Goal: Task Accomplishment & Management: Use online tool/utility

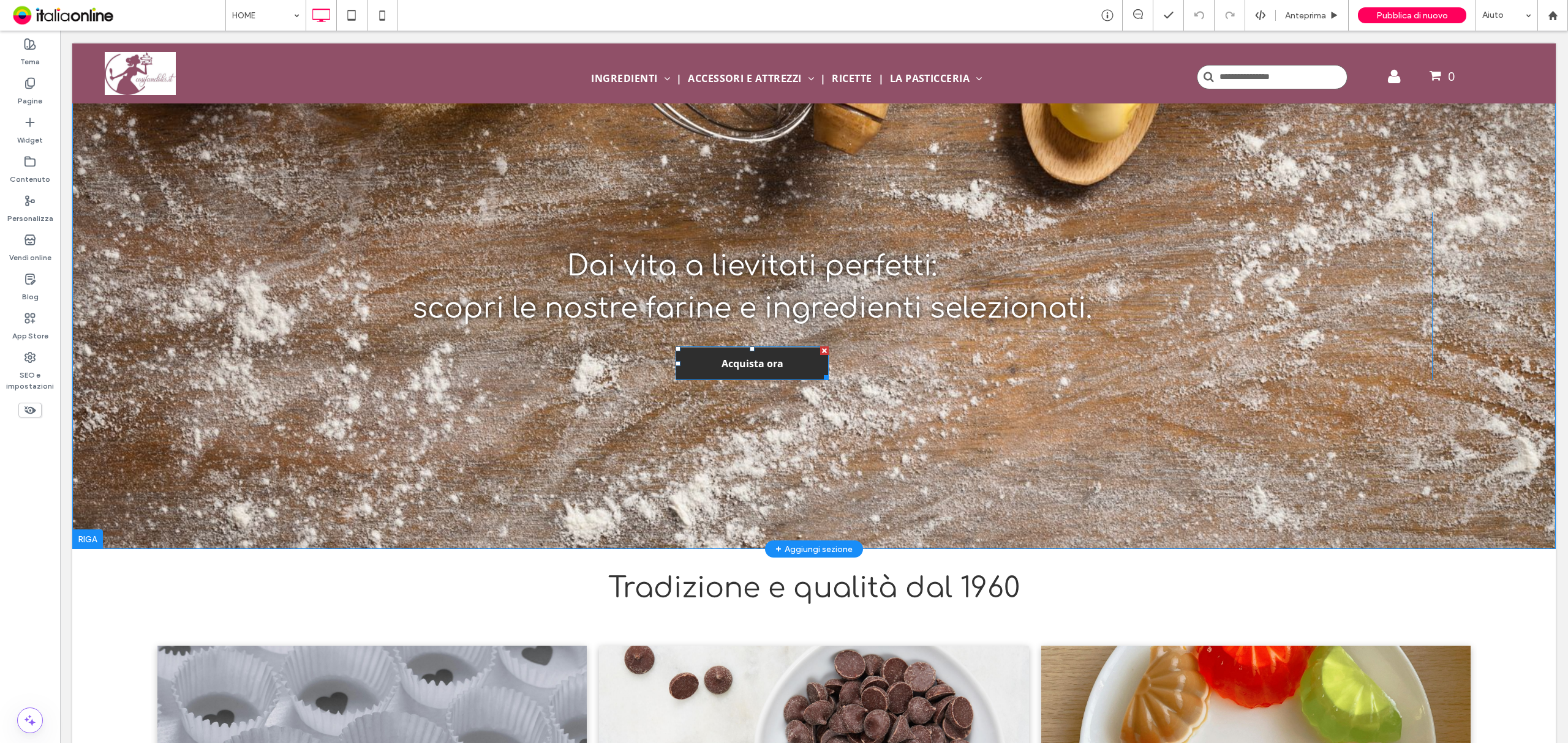
click at [763, 361] on span "Acquista ora" at bounding box center [752, 363] width 71 height 25
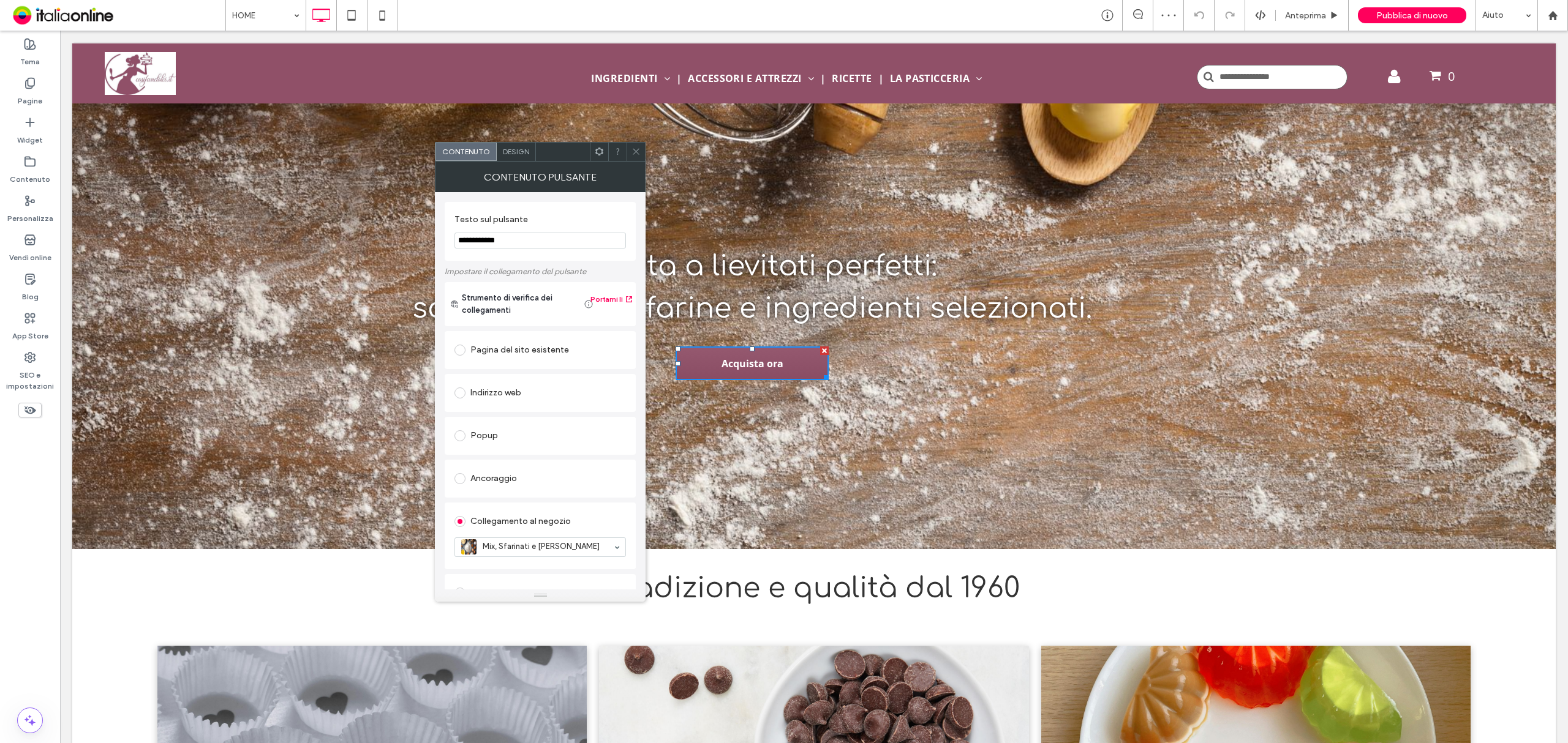
click at [638, 148] on icon at bounding box center [635, 151] width 9 height 9
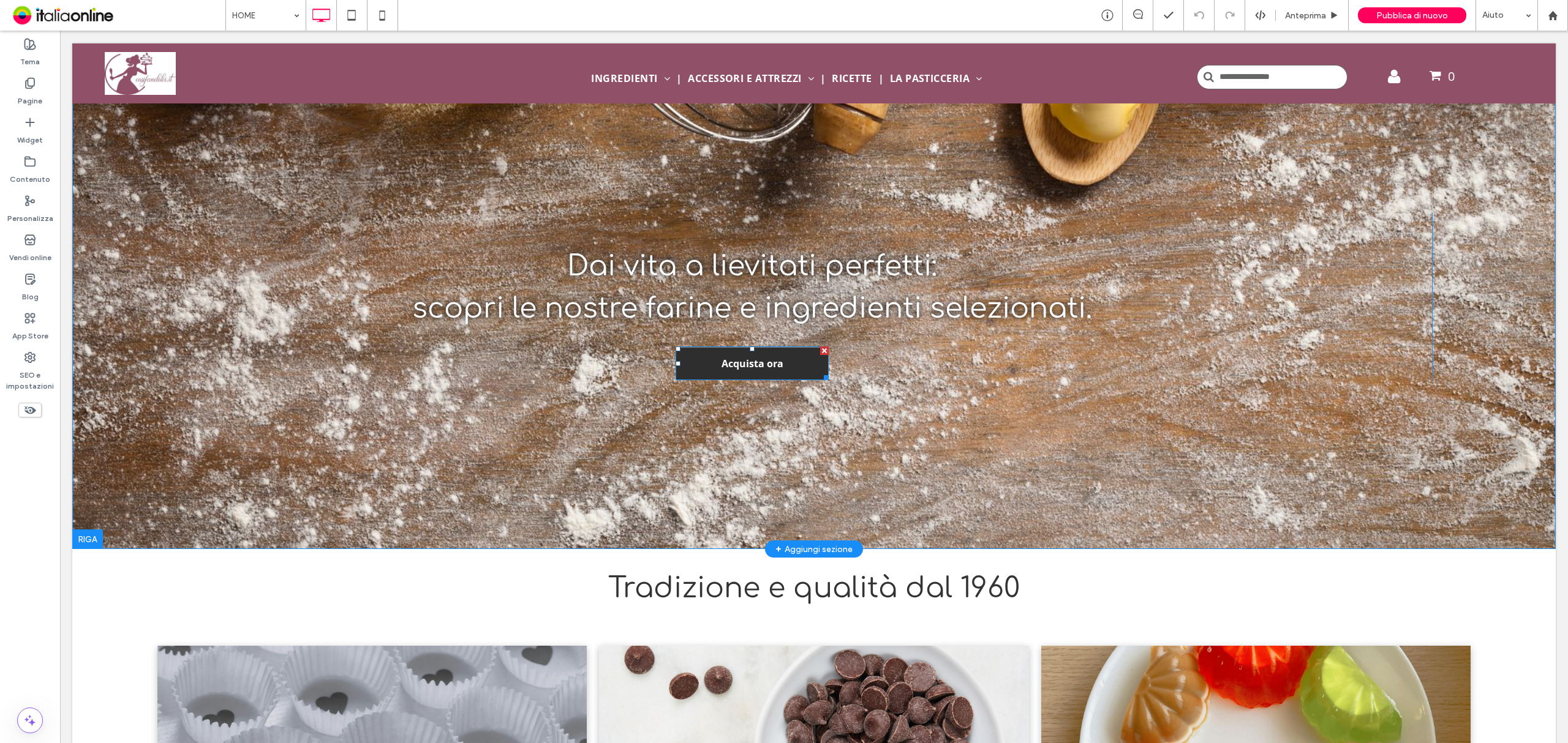
click at [790, 363] on link "Acquista ora" at bounding box center [752, 363] width 153 height 34
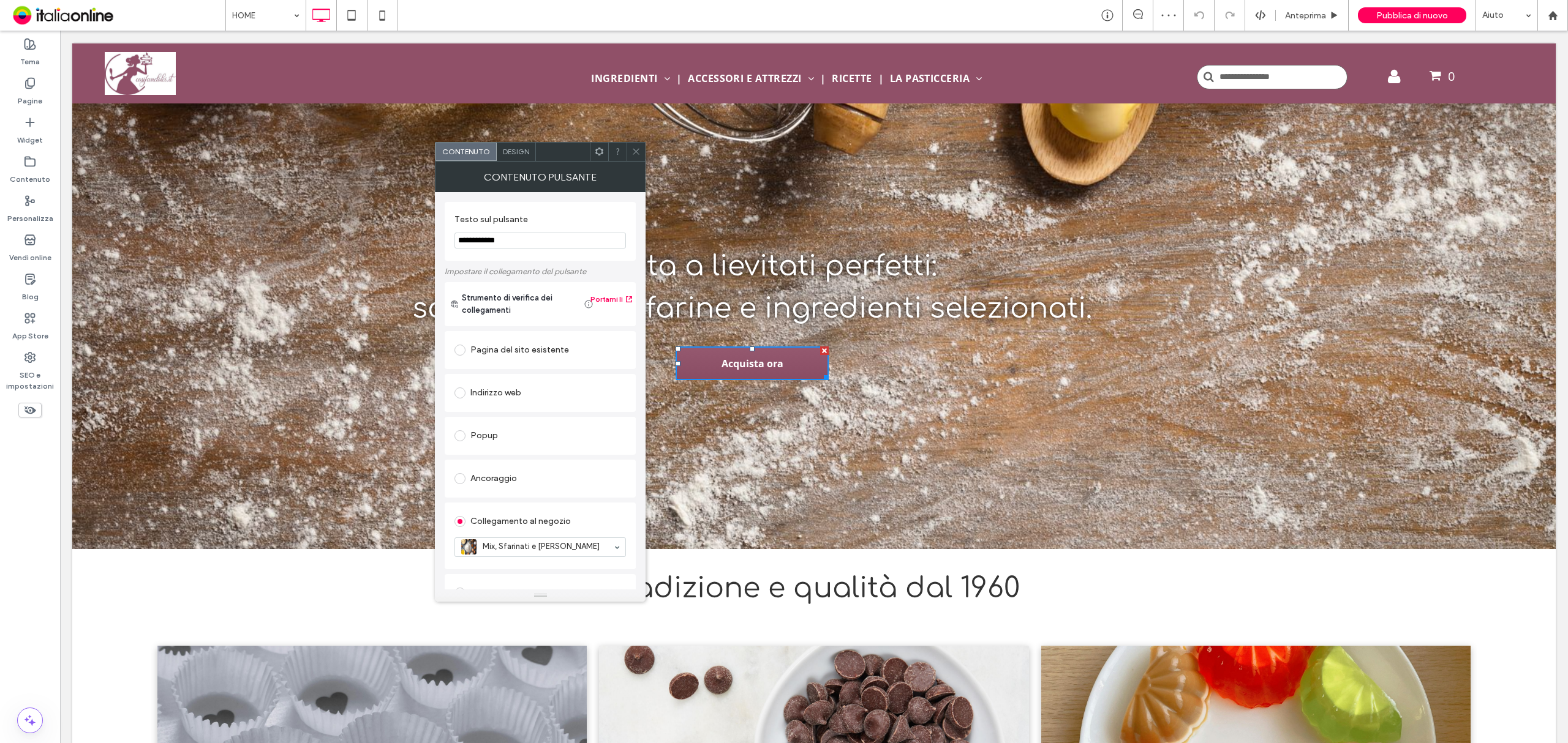
click at [635, 150] on icon at bounding box center [635, 151] width 9 height 9
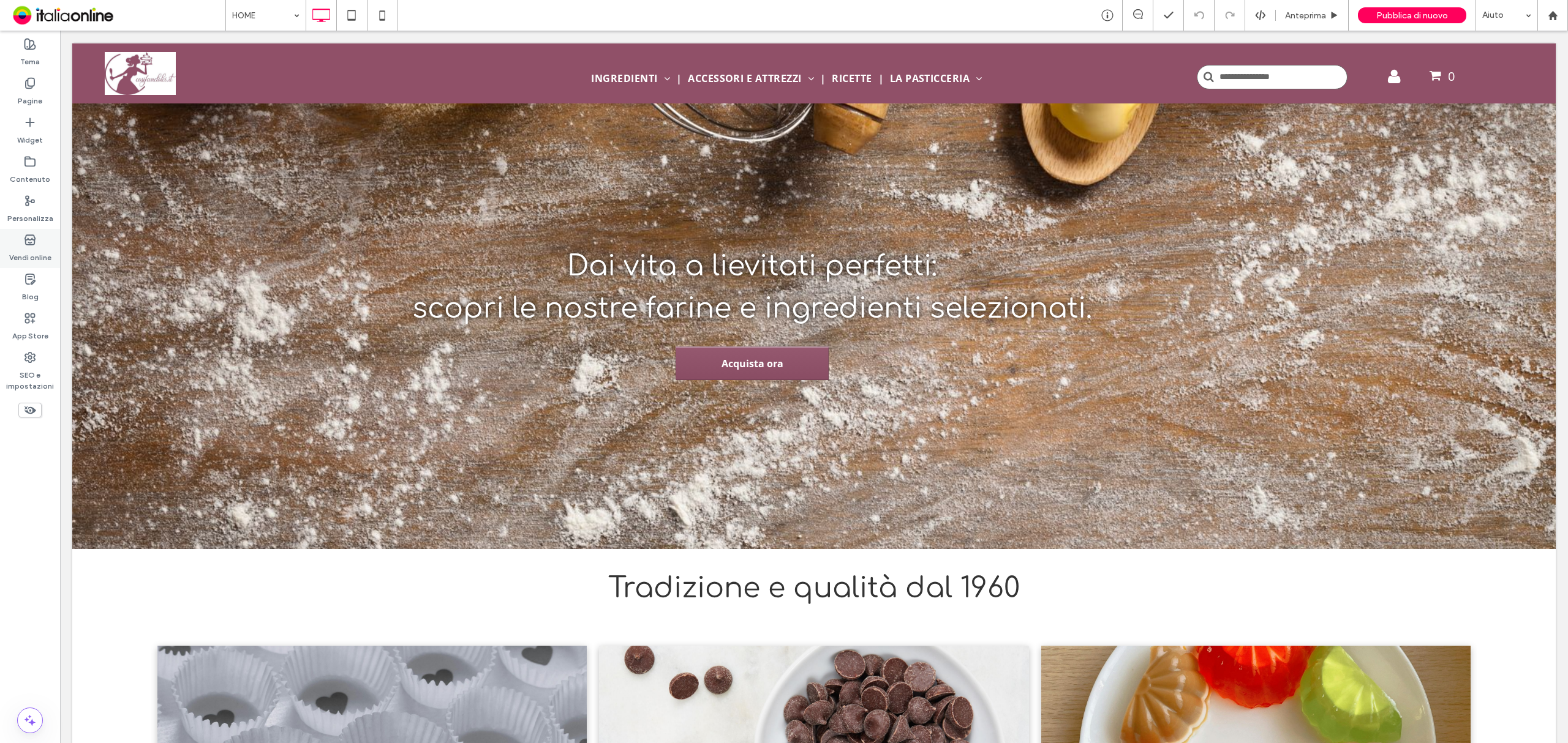
click at [25, 245] on icon at bounding box center [30, 239] width 12 height 12
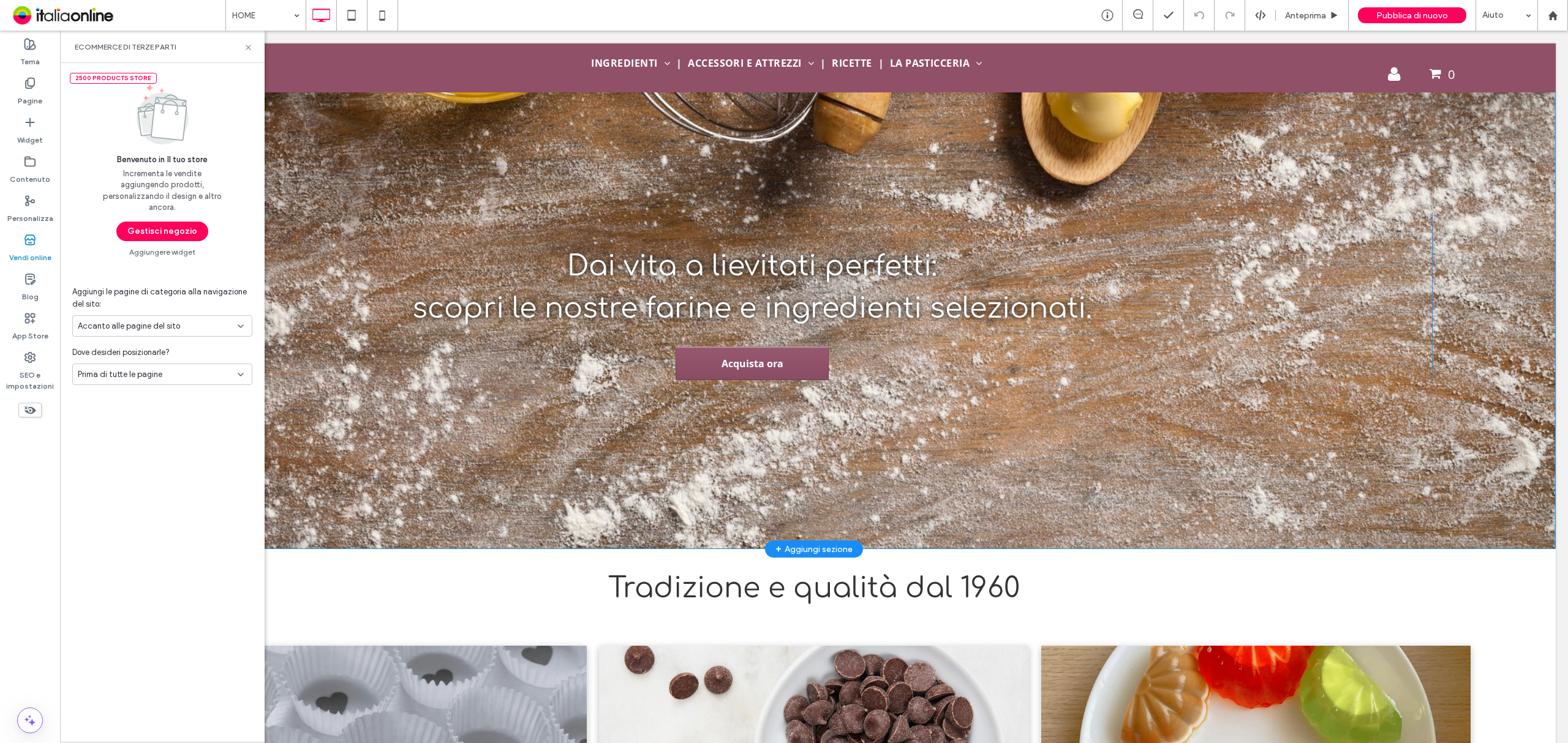
scroll to position [163, 0]
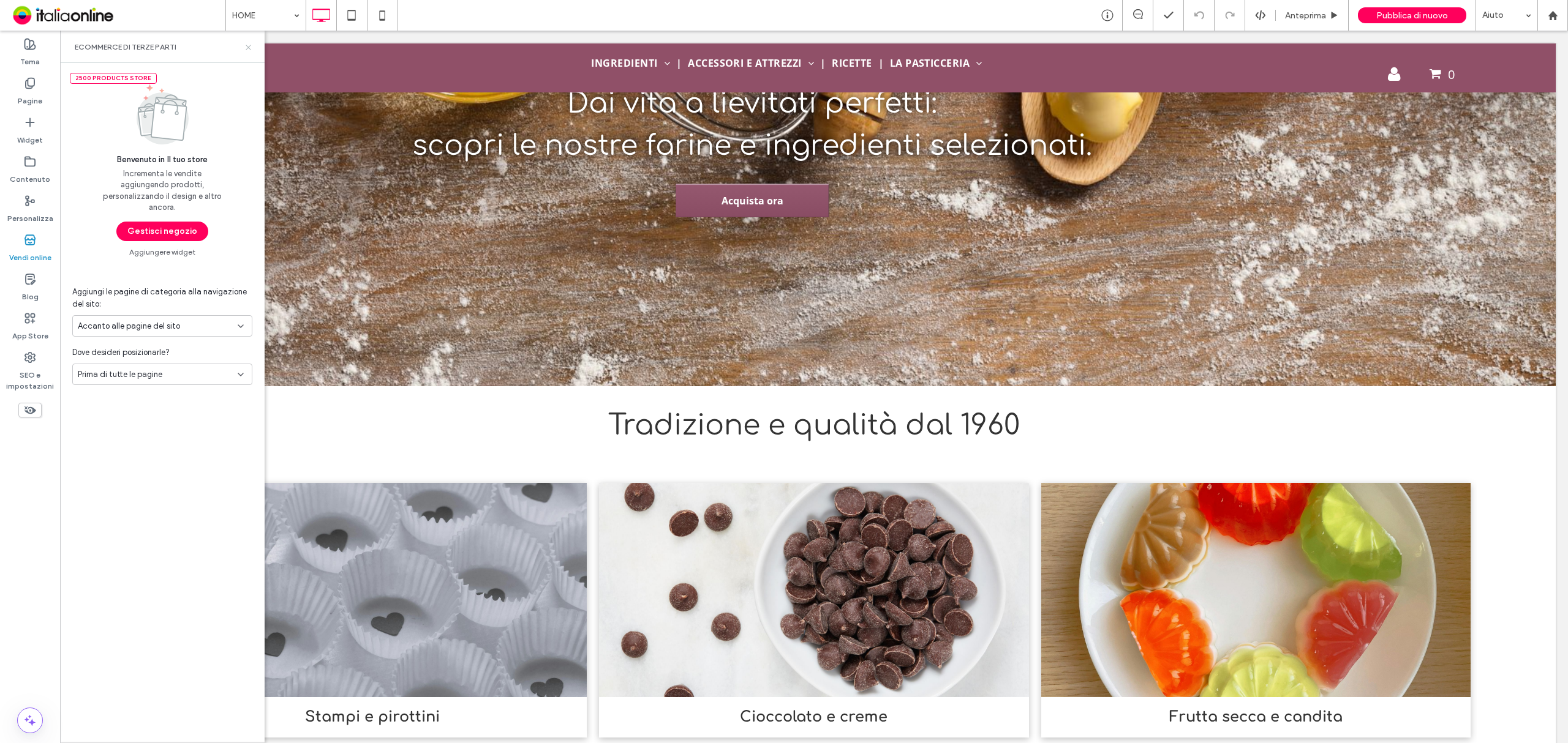
click at [247, 45] on icon at bounding box center [248, 47] width 9 height 9
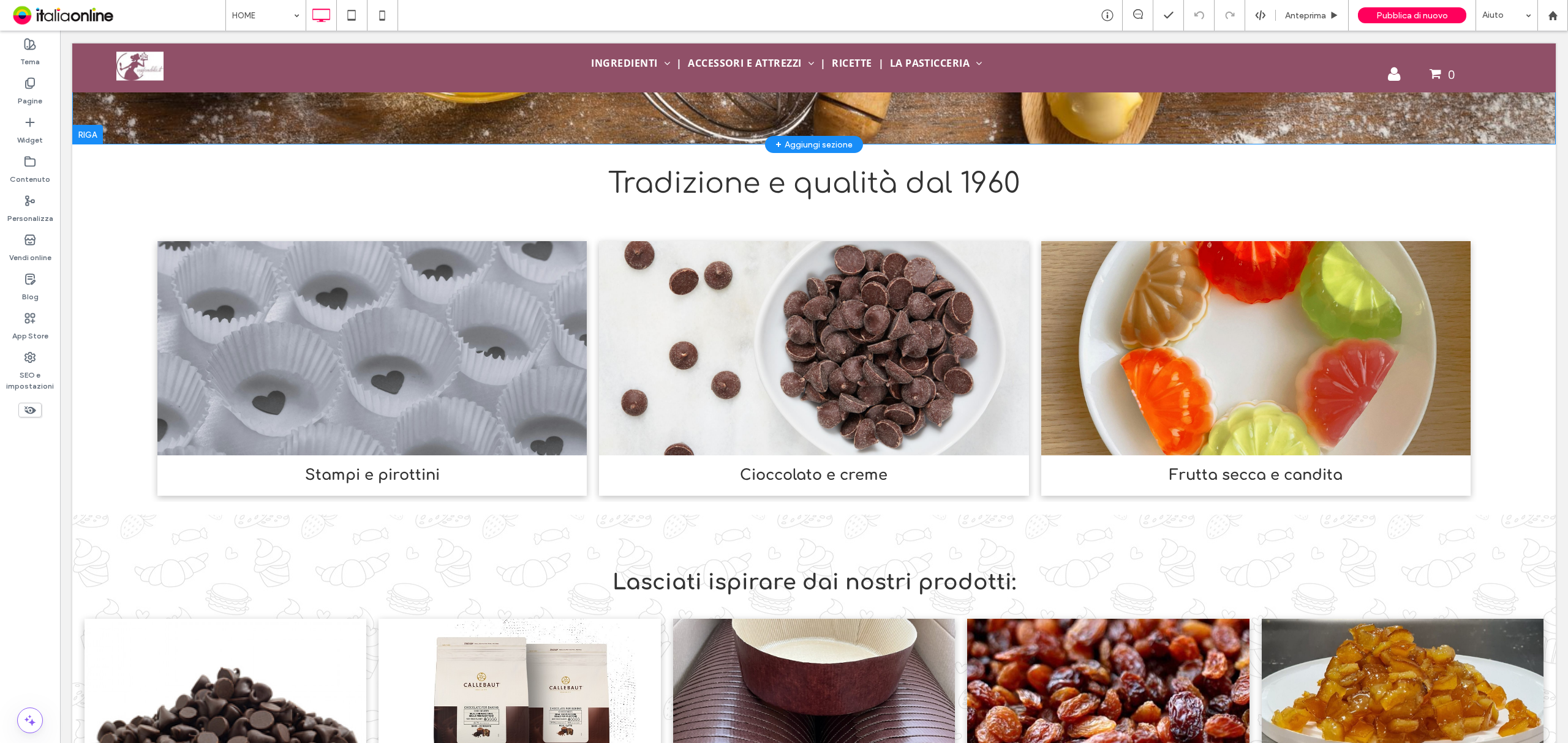
scroll to position [82, 0]
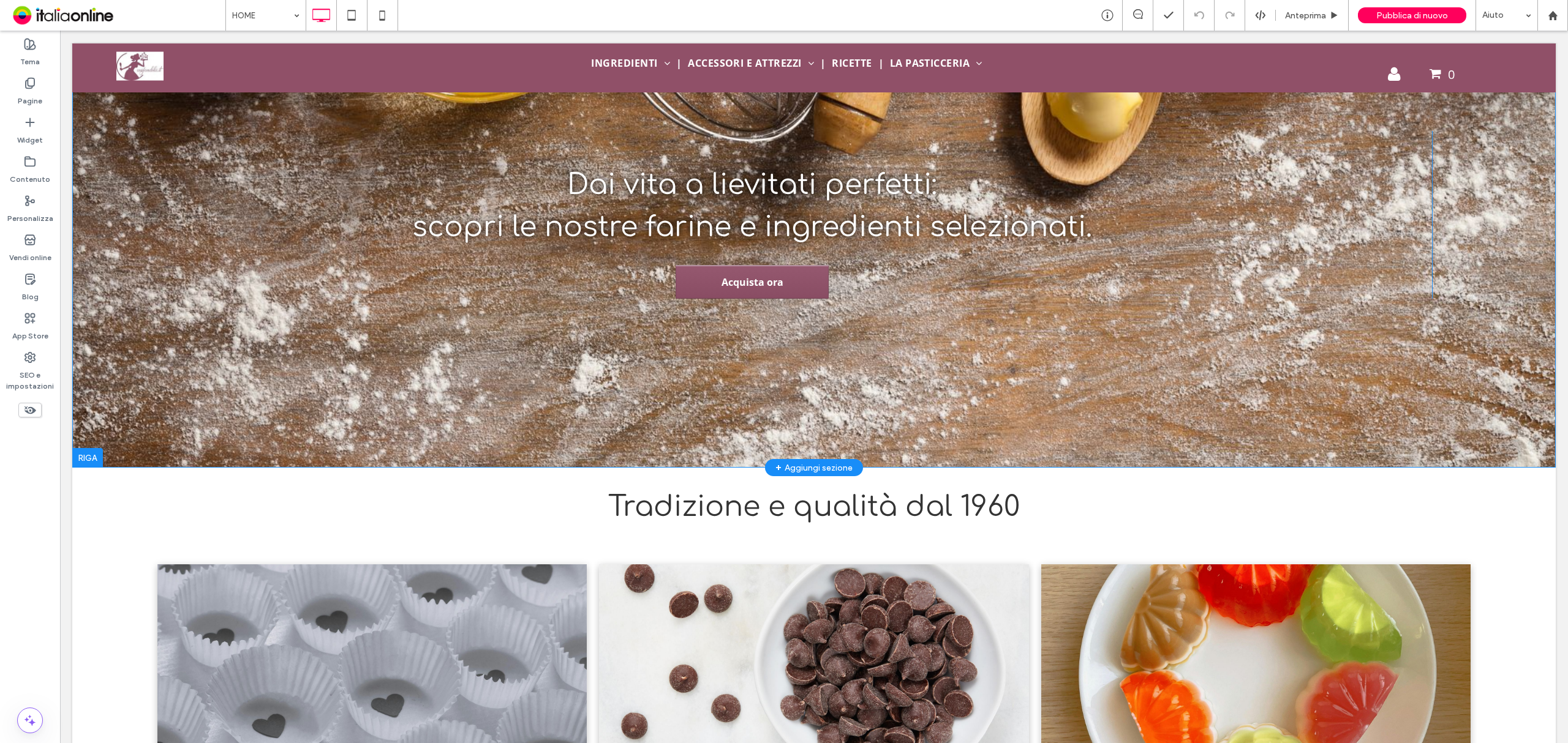
click at [225, 376] on div "Dai vita a lievitati perfetti: scopri le nostre farine e ingredienti selezionat…" at bounding box center [814, 215] width 1483 height 506
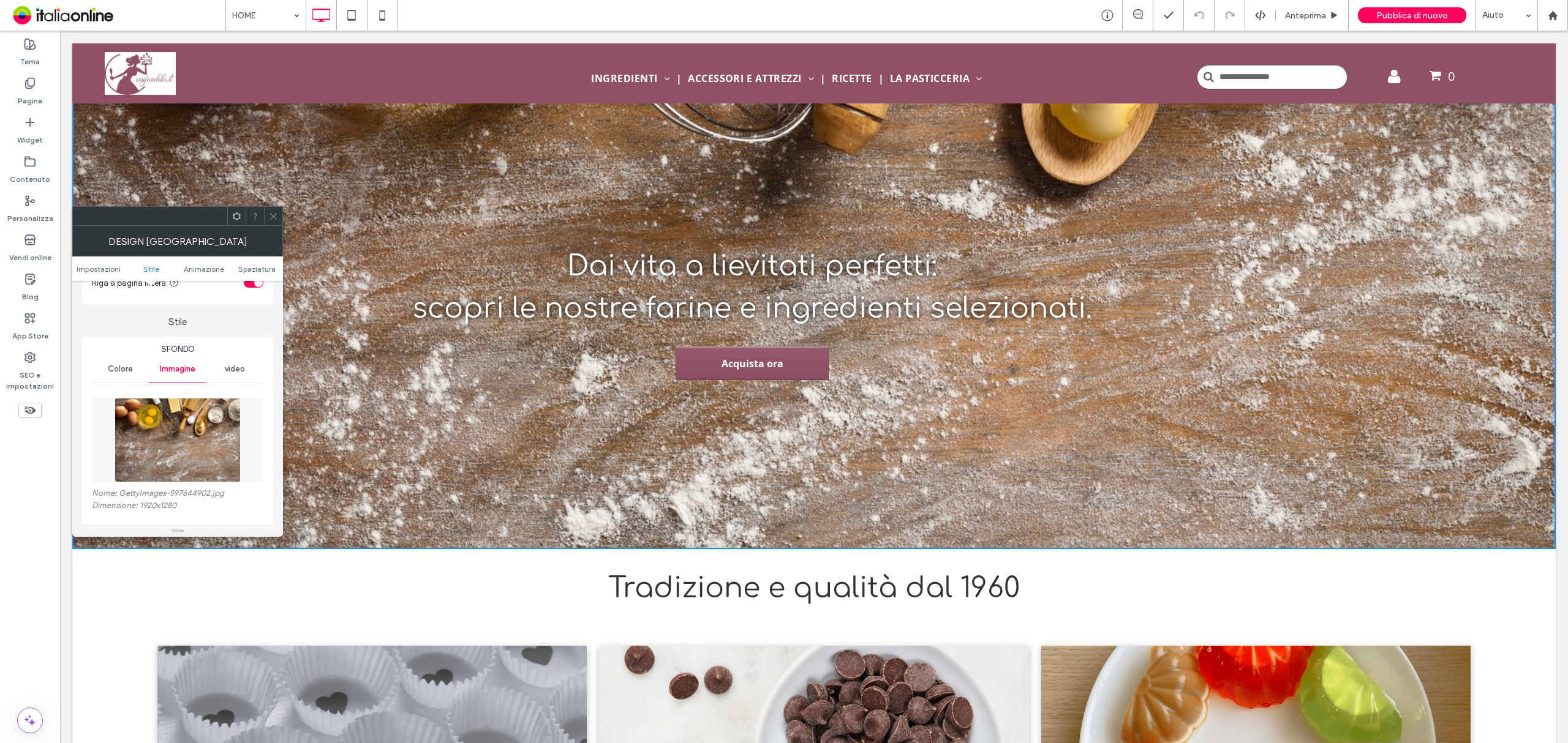
scroll to position [163, 0]
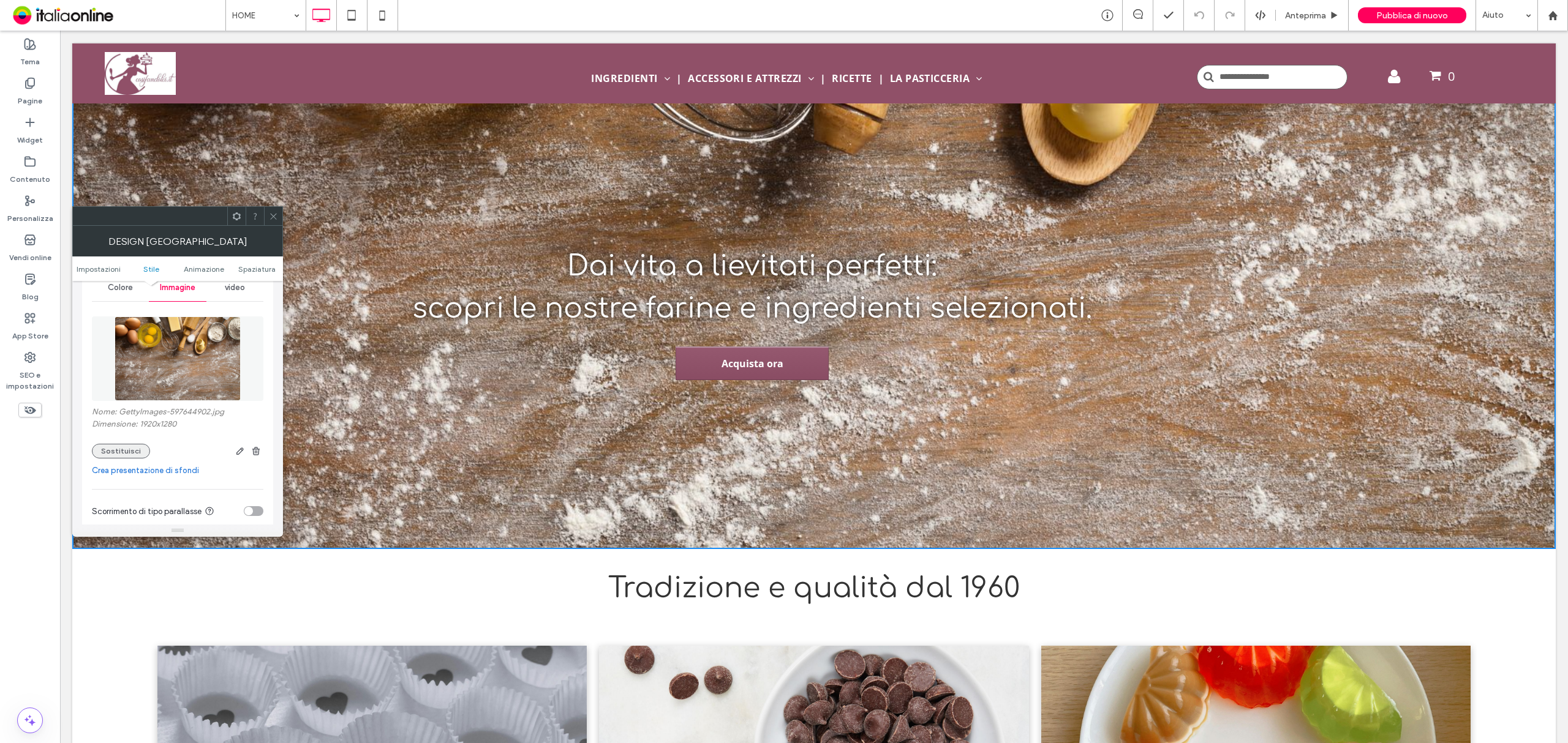
click at [133, 447] on button "Sostituisci" at bounding box center [121, 451] width 58 height 14
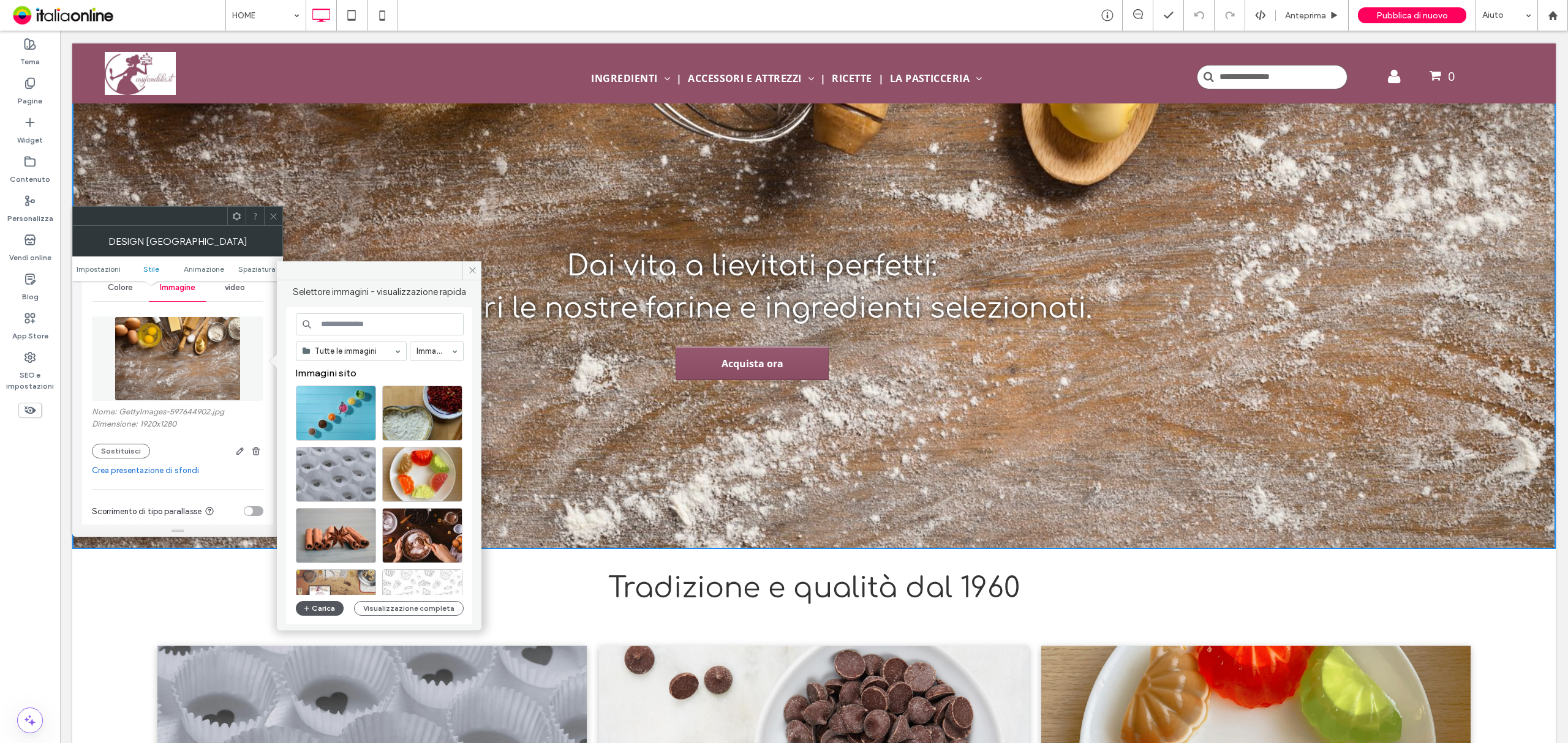
click at [321, 610] on button "Carica" at bounding box center [319, 608] width 48 height 14
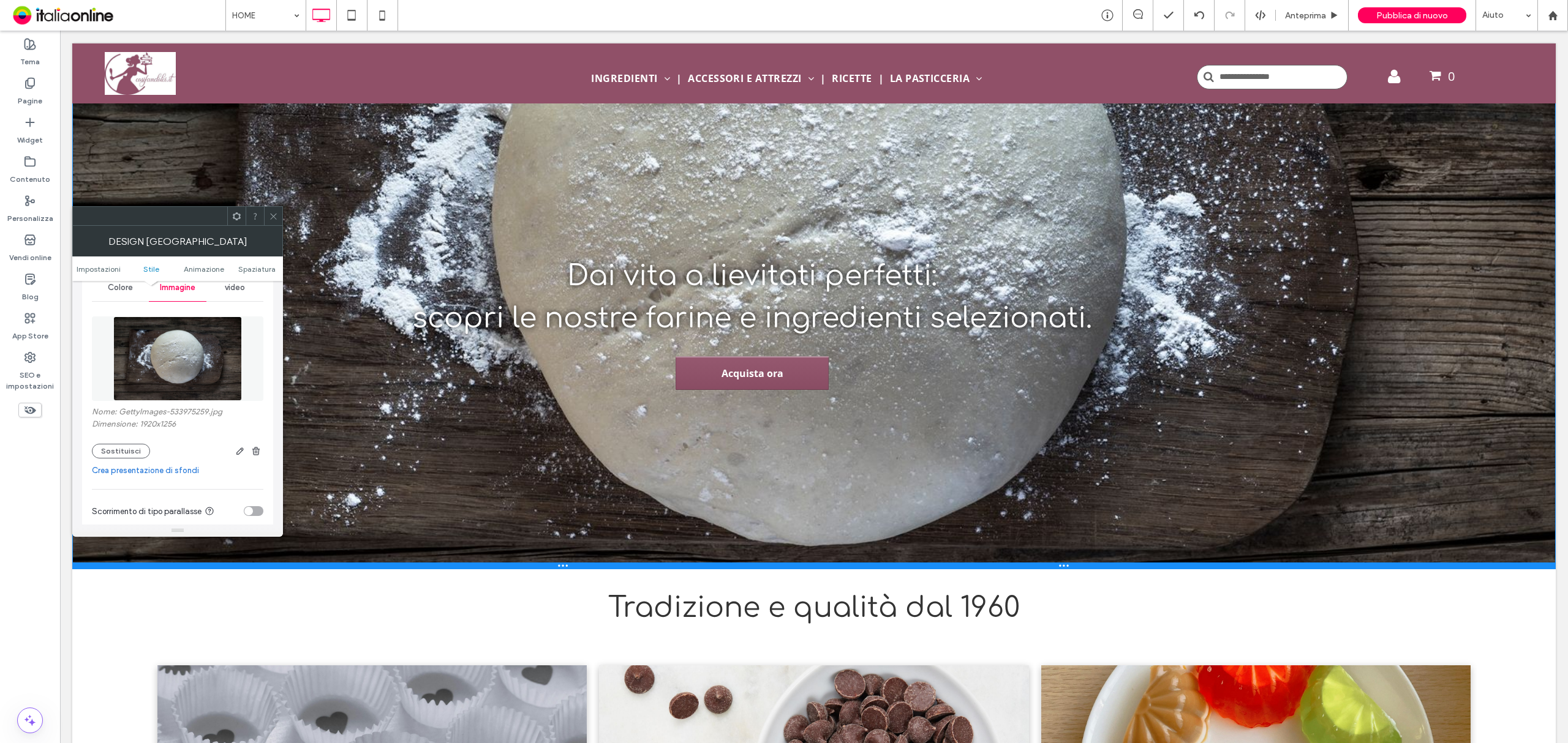
drag, startPoint x: 1022, startPoint y: 548, endPoint x: 1029, endPoint y: 565, distance: 18.4
click at [1020, 567] on div at bounding box center [814, 566] width 1483 height 6
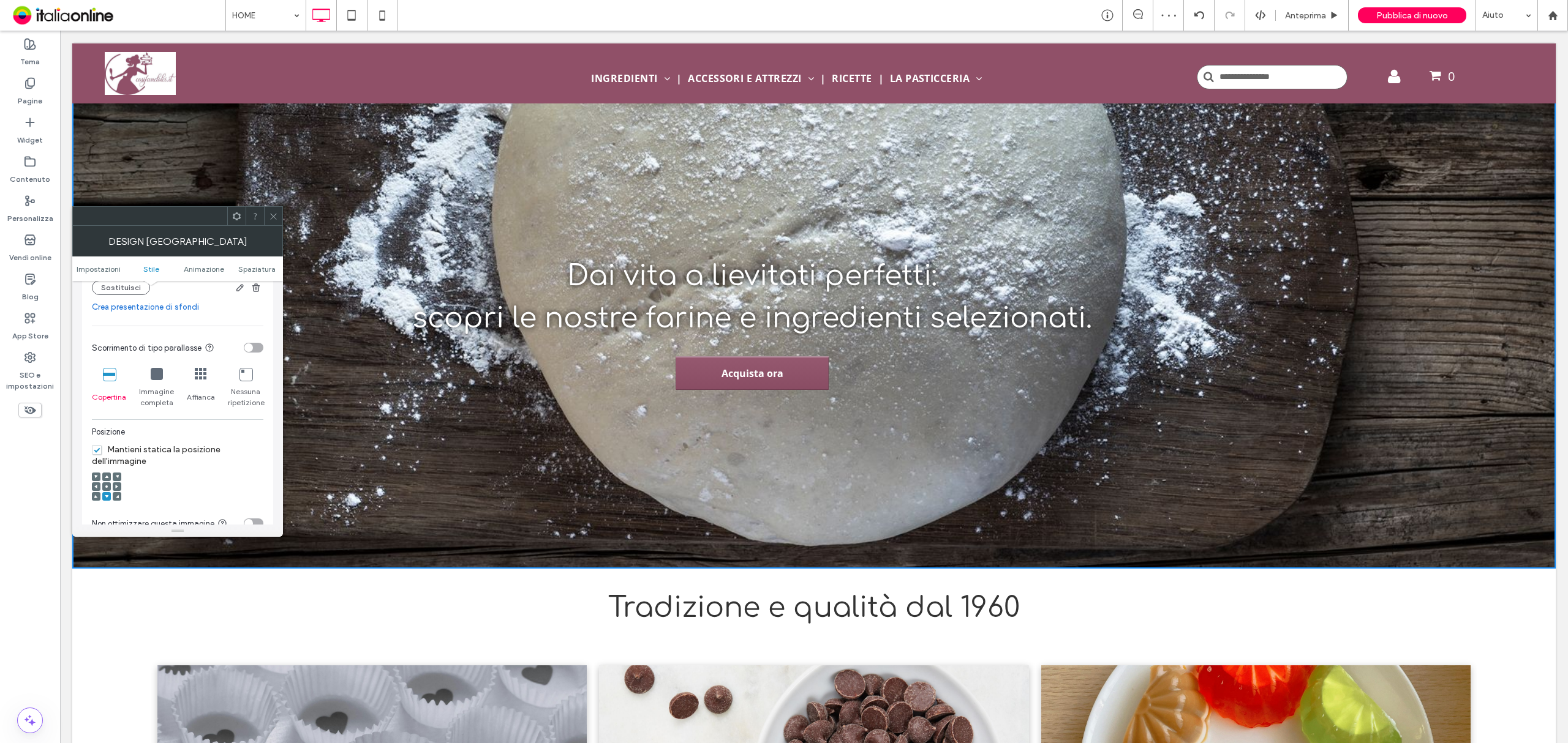
scroll to position [408, 0]
click at [104, 407] on icon at bounding box center [106, 405] width 3 height 3
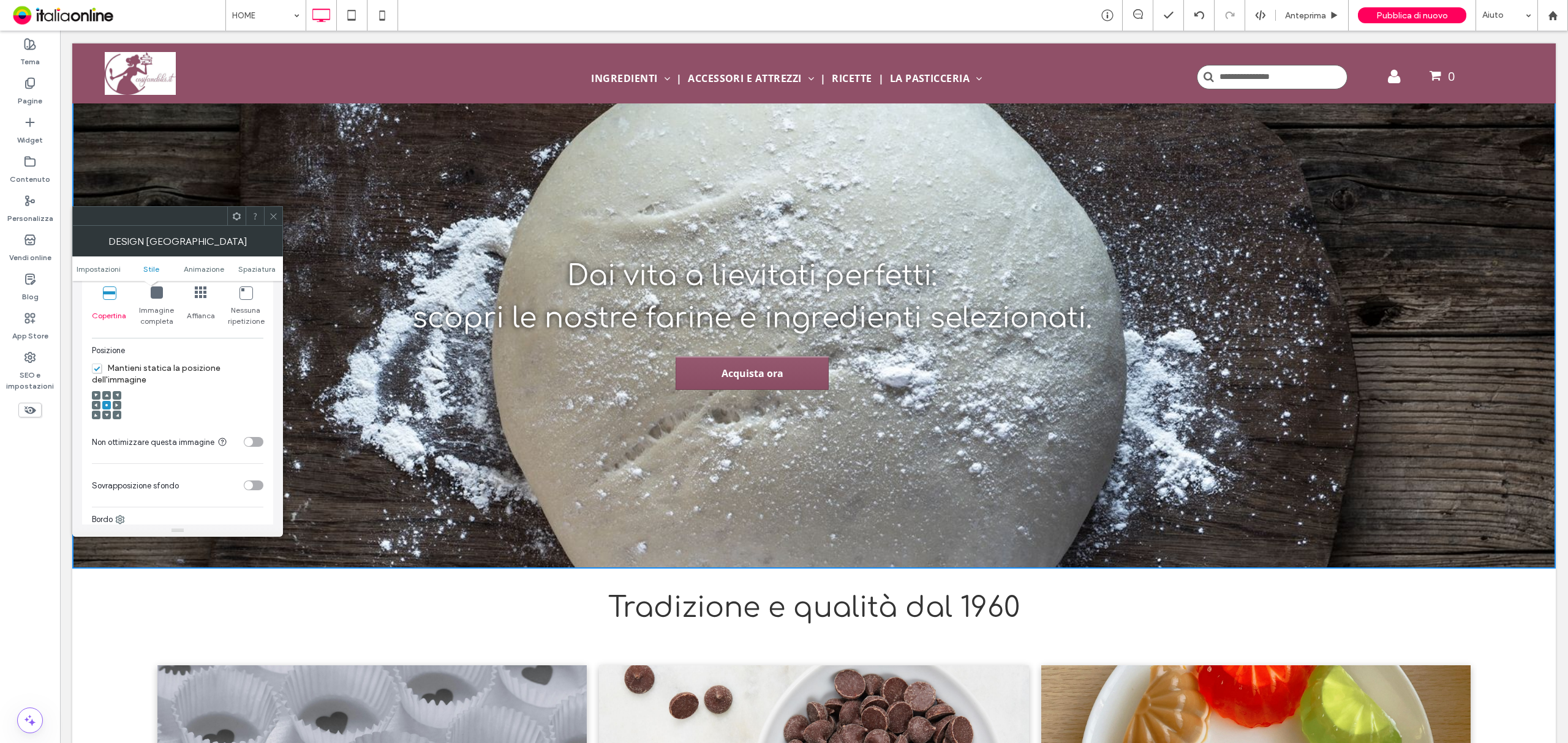
scroll to position [490, 0]
click at [253, 408] on div "toggle" at bounding box center [253, 403] width 20 height 10
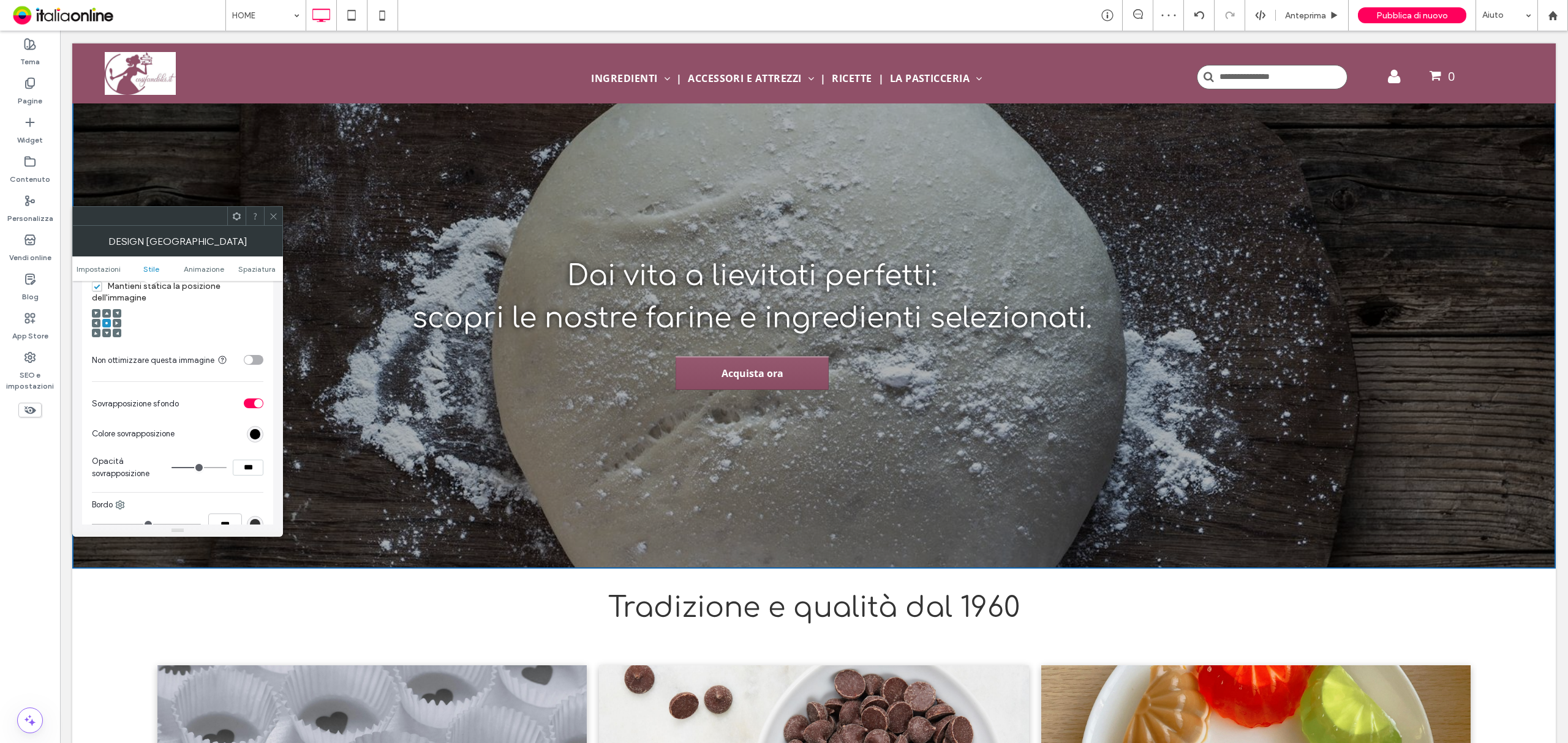
type input "**"
type input "***"
type input "**"
type input "***"
drag, startPoint x: 199, startPoint y: 466, endPoint x: 180, endPoint y: 459, distance: 20.2
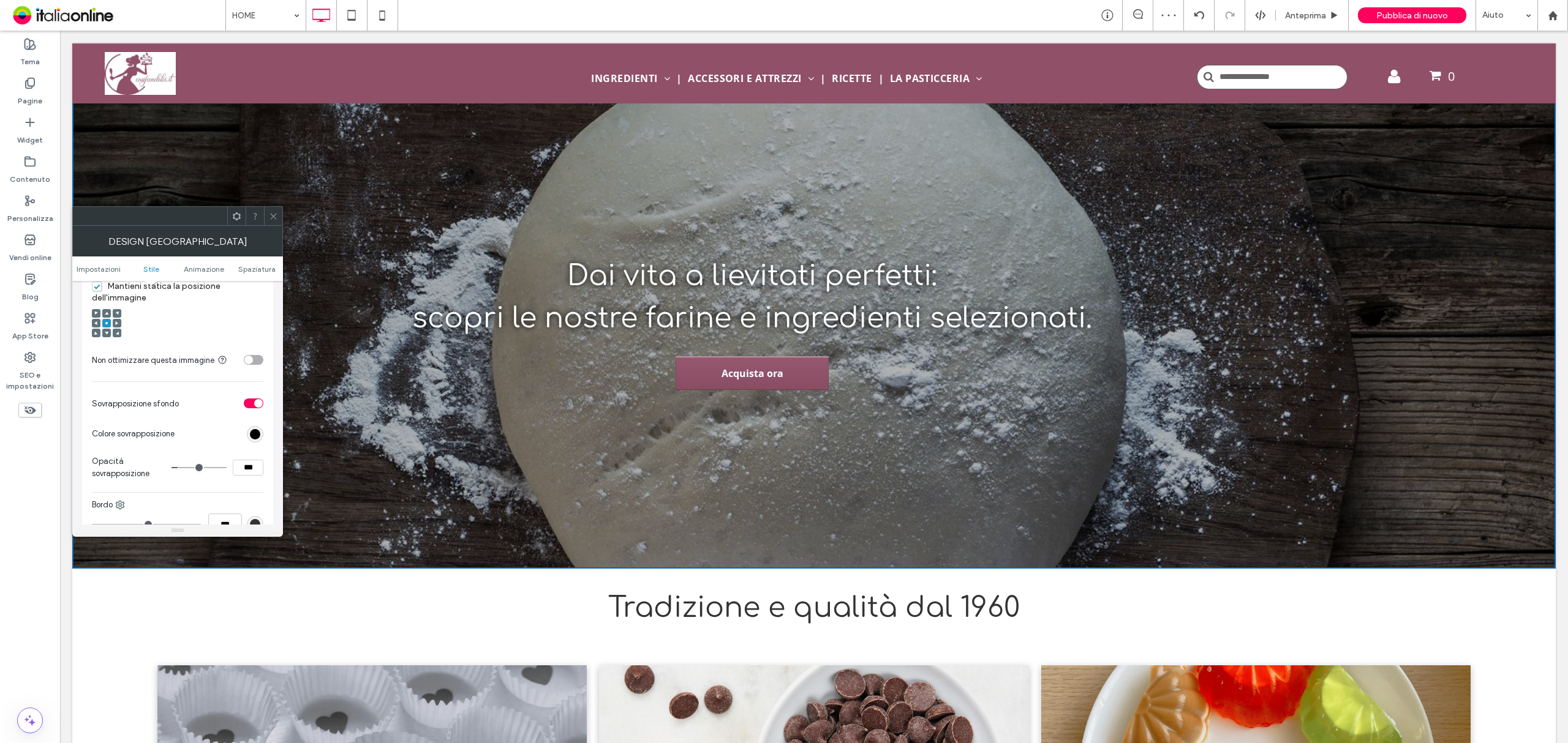
type input "*"
click at [180, 467] on input "range" at bounding box center [199, 467] width 55 height 1
type input "**"
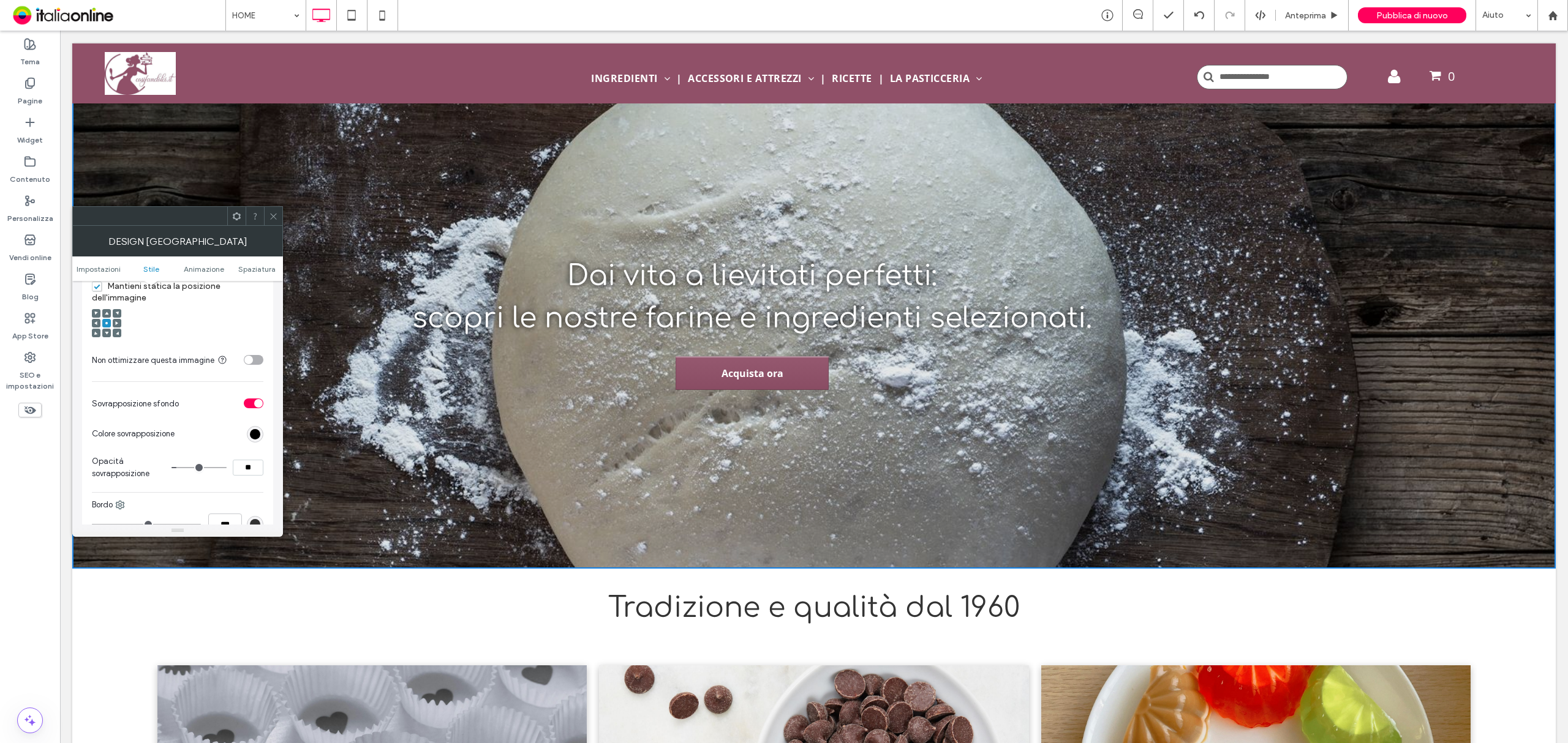
click at [179, 467] on input "range" at bounding box center [199, 467] width 55 height 1
click at [274, 214] on icon at bounding box center [274, 216] width 9 height 9
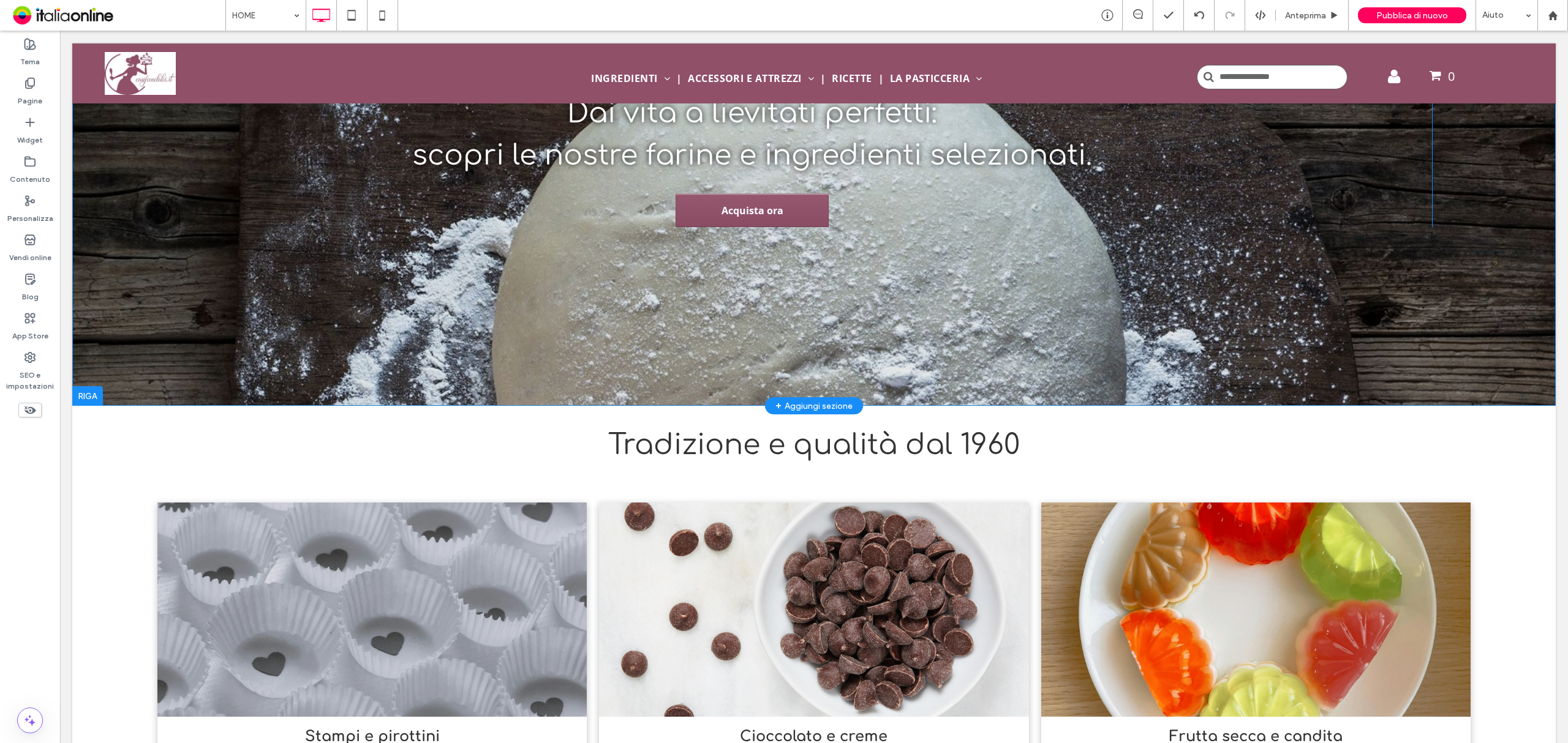
scroll to position [0, 0]
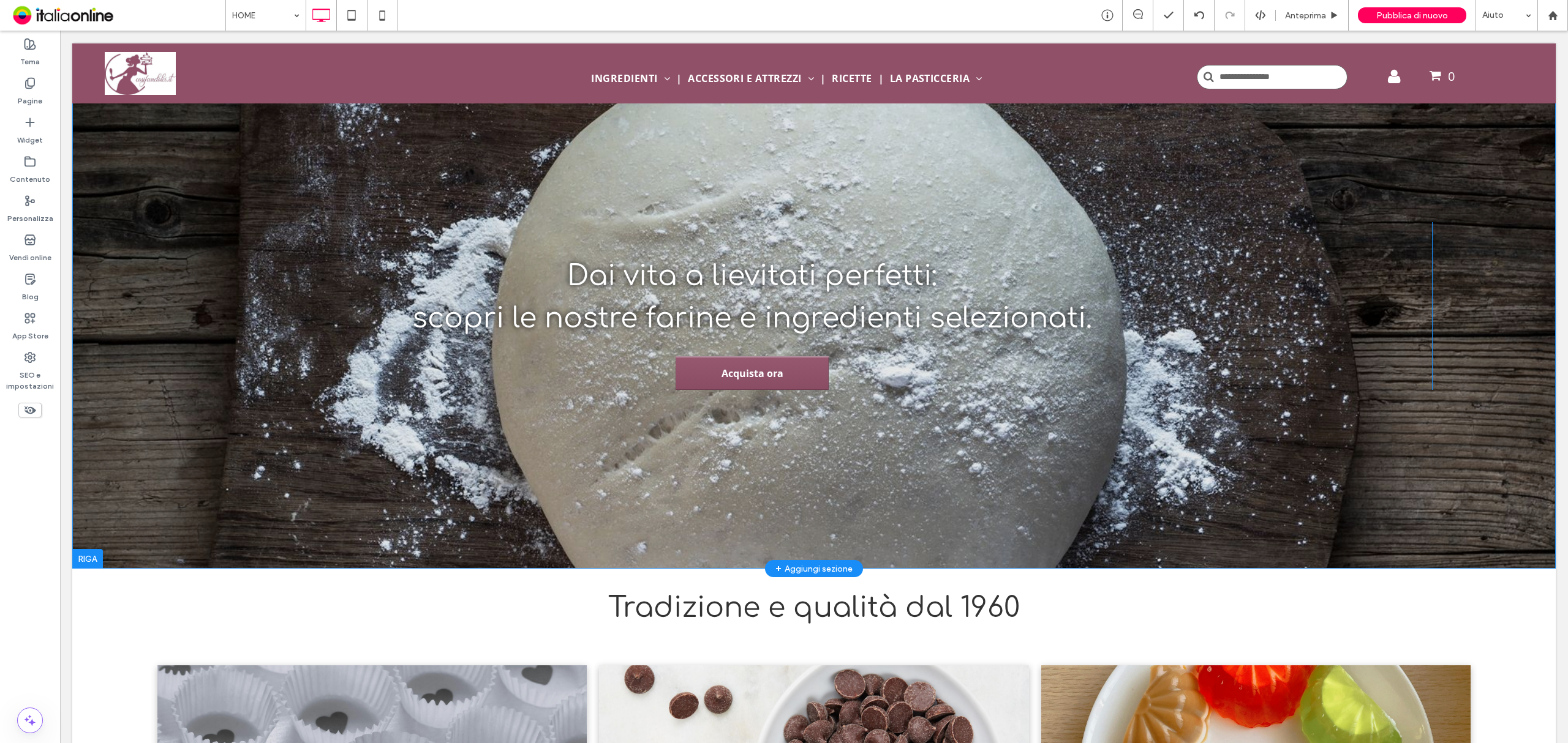
click at [211, 370] on div "Dai vita a lievitati perfetti: scopri le nostre farine e ingredienti selezionat…" at bounding box center [752, 307] width 1360 height 168
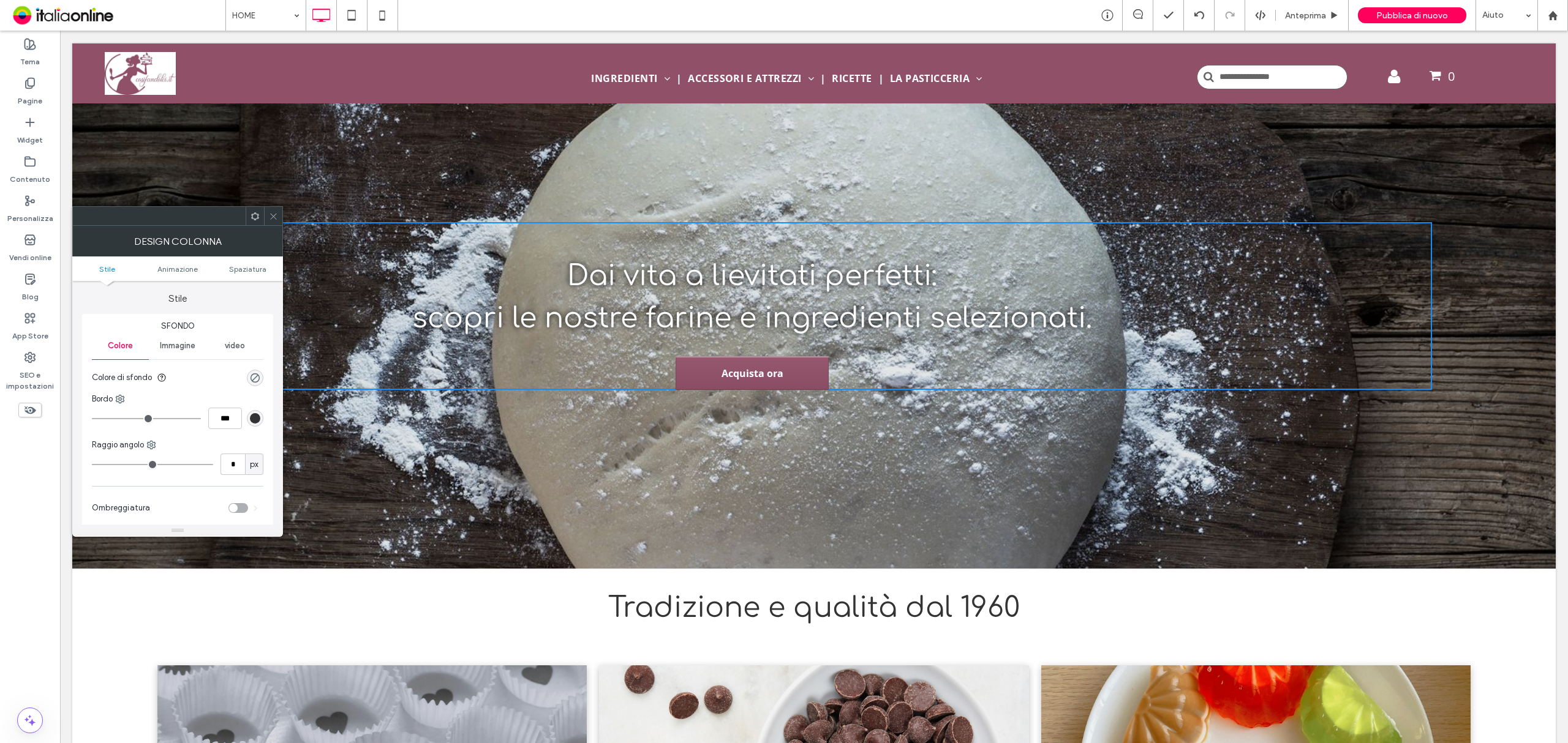
click at [279, 222] on div at bounding box center [274, 217] width 19 height 19
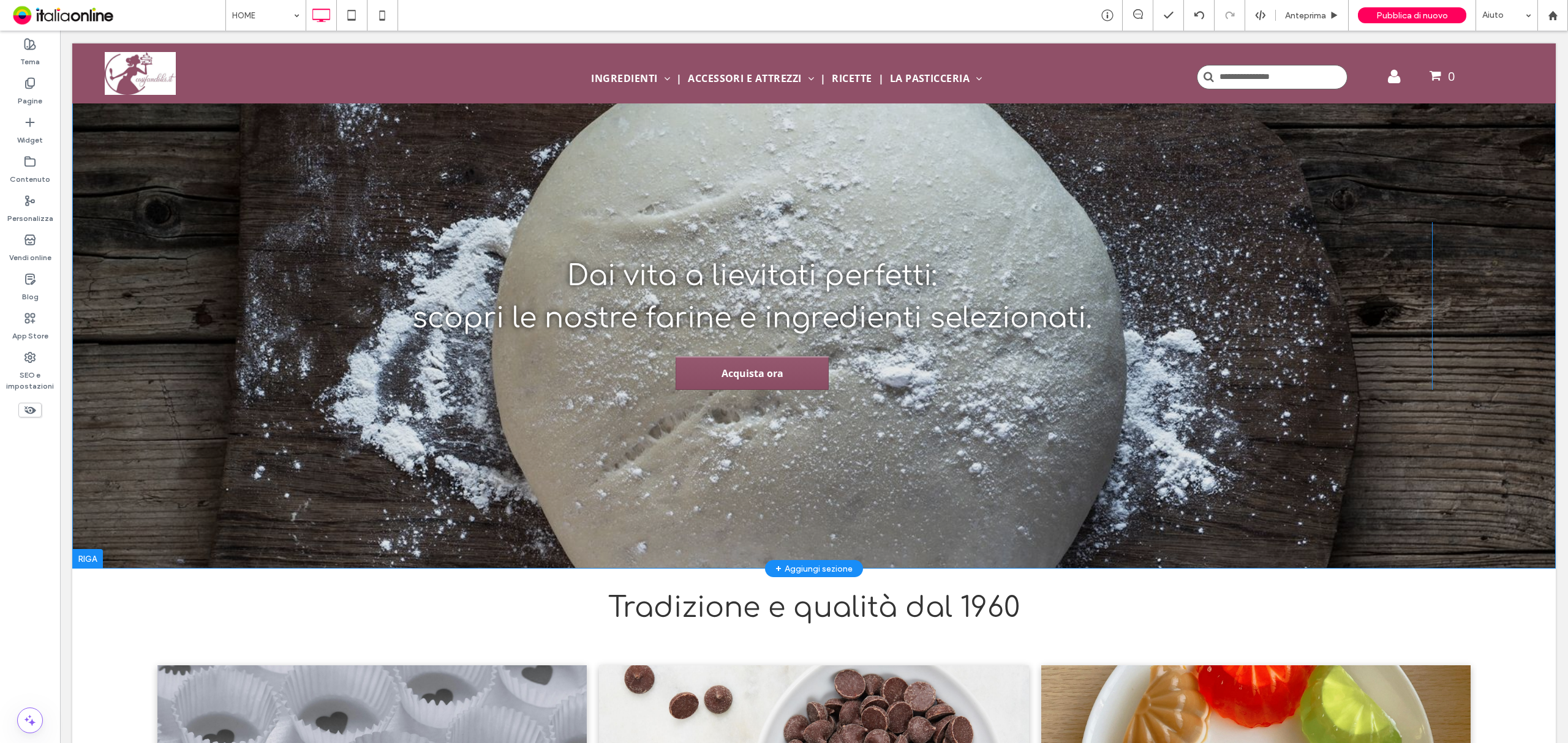
click at [319, 480] on div "Dai vita a lievitati perfetti: scopri le nostre farine e ingredienti selezionat…" at bounding box center [814, 305] width 1483 height 526
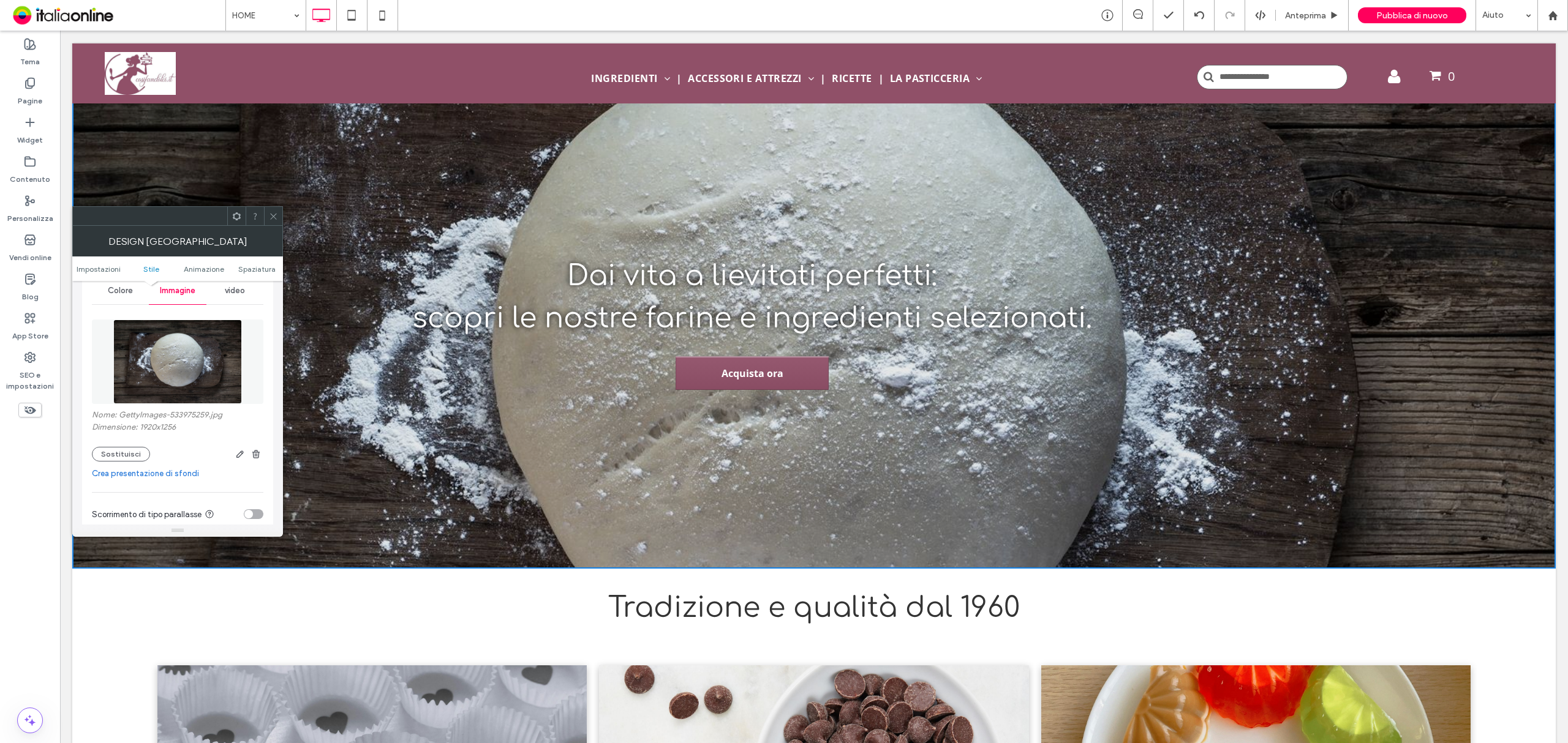
scroll to position [163, 0]
click at [253, 453] on icon "button" at bounding box center [257, 452] width 10 height 10
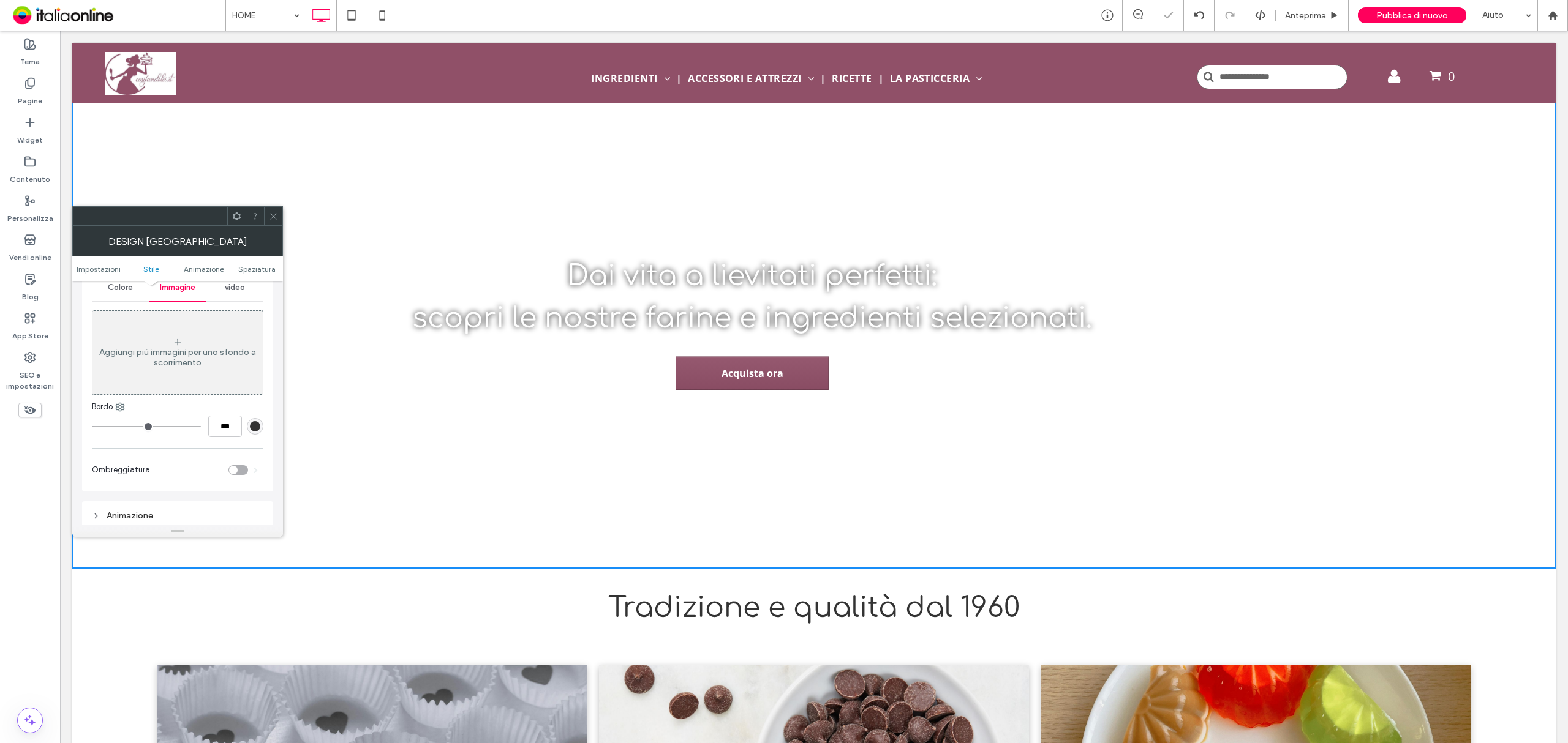
click at [236, 293] on span "video" at bounding box center [235, 288] width 20 height 10
click at [140, 313] on button "Seleziona video" at bounding box center [136, 313] width 89 height 20
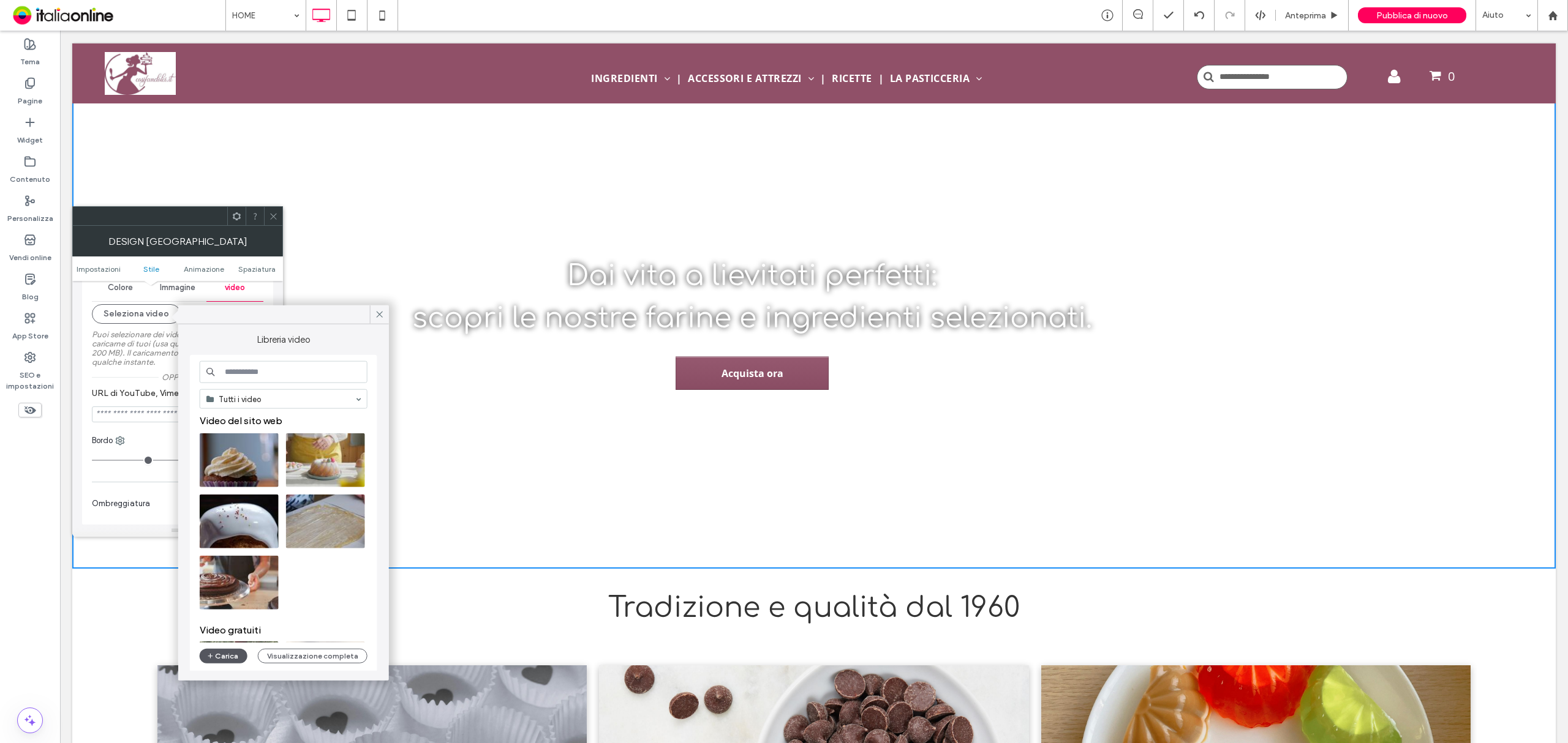
click at [230, 654] on button "Carica" at bounding box center [223, 656] width 48 height 14
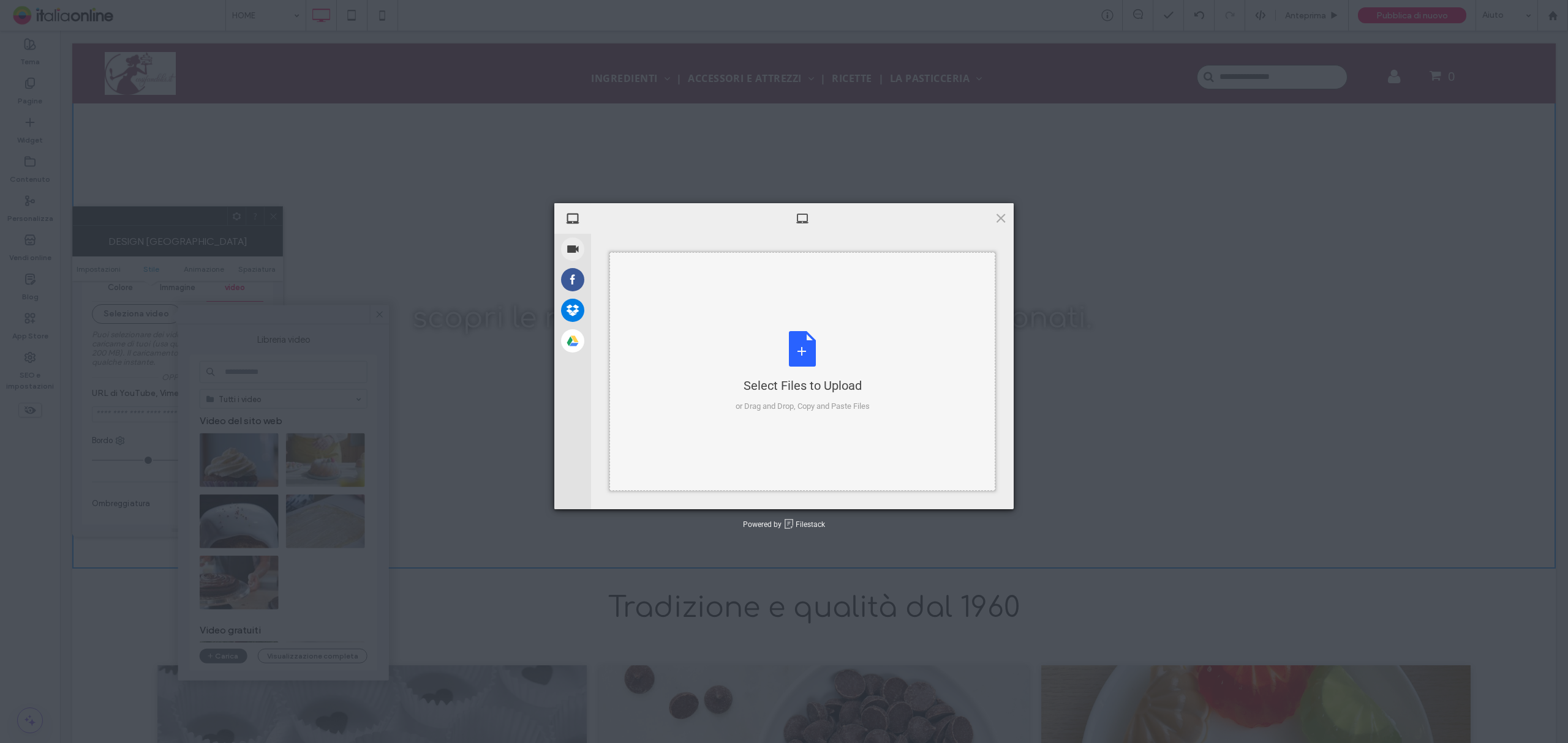
click at [806, 350] on div "Select Files to Upload or Drag and Drop, Copy and Paste Files" at bounding box center [803, 372] width 134 height 82
drag, startPoint x: 980, startPoint y: 490, endPoint x: 980, endPoint y: 481, distance: 9.0
click at [979, 490] on span "Upload 1" at bounding box center [977, 493] width 24 height 9
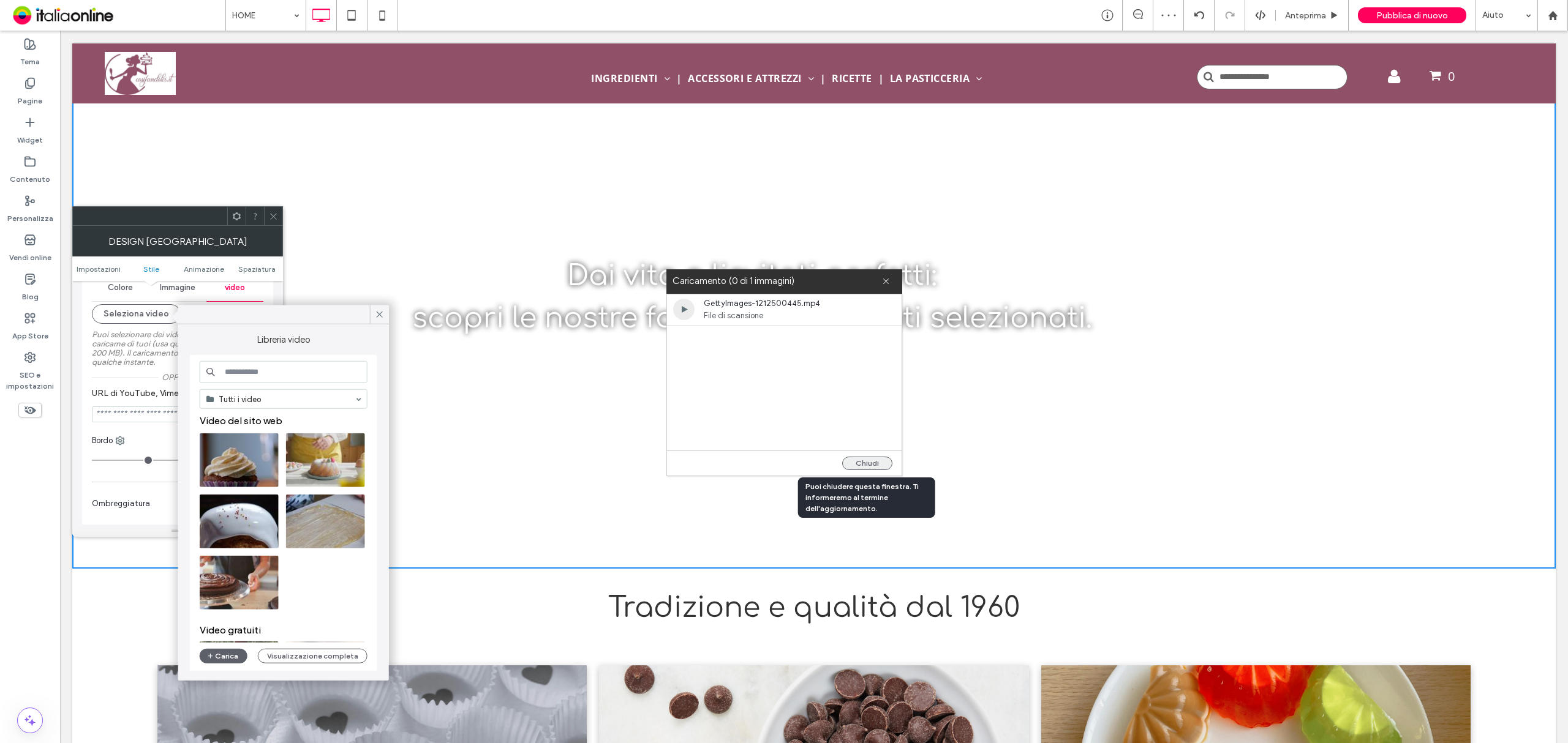
click at [875, 462] on button "Chiudi" at bounding box center [866, 464] width 50 height 14
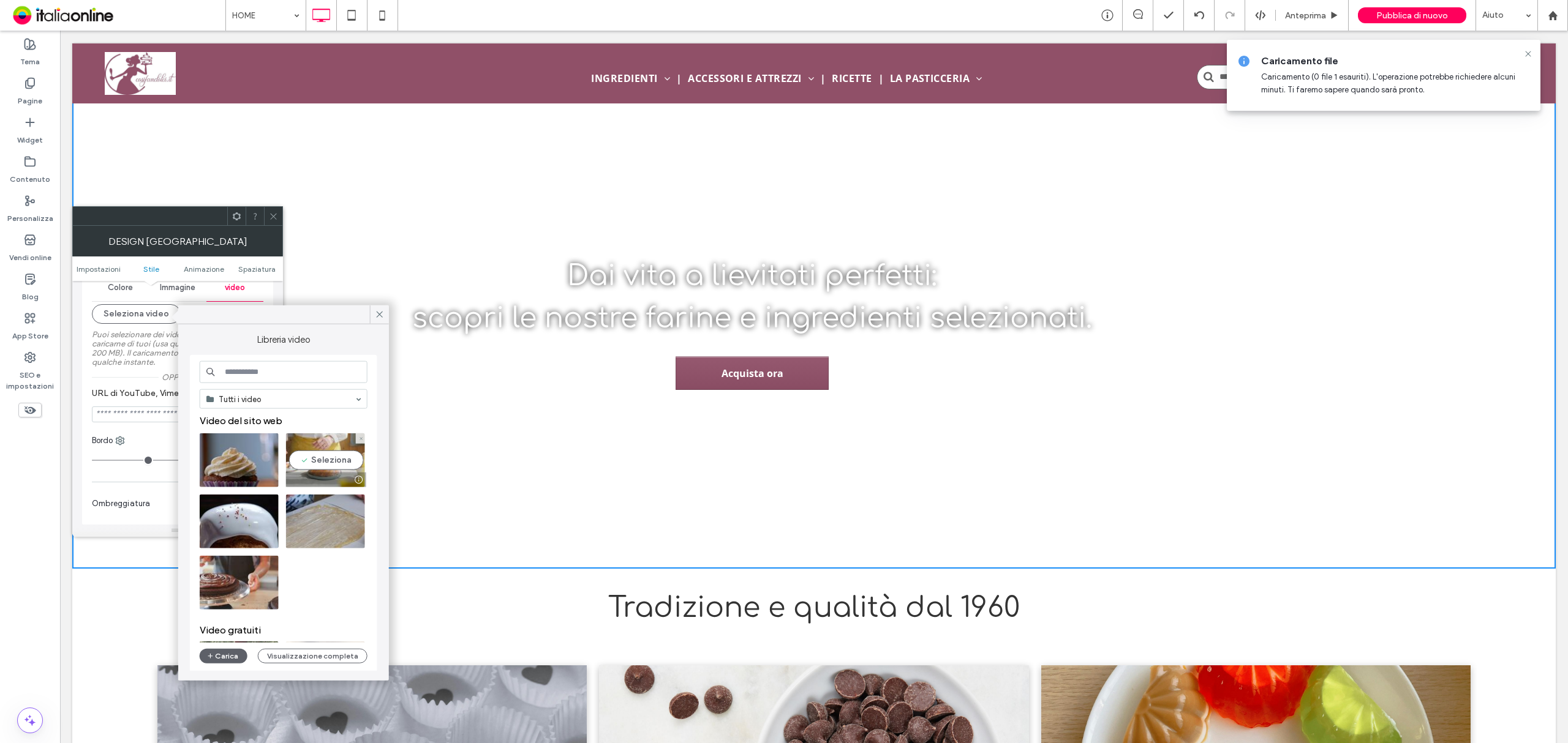
scroll to position [0, 0]
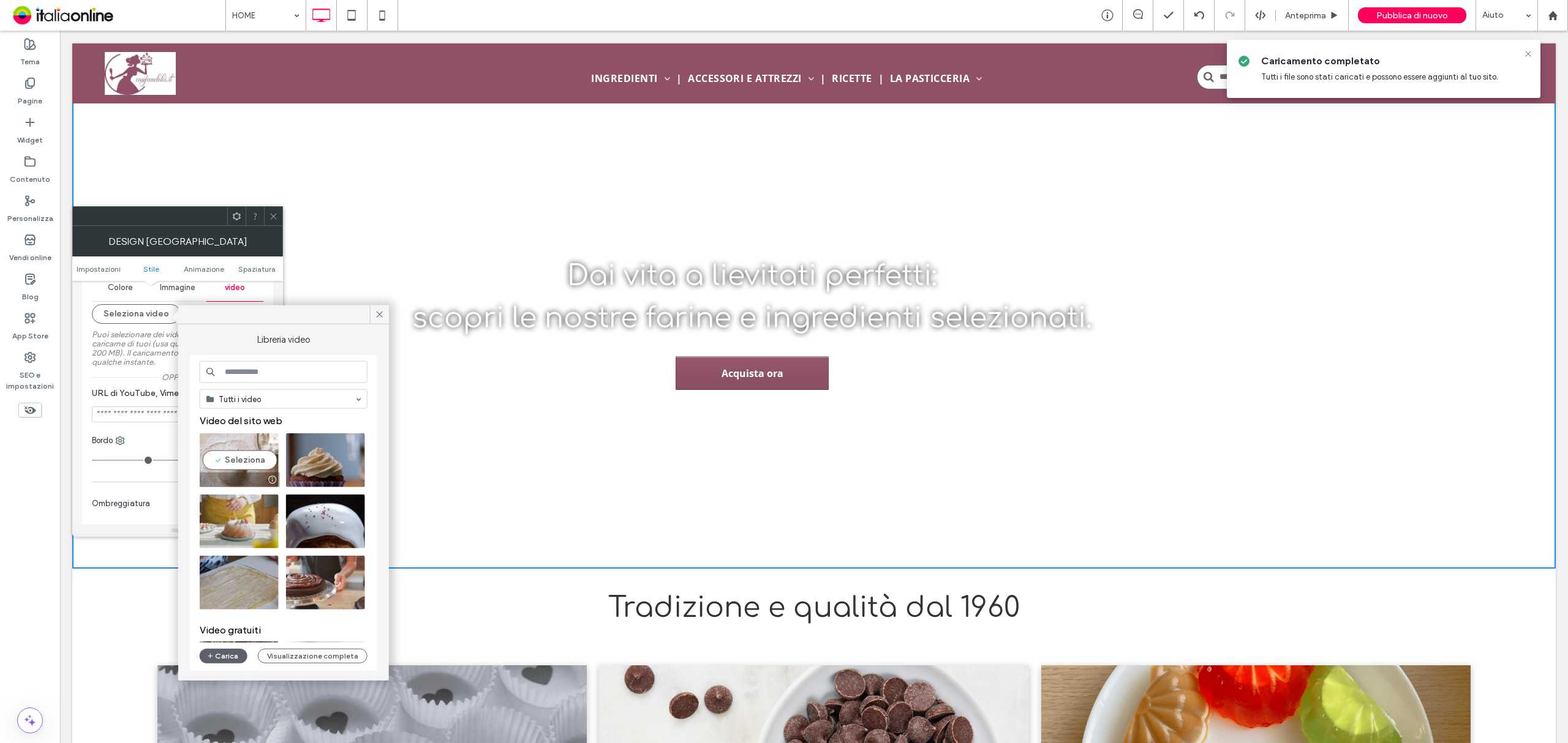
click at [238, 454] on video at bounding box center [239, 459] width 79 height 53
type input "**********"
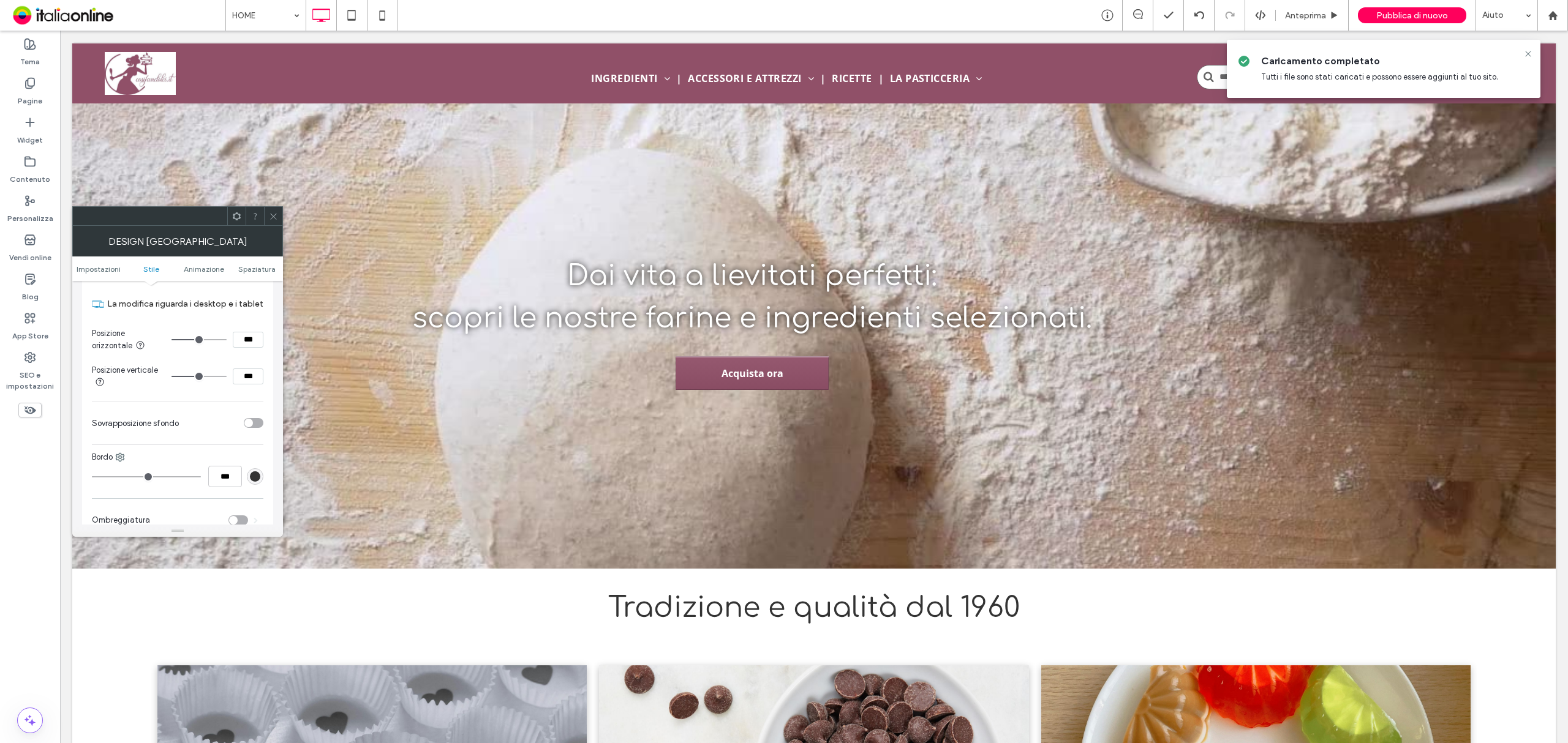
scroll to position [571, 0]
click at [258, 339] on div "toggle" at bounding box center [253, 342] width 20 height 10
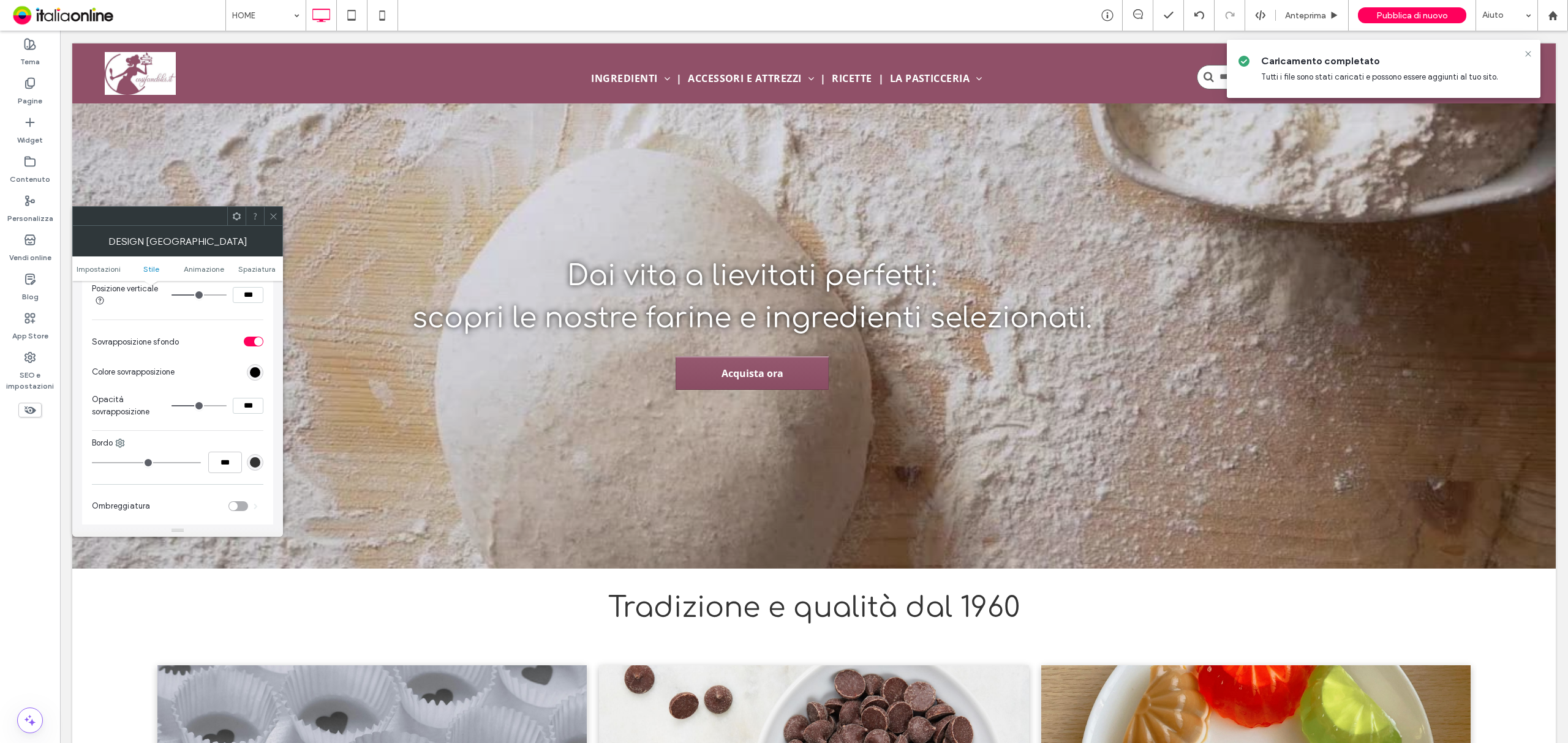
type input "**"
type input "***"
drag, startPoint x: 196, startPoint y: 410, endPoint x: 189, endPoint y: 410, distance: 7.0
click at [189, 407] on input "range" at bounding box center [199, 405] width 55 height 1
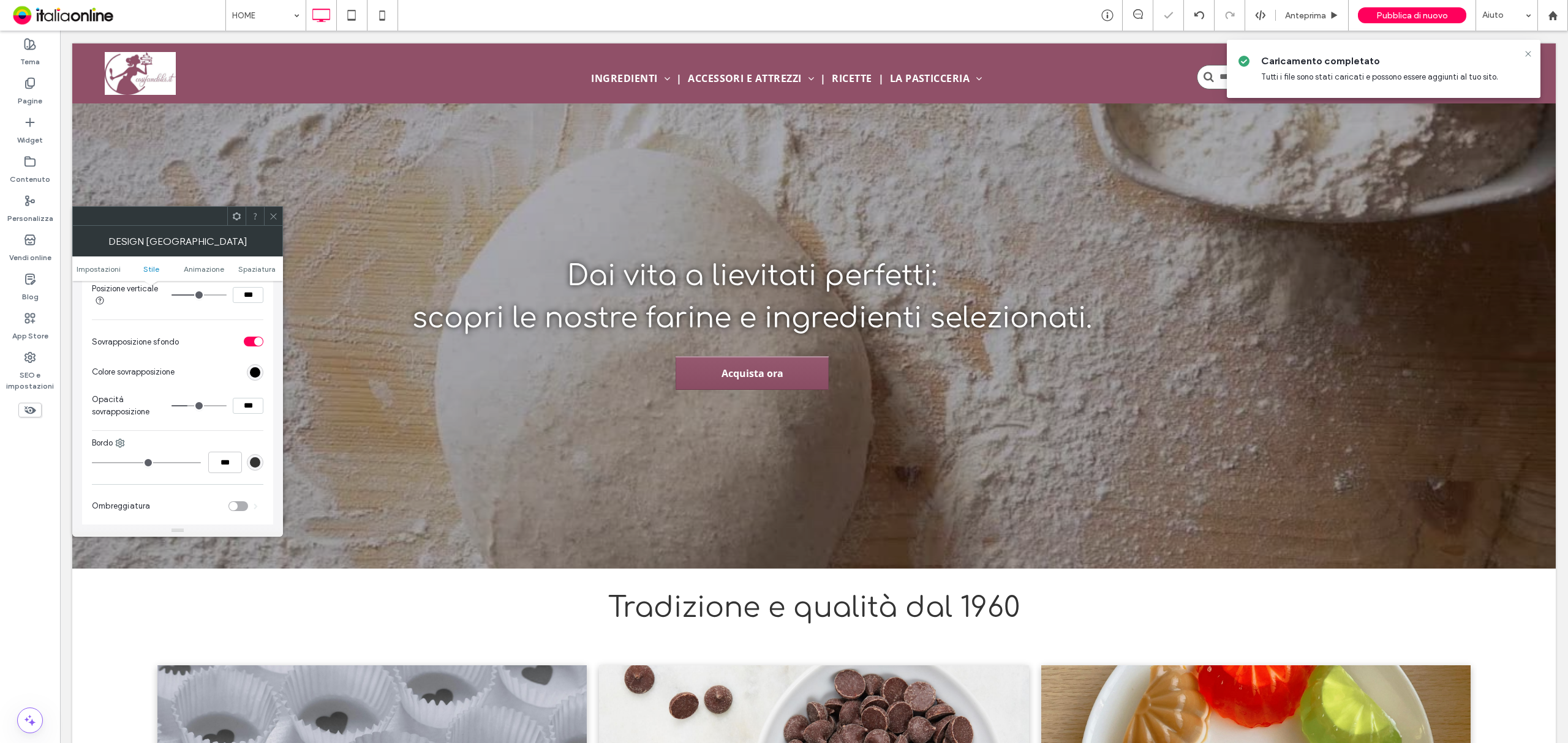
type input "**"
type input "***"
type input "**"
type input "***"
type input "**"
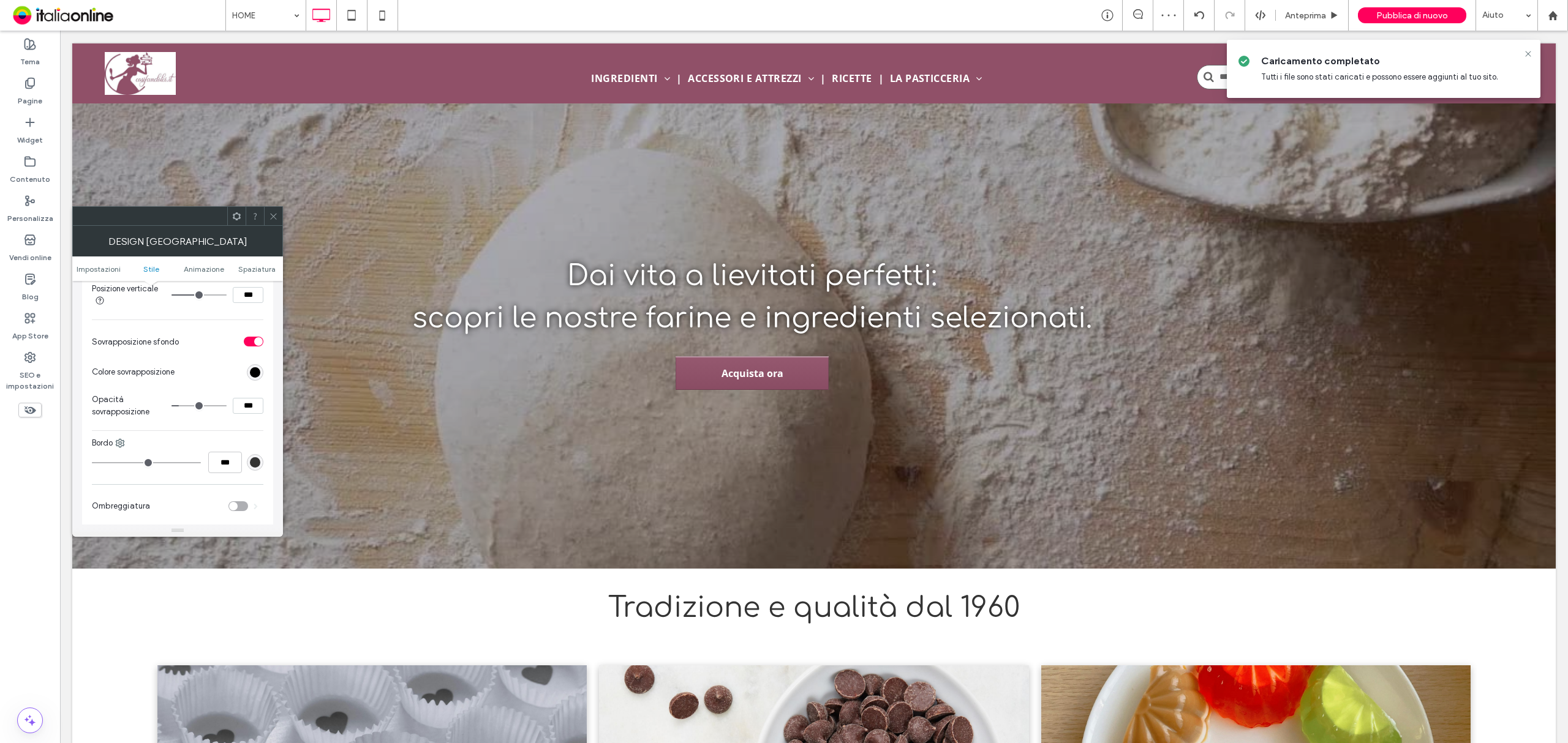
type input "***"
drag, startPoint x: 188, startPoint y: 405, endPoint x: 181, endPoint y: 405, distance: 7.0
type input "**"
click at [181, 405] on input "range" at bounding box center [199, 405] width 55 height 1
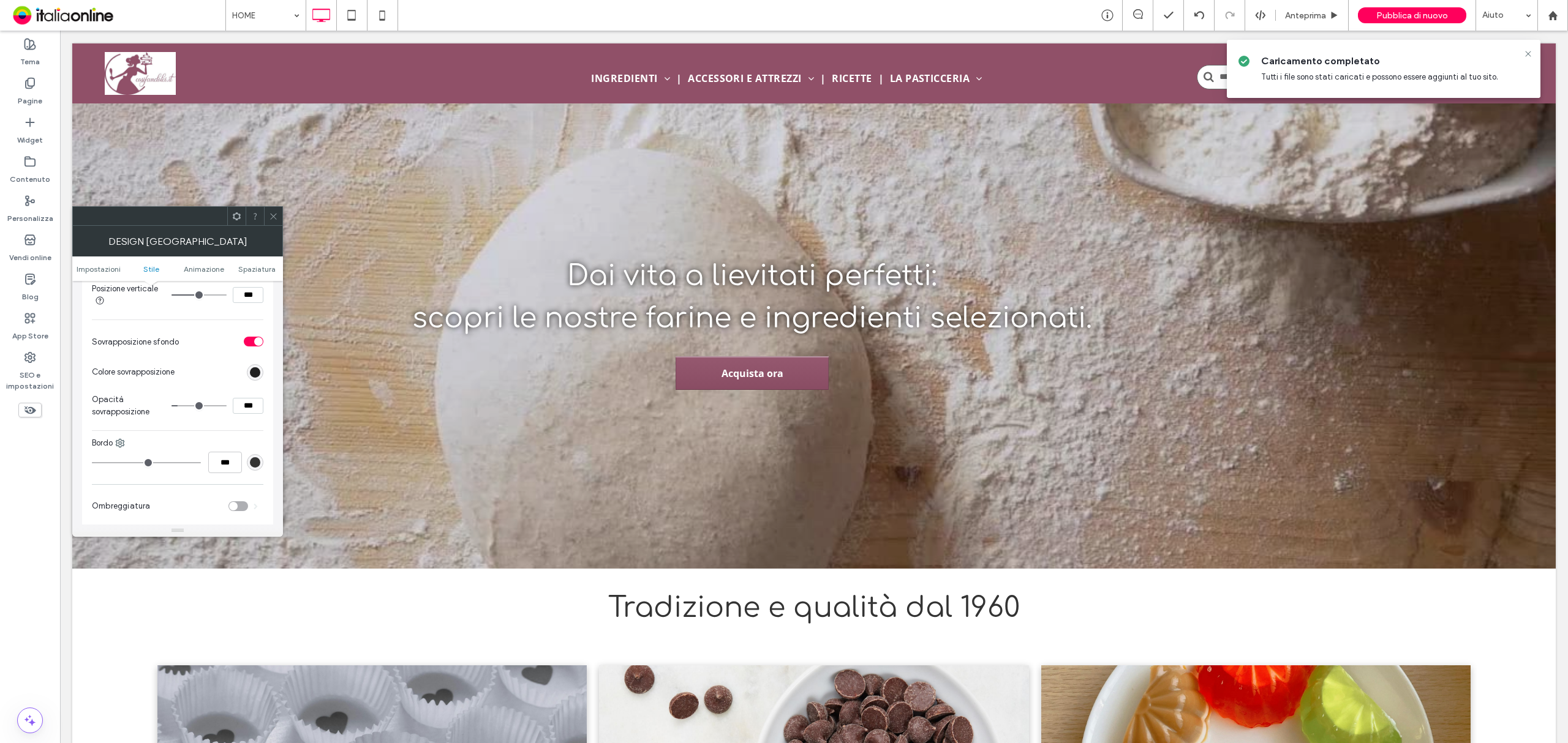
click at [255, 371] on div "rgb(0, 0, 0)" at bounding box center [255, 373] width 10 height 10
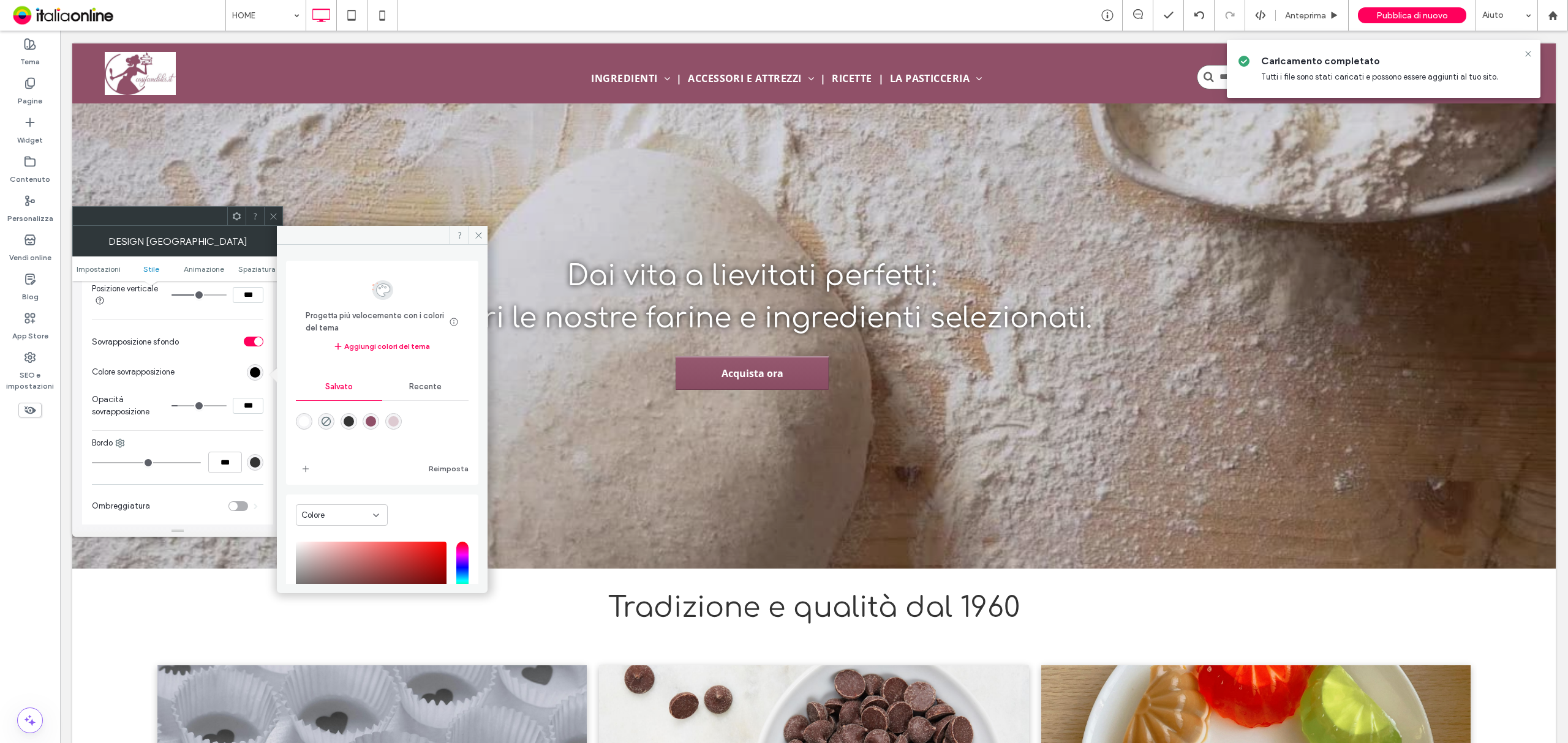
click at [398, 422] on div "rgba(221,202,209,1)" at bounding box center [393, 421] width 10 height 10
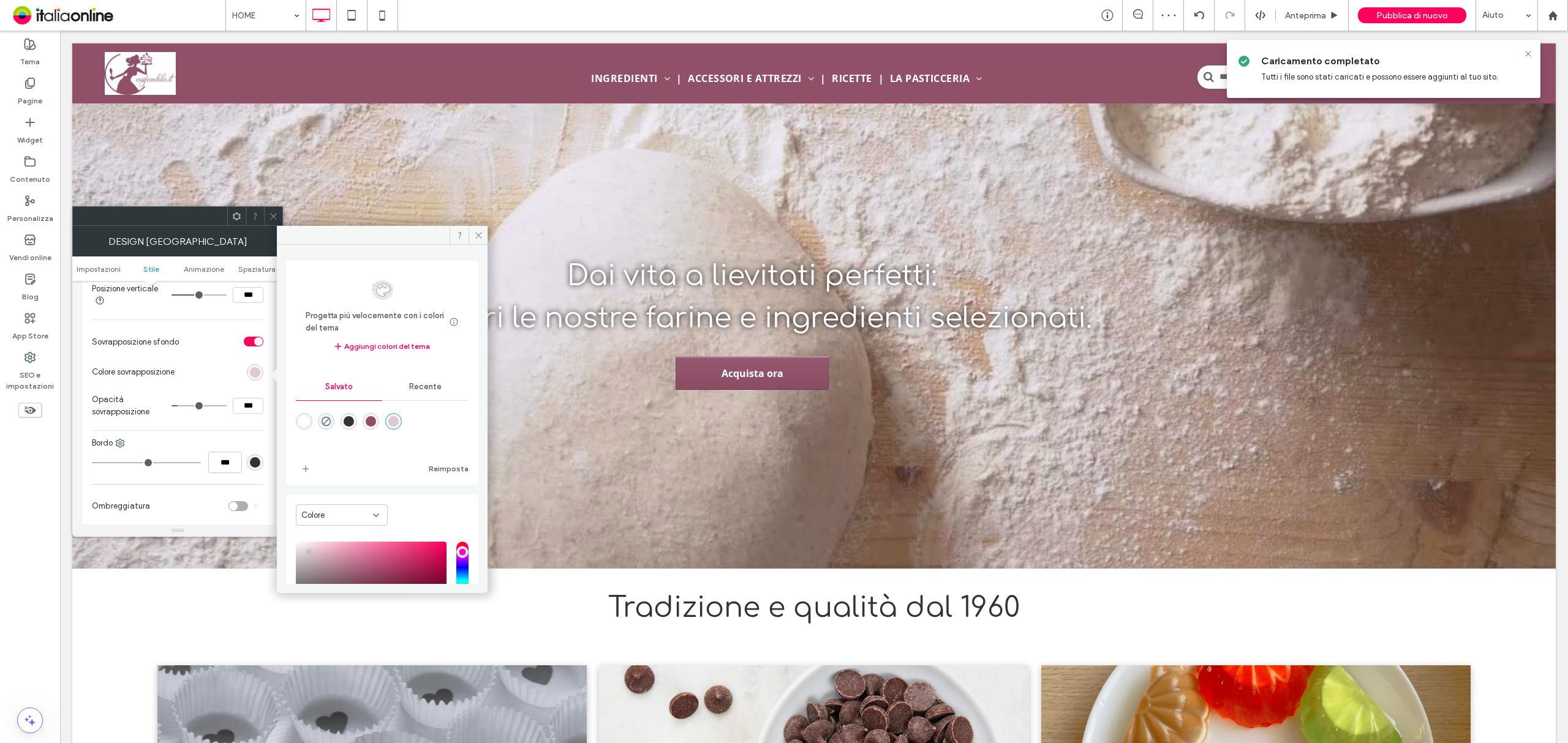
click at [376, 420] on div "rgba(144,80,104,1)" at bounding box center [370, 421] width 10 height 10
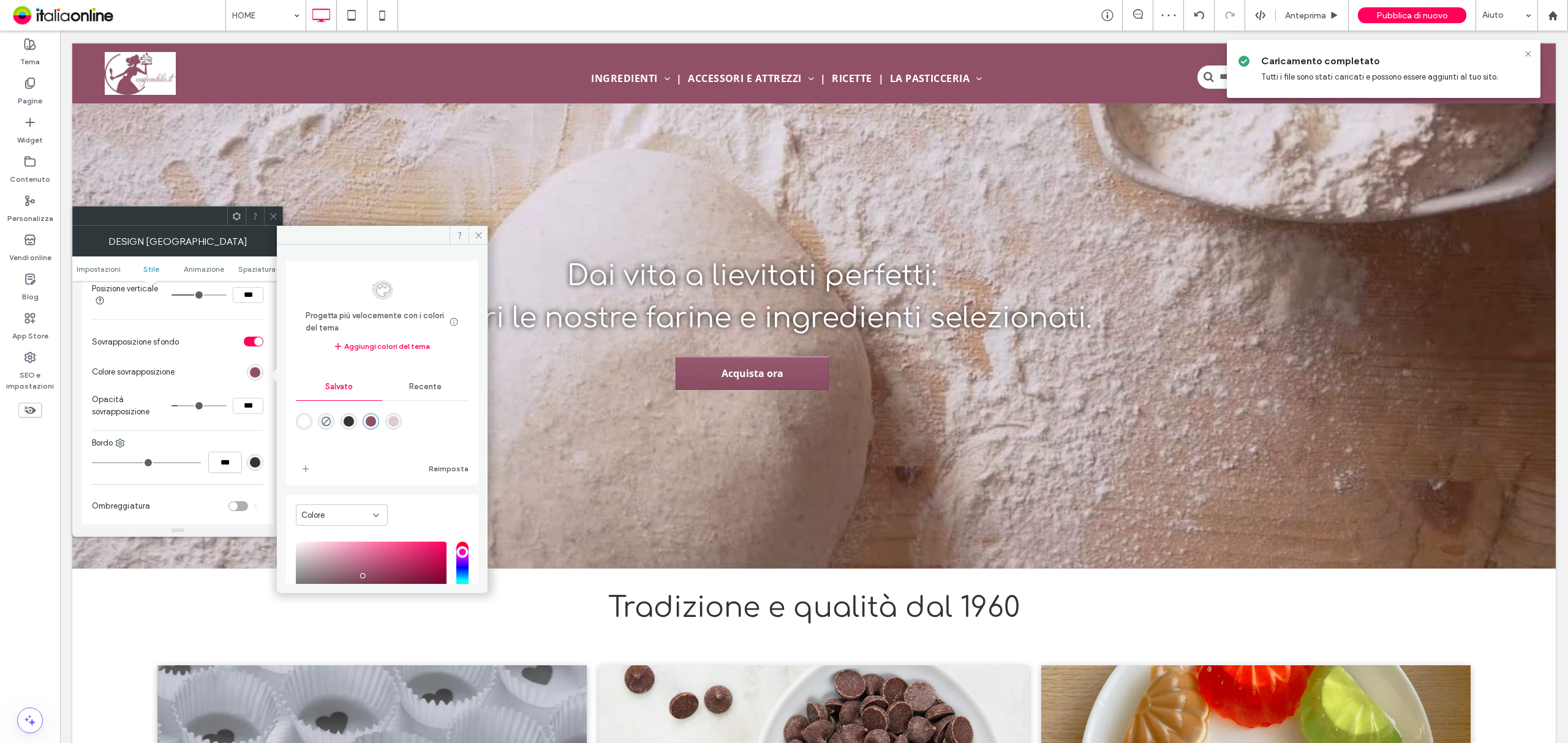
click at [398, 425] on div "rgba(221,202,209,1)" at bounding box center [393, 421] width 10 height 10
type input "*******"
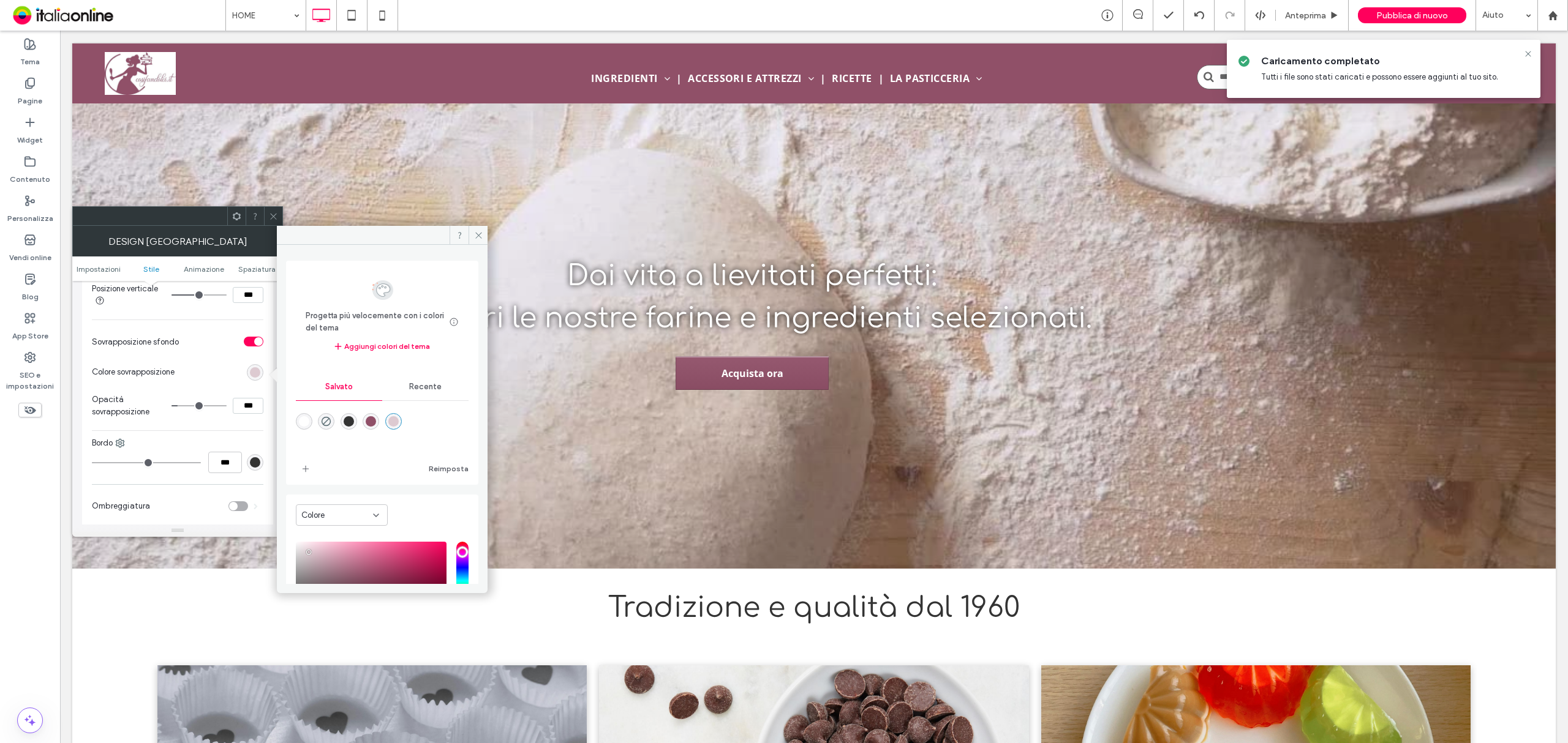
type input "**"
click at [191, 407] on input "range" at bounding box center [199, 405] width 55 height 1
type input "***"
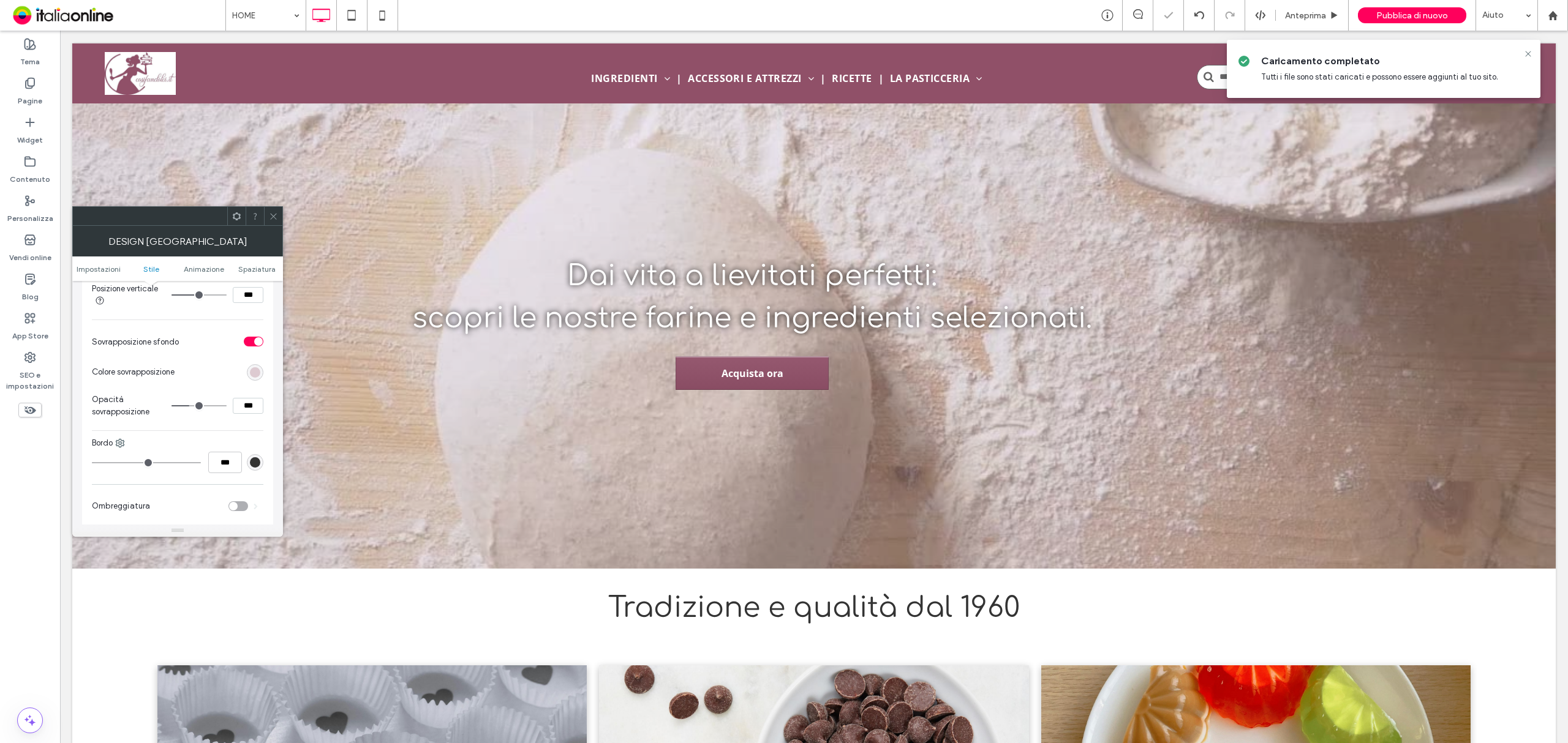
type input "**"
type input "***"
type input "**"
type input "***"
click at [183, 407] on input "range" at bounding box center [199, 405] width 55 height 1
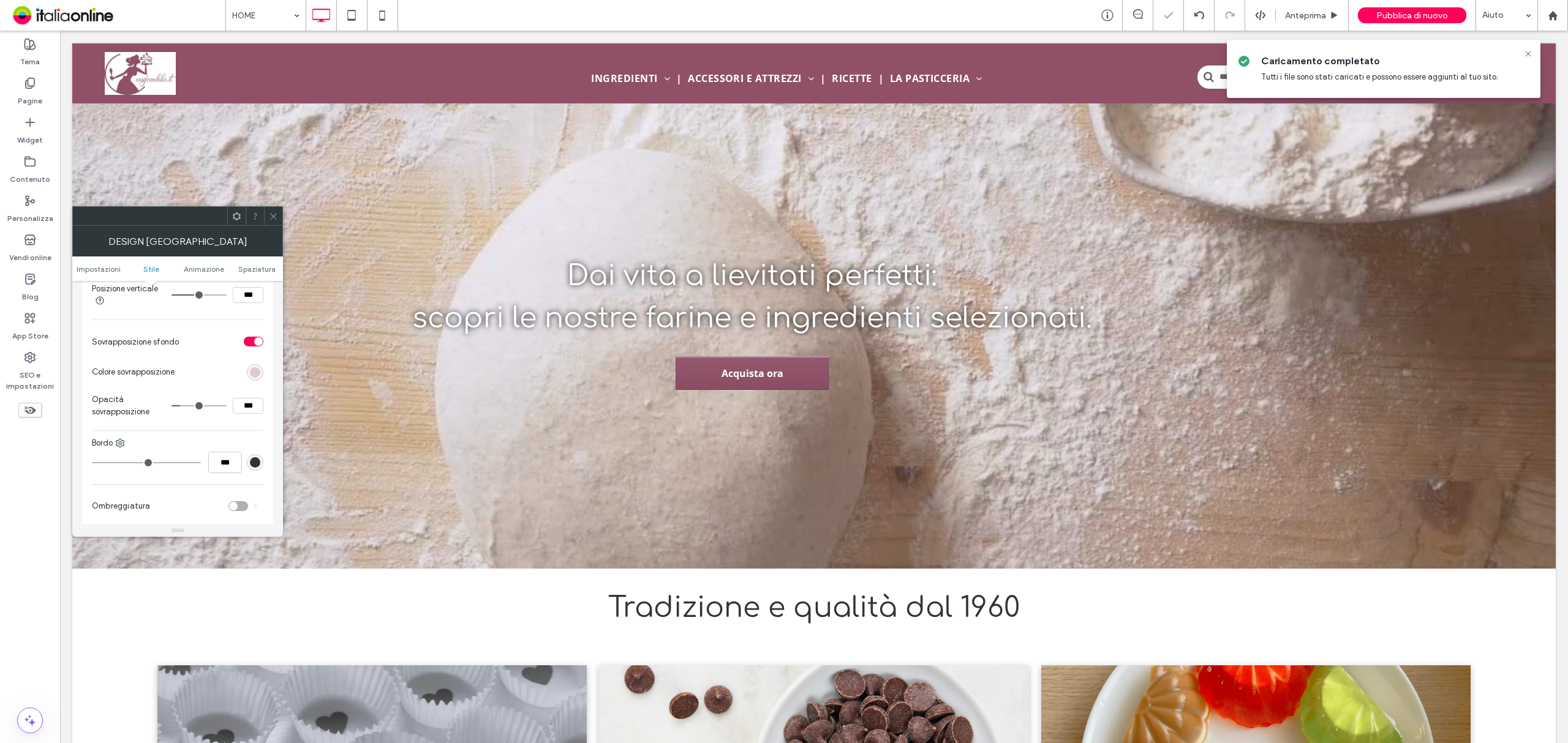
type input "*"
type input "**"
type input "*"
click at [179, 407] on input "range" at bounding box center [199, 405] width 55 height 1
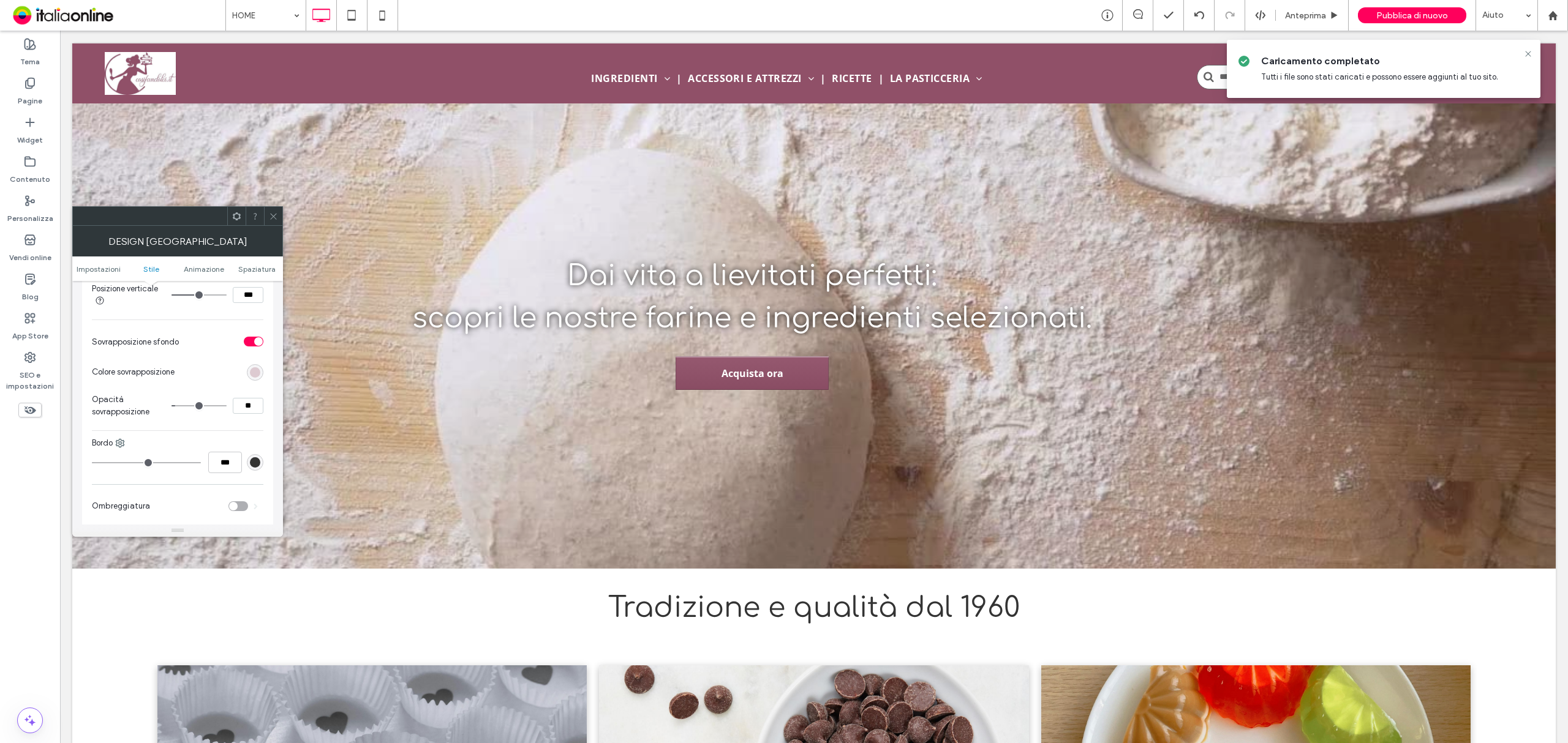
click at [273, 213] on icon at bounding box center [274, 216] width 9 height 9
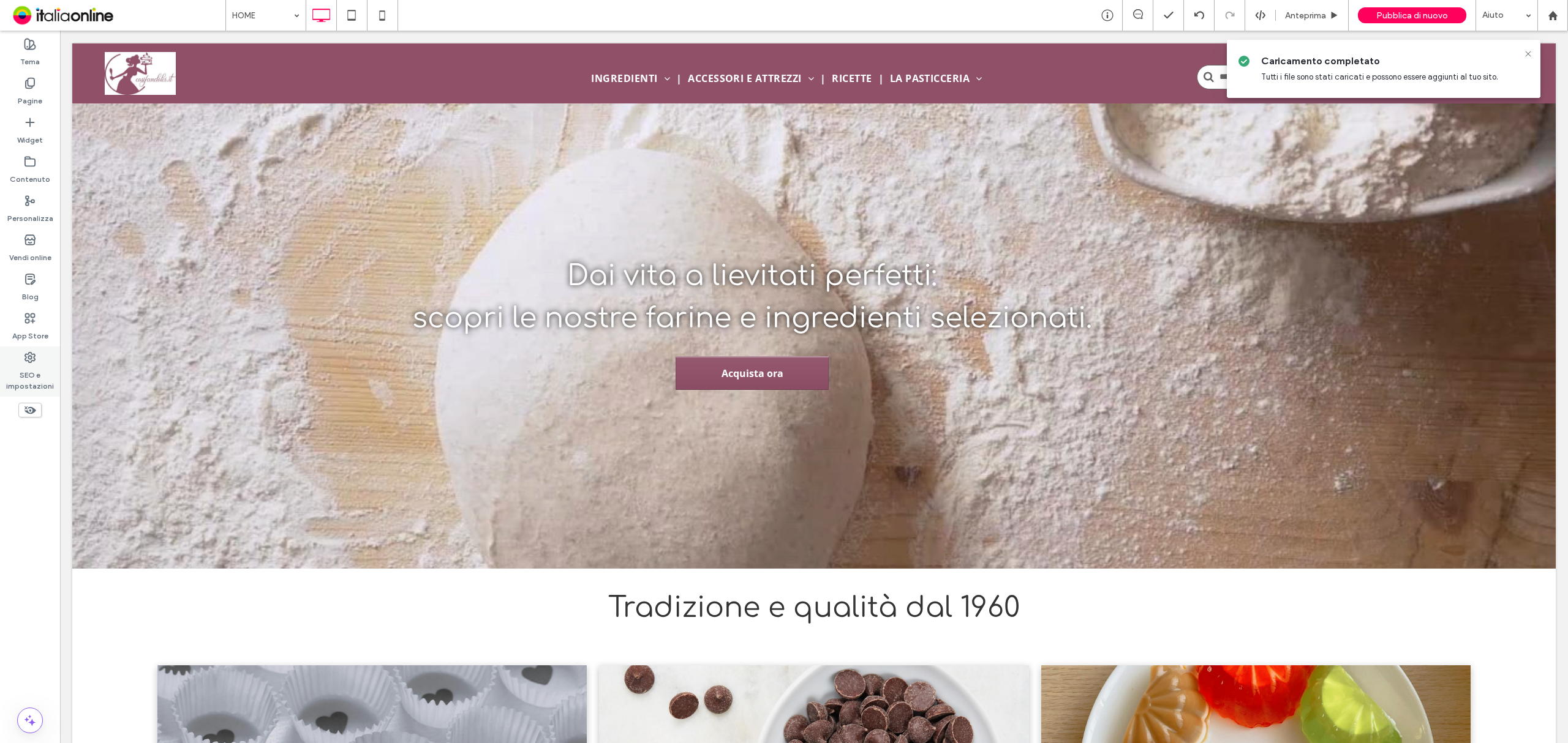
drag, startPoint x: 1529, startPoint y: 49, endPoint x: 12, endPoint y: 387, distance: 1554.2
click at [1529, 49] on icon at bounding box center [1528, 54] width 10 height 10
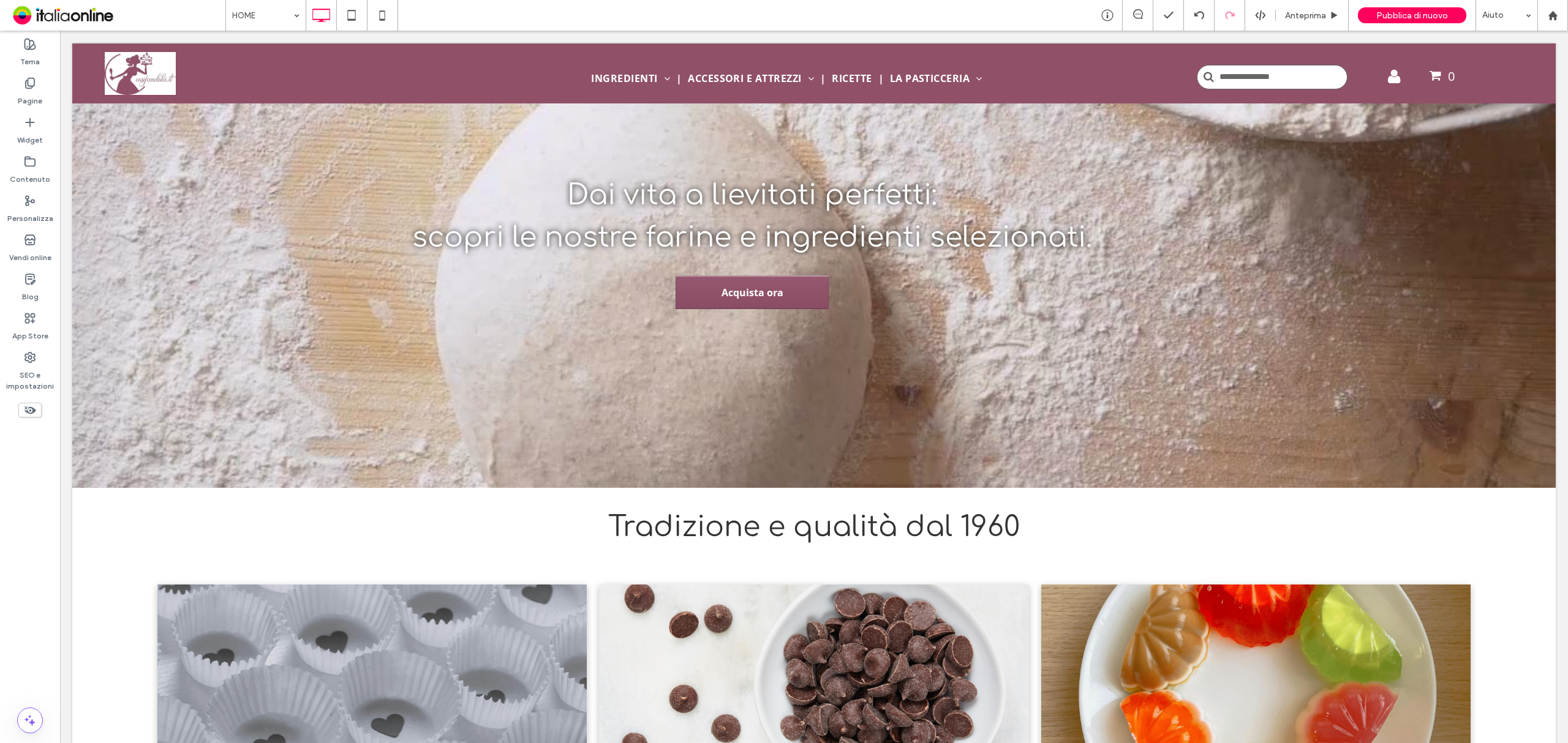
scroll to position [0, 0]
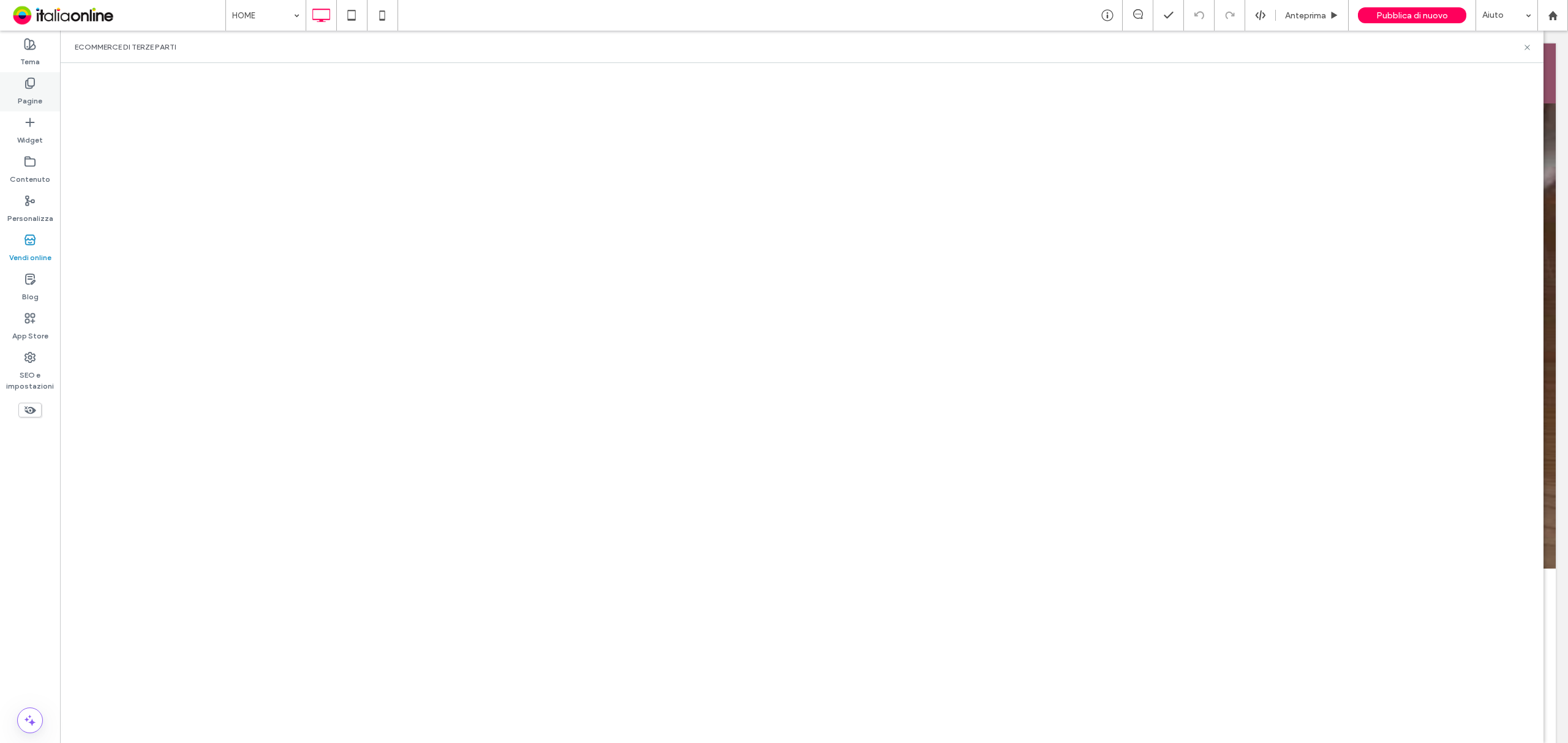
click at [20, 87] on div "Pagine" at bounding box center [30, 92] width 60 height 39
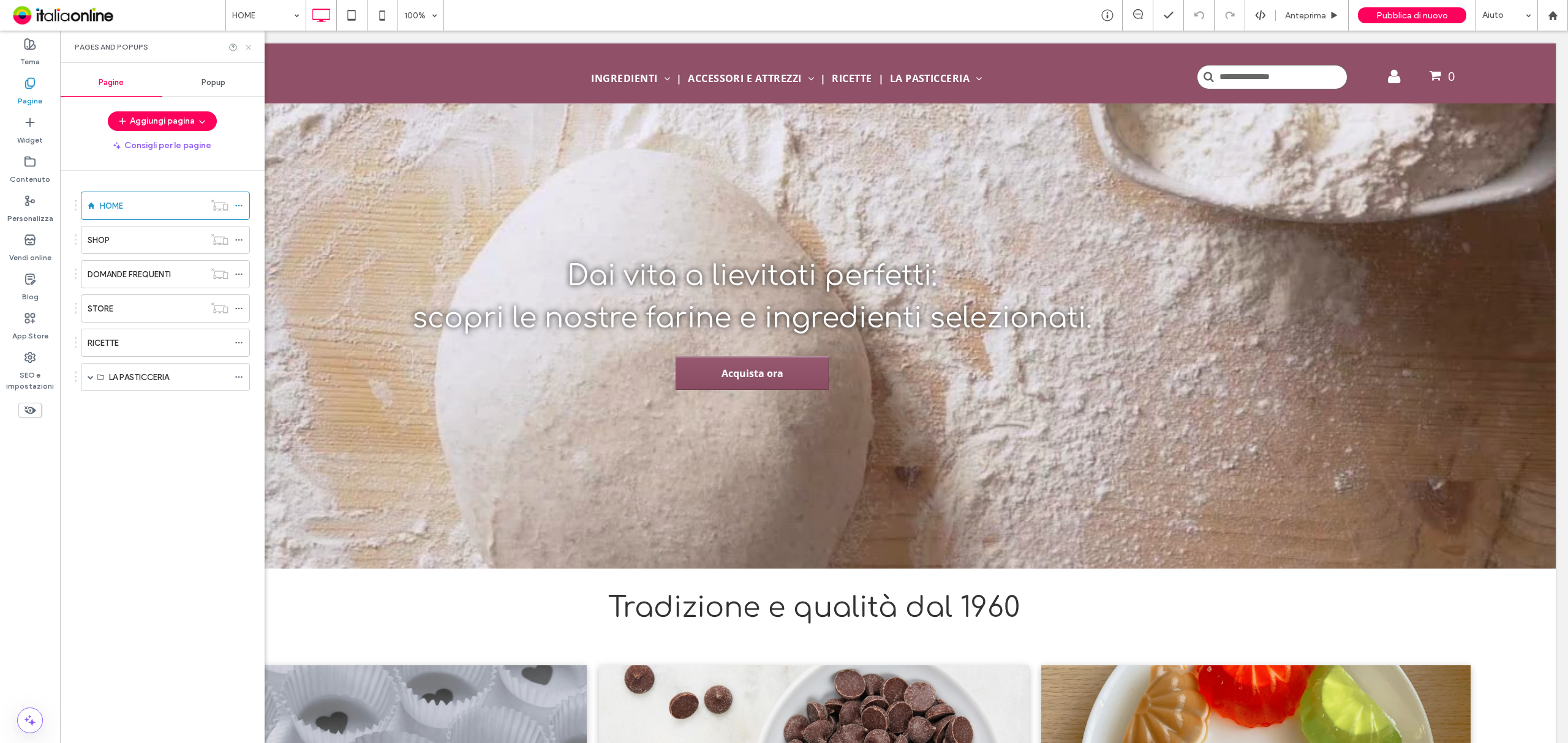
click at [251, 47] on icon at bounding box center [248, 47] width 9 height 9
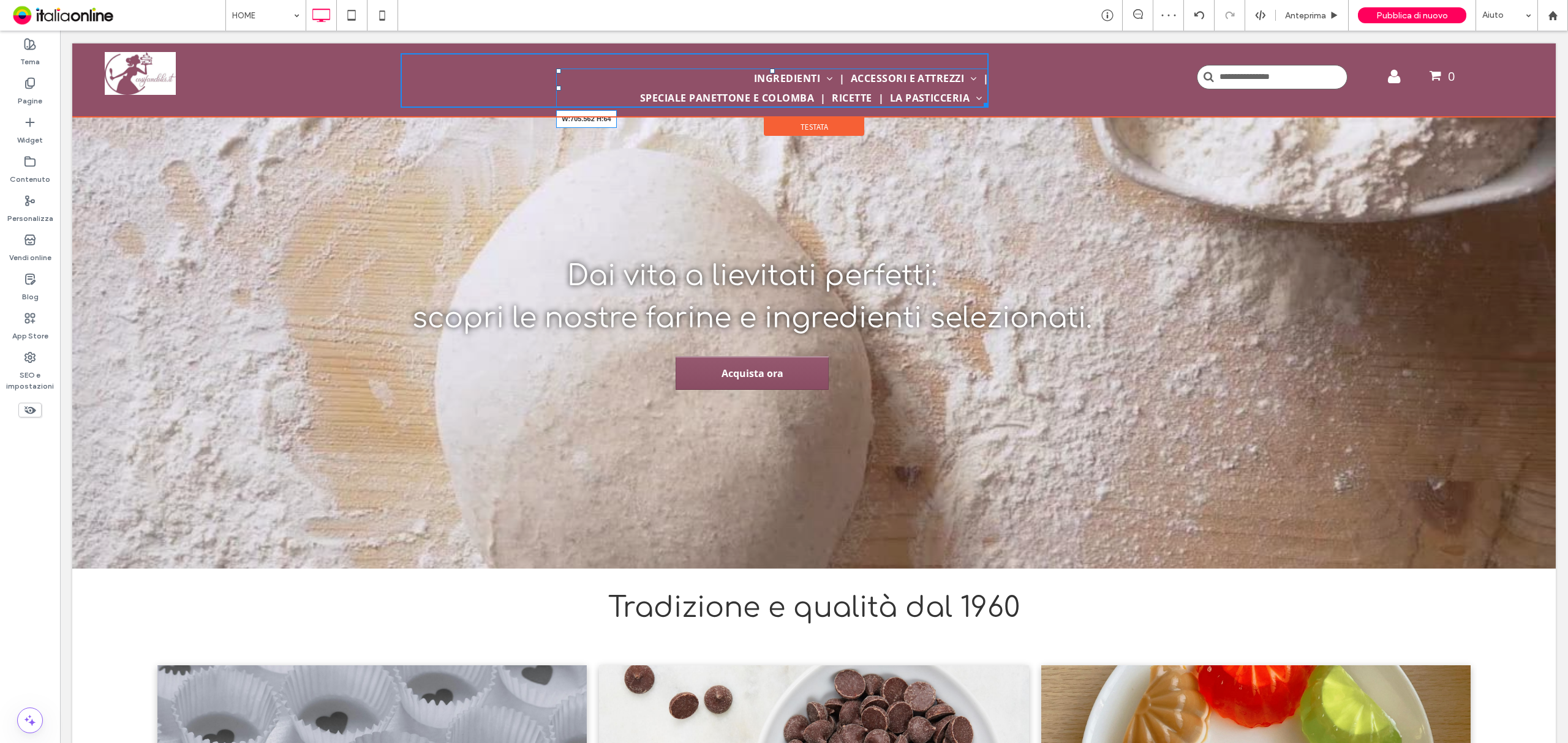
drag, startPoint x: 978, startPoint y: 101, endPoint x: 1067, endPoint y: 101, distance: 89.0
click at [1067, 101] on div "INGREDIENTI Frutta Secca e Candita Aromi e Spezie Mix, Sfarinati e Zuccheri Sem…" at bounding box center [694, 80] width 956 height 74
drag, startPoint x: 554, startPoint y: 89, endPoint x: 843, endPoint y: 163, distance: 298.3
click at [375, 83] on div "INGREDIENTI Frutta Secca e Candita Aromi e Spezie Mix, Sfarinati e Zuccheri Sem…" at bounding box center [694, 80] width 956 height 74
drag, startPoint x: 980, startPoint y: 104, endPoint x: 1076, endPoint y: 104, distance: 96.0
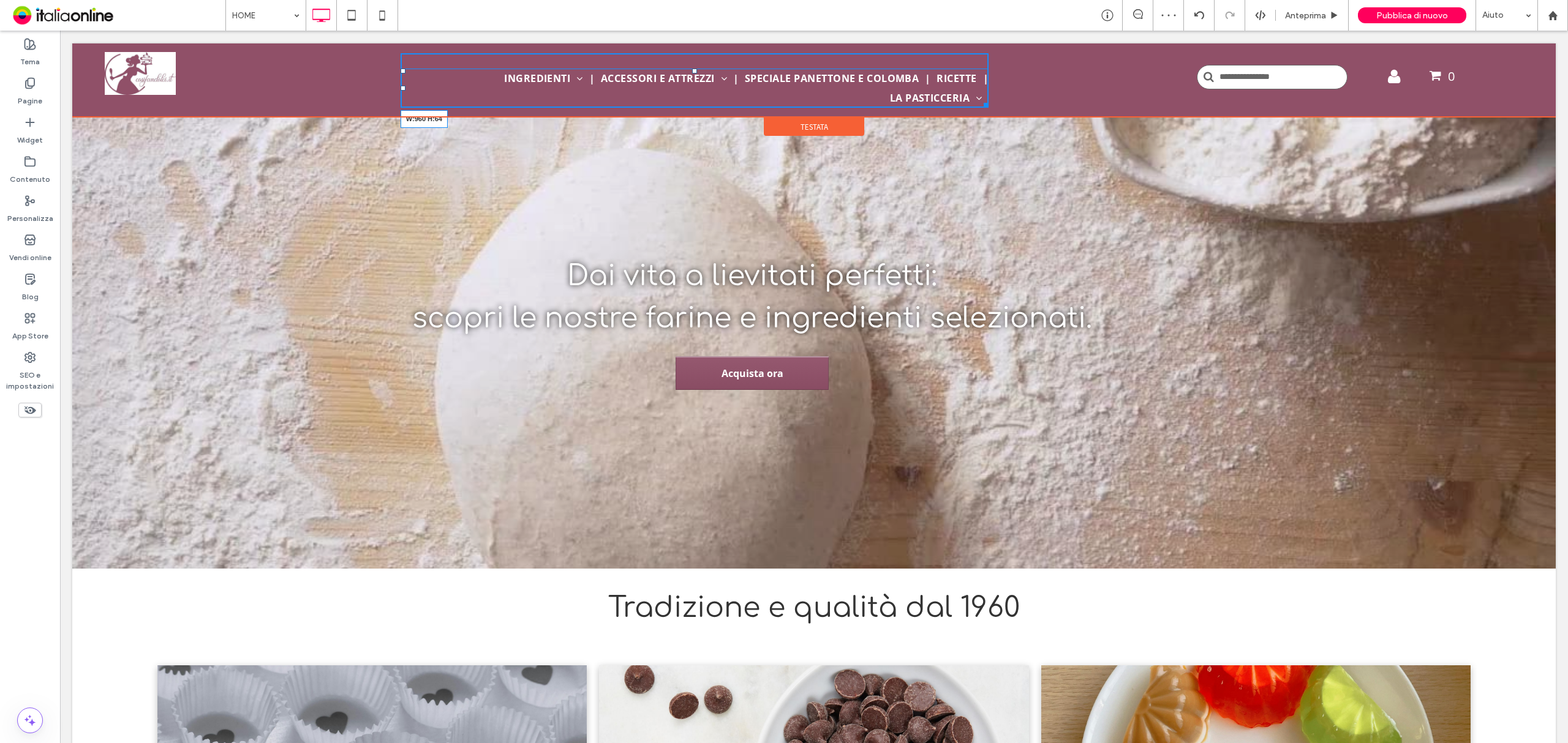
click at [1076, 104] on div "INGREDIENTI Frutta Secca e Candita Aromi e Spezie Mix, Sfarinati e Zuccheri Sem…" at bounding box center [694, 80] width 956 height 74
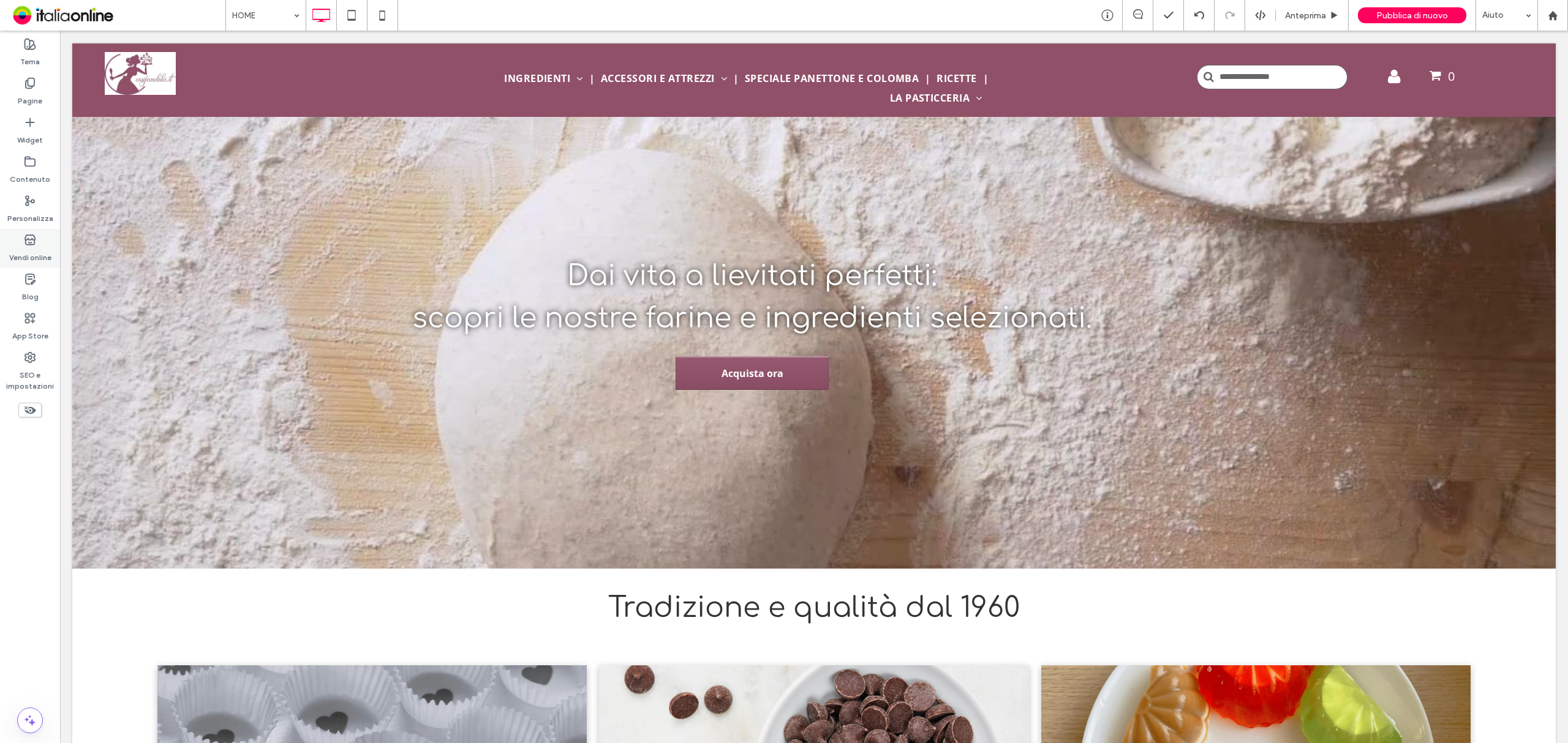
click at [28, 244] on icon at bounding box center [30, 239] width 12 height 12
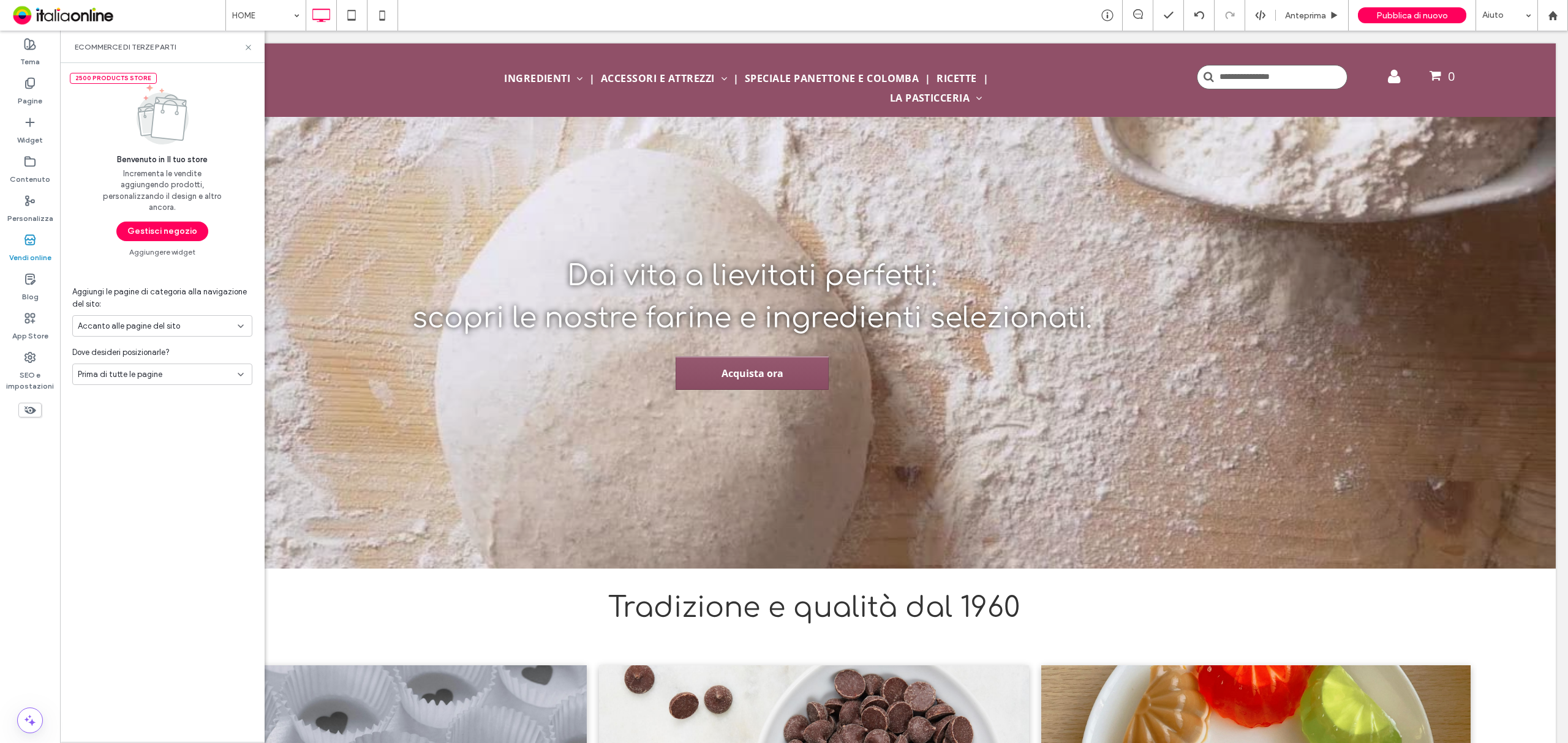
click at [140, 233] on button "Gestisci negozio" at bounding box center [162, 231] width 92 height 20
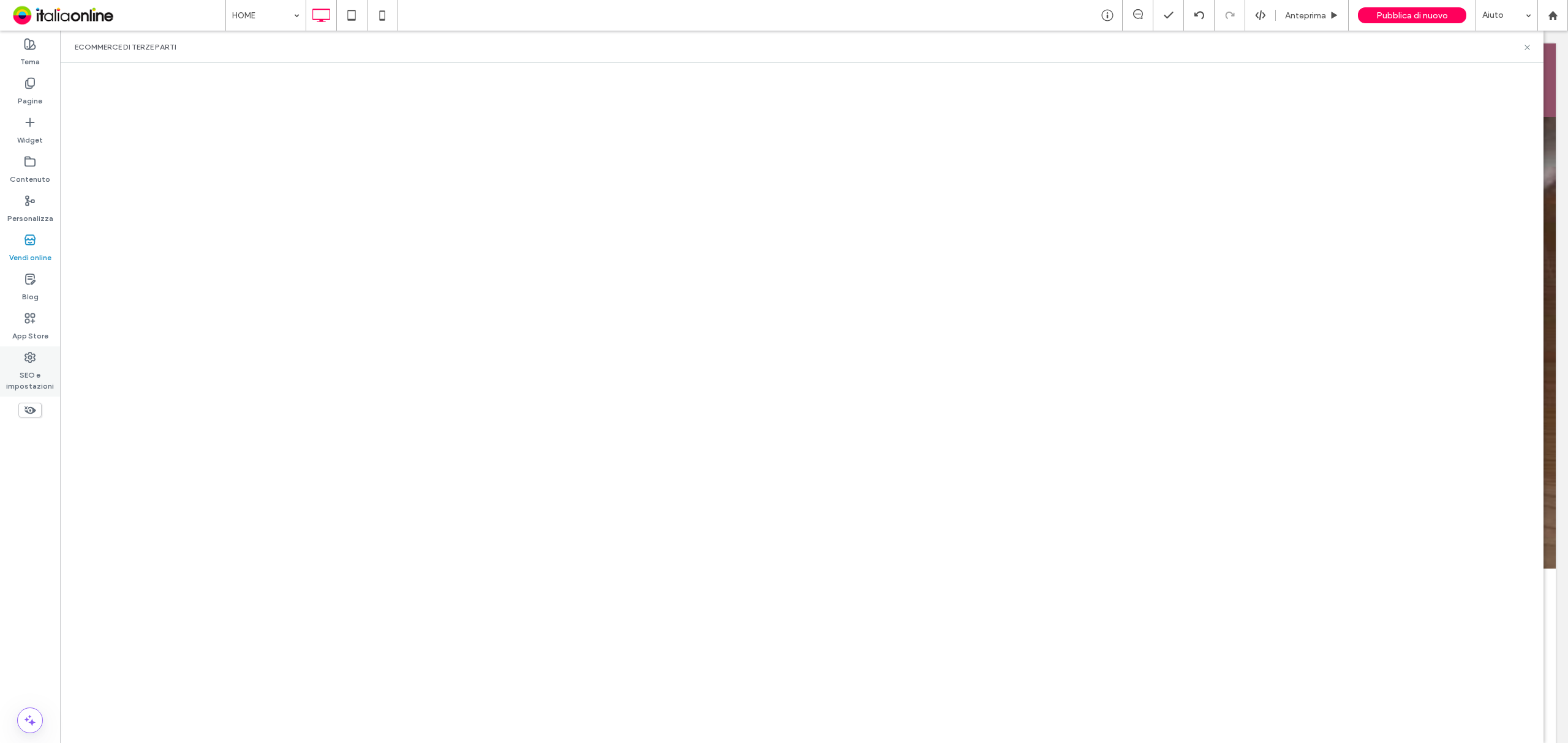
click at [30, 360] on icon at bounding box center [30, 357] width 12 height 12
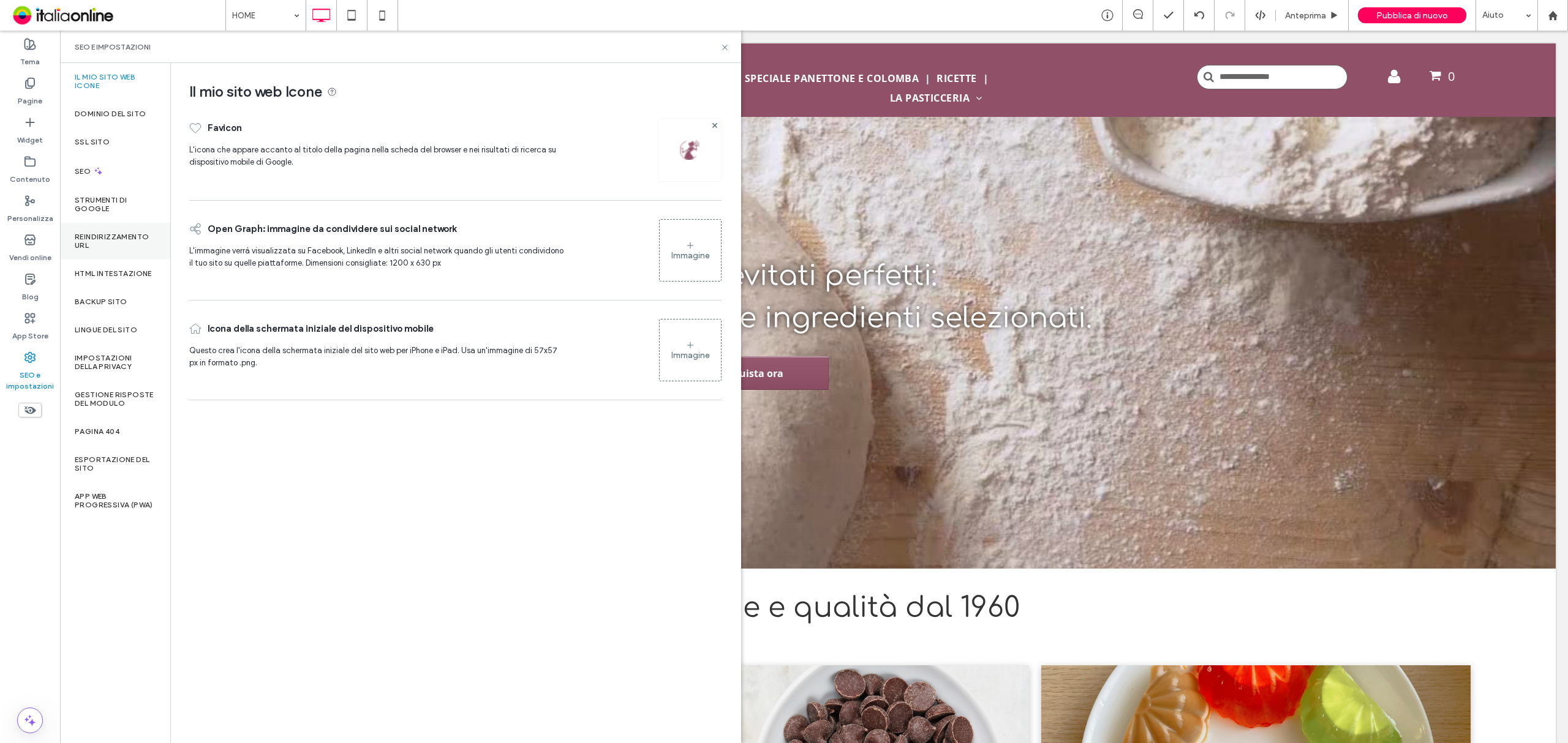
click at [109, 249] on label "Reindirizzamento URL" at bounding box center [115, 241] width 81 height 17
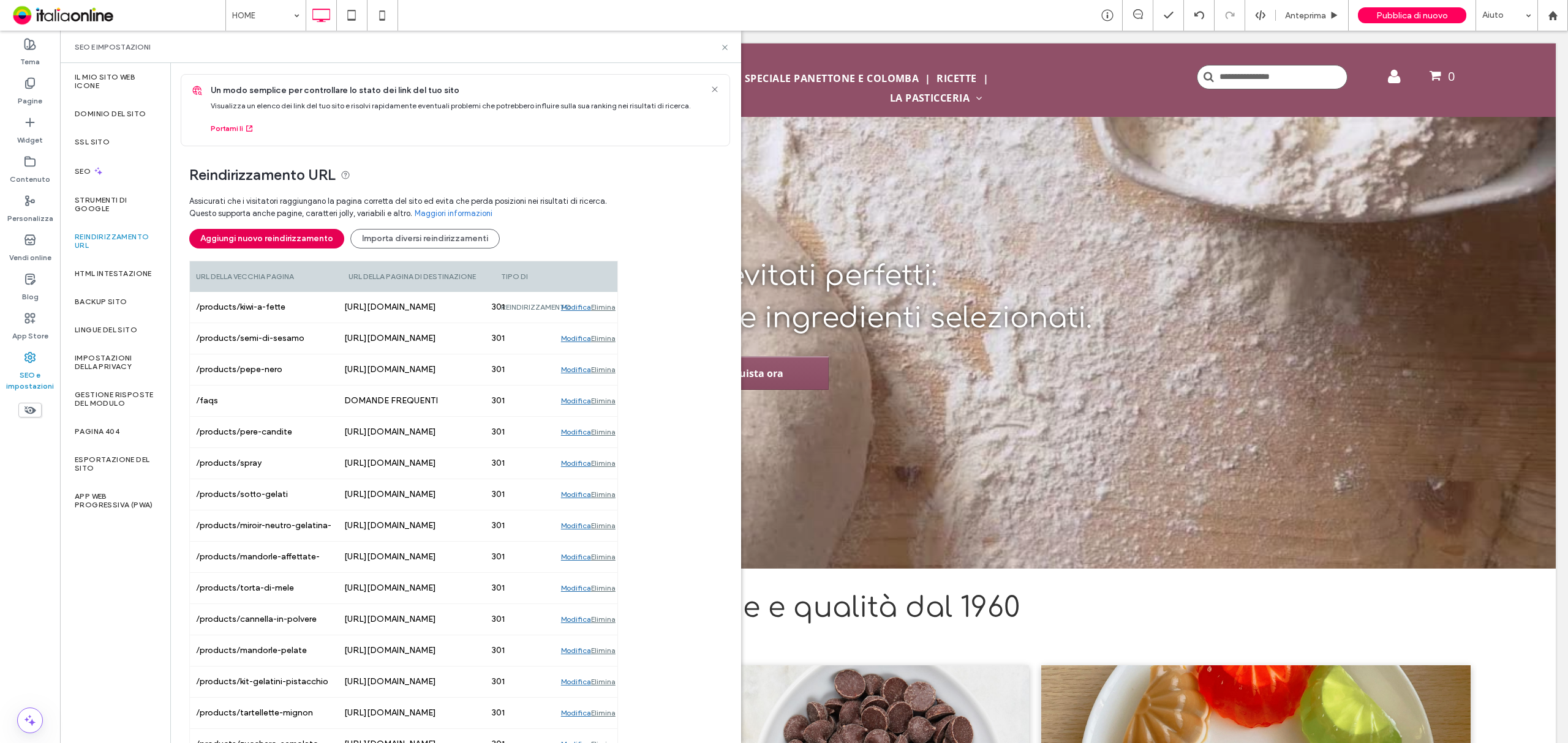
click at [297, 238] on button "Aggiungi nuovo reindirizzamento" at bounding box center [267, 239] width 155 height 20
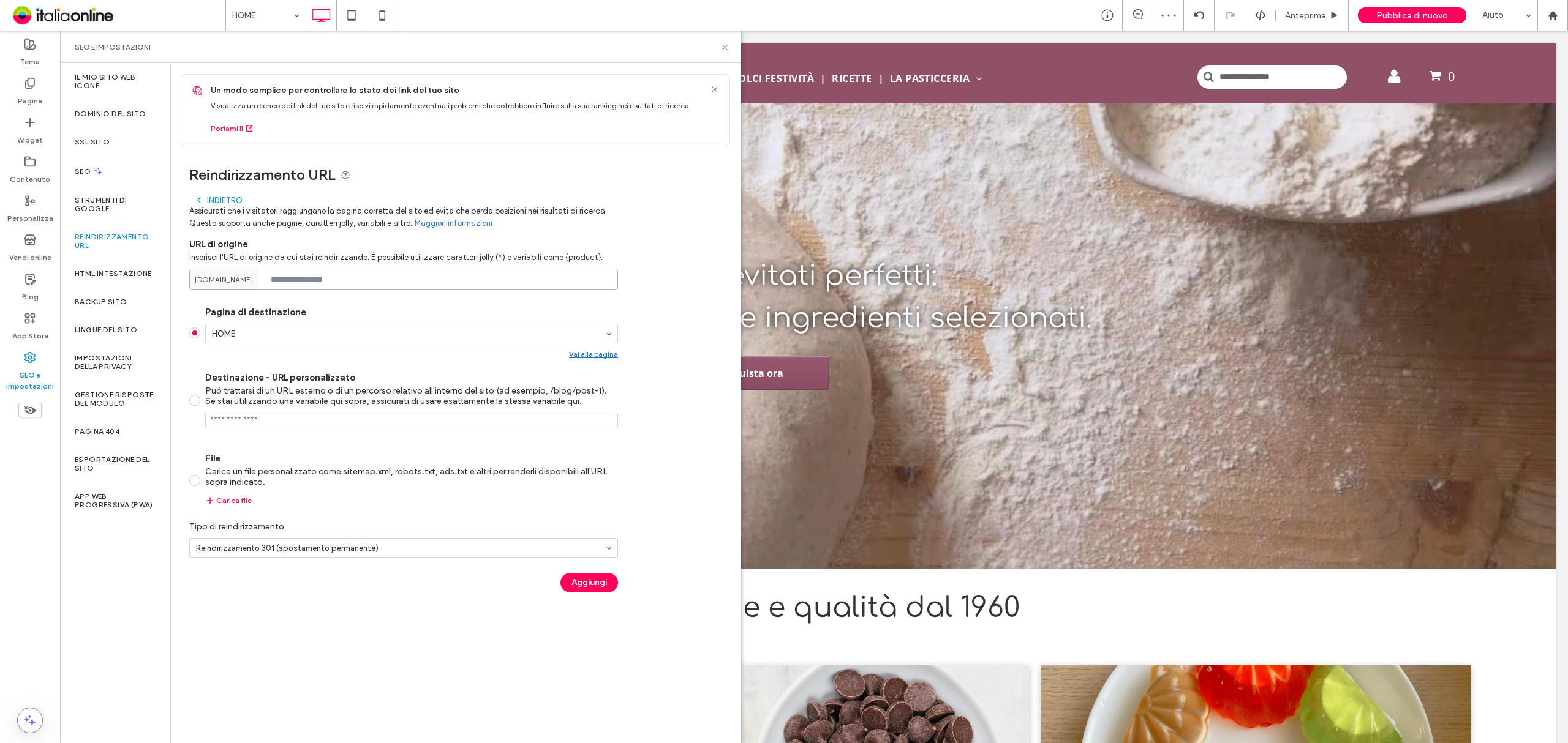
click at [382, 272] on input at bounding box center [403, 279] width 429 height 21
paste input "**********"
click at [375, 279] on input "**********" at bounding box center [403, 279] width 429 height 21
drag, startPoint x: 376, startPoint y: 278, endPoint x: 234, endPoint y: 277, distance: 142.0
click at [234, 277] on div "**********" at bounding box center [403, 279] width 429 height 21
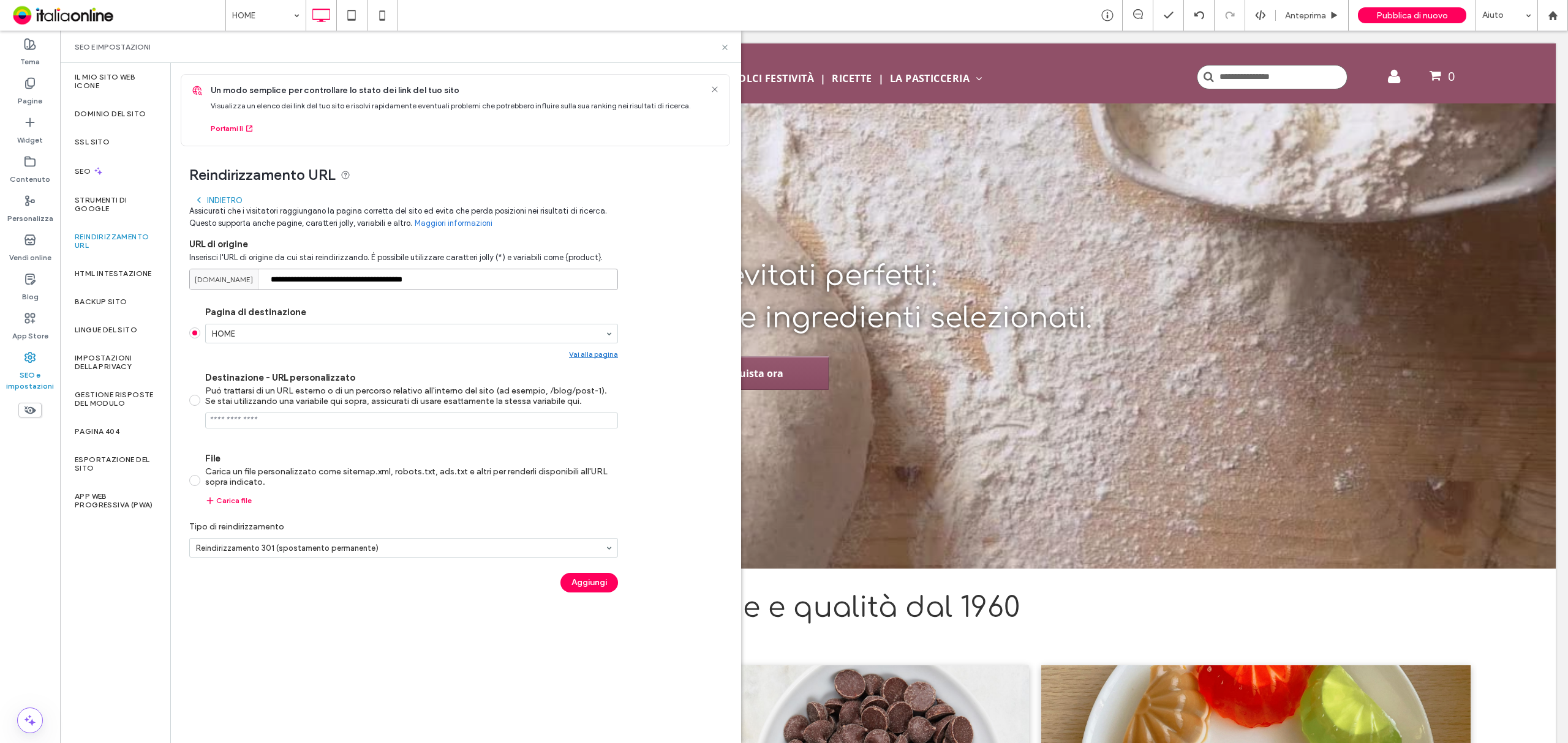
type input "**********"
click at [304, 425] on input "Destinazione - URL personalizzato Può trattarsi di un URL esterno o di un perco…" at bounding box center [412, 420] width 413 height 16
paste input "**********"
drag, startPoint x: 368, startPoint y: 422, endPoint x: 322, endPoint y: 421, distance: 46.0
click at [322, 421] on input "Destinazione - URL personalizzato Può trattarsi di un URL esterno o di un perco…" at bounding box center [412, 420] width 413 height 16
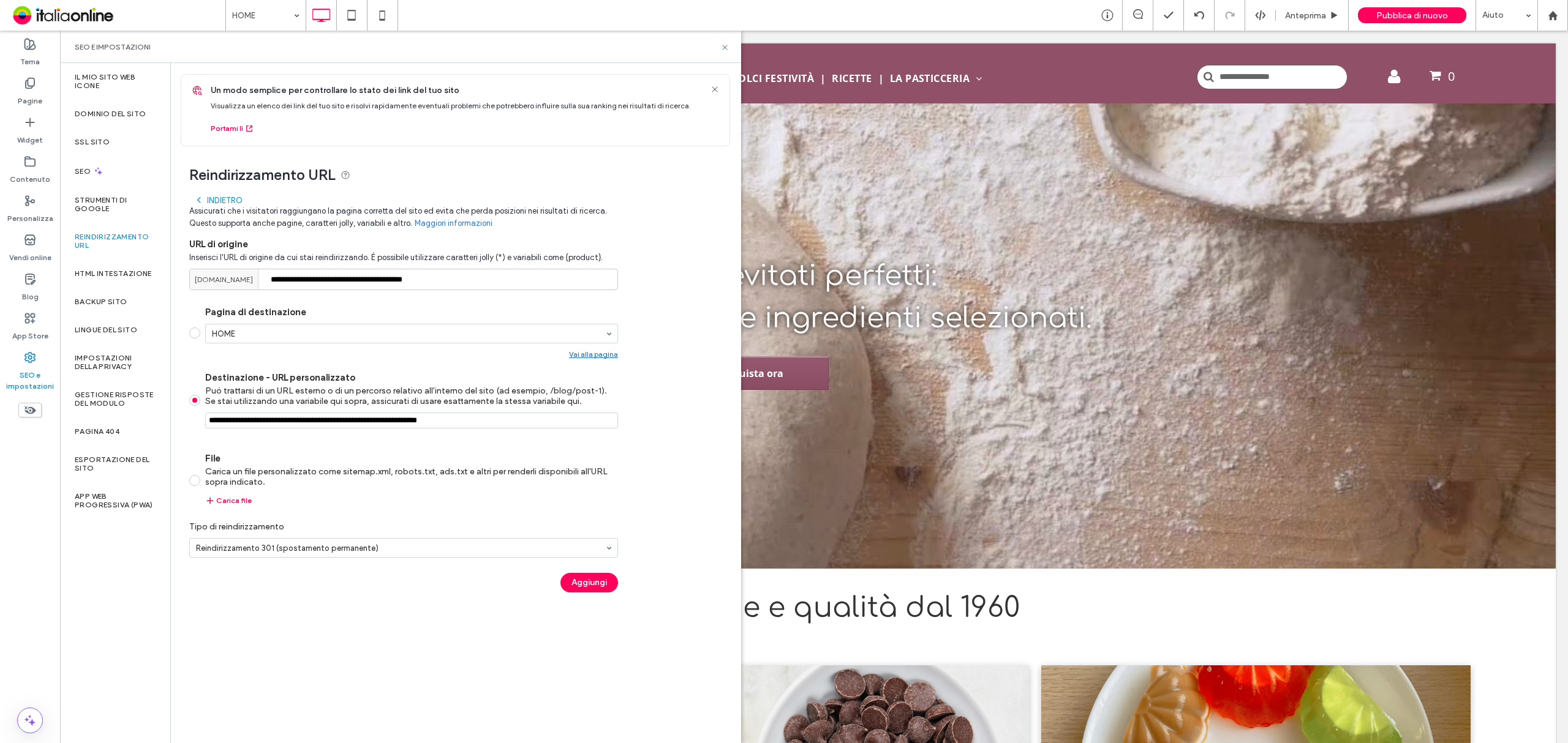
drag, startPoint x: 439, startPoint y: 422, endPoint x: 518, endPoint y: 413, distance: 79.5
click at [518, 413] on div "Destinazione - URL personalizzato Può trattarsi di un URL esterno o di un perco…" at bounding box center [412, 400] width 413 height 56
type input "**********"
click at [522, 284] on input "**********" at bounding box center [403, 279] width 429 height 21
paste input "**********"
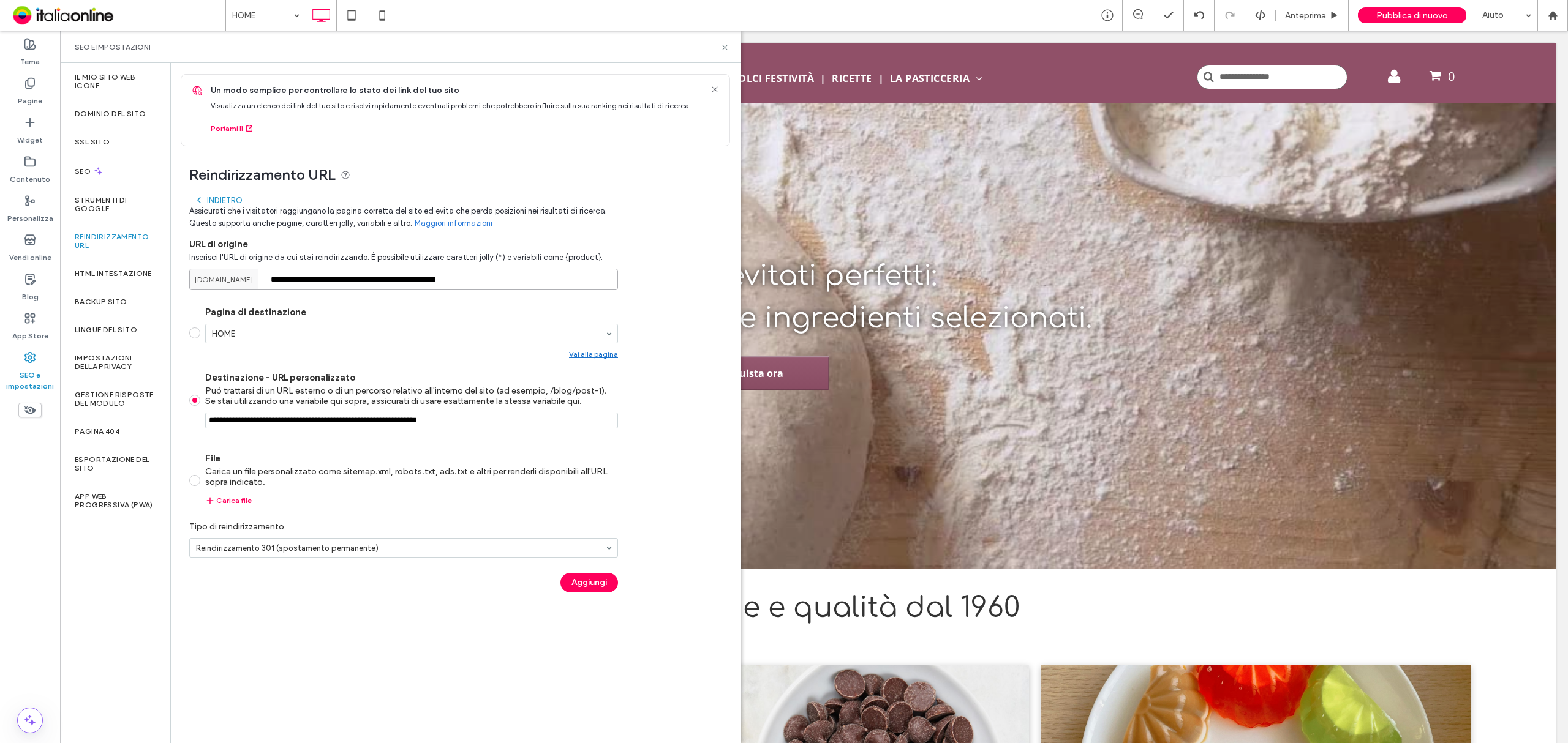
type input "**********"
click at [633, 252] on div "**********" at bounding box center [450, 375] width 560 height 459
click at [594, 591] on button "Aggiungi" at bounding box center [589, 583] width 58 height 20
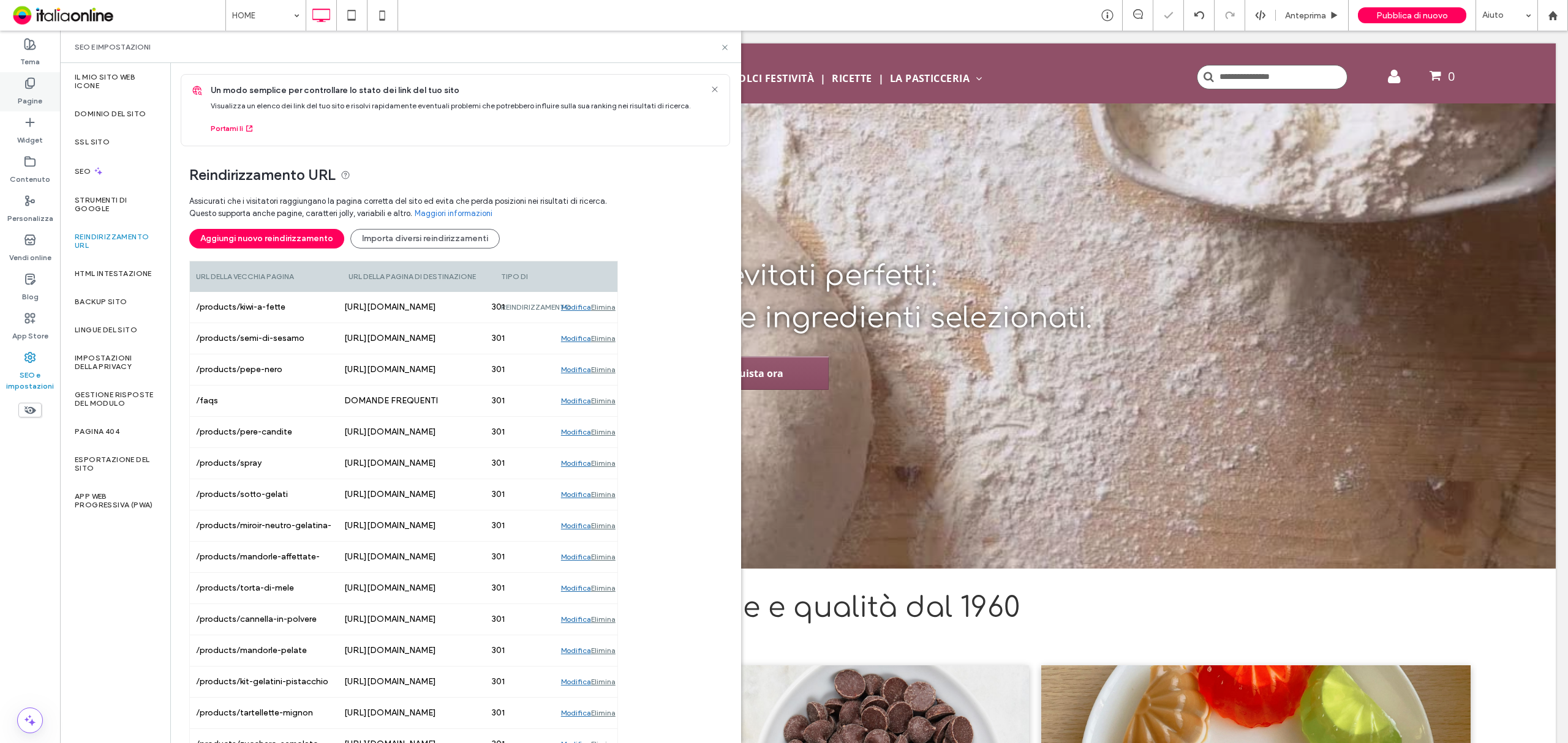
click at [24, 88] on icon at bounding box center [30, 83] width 12 height 12
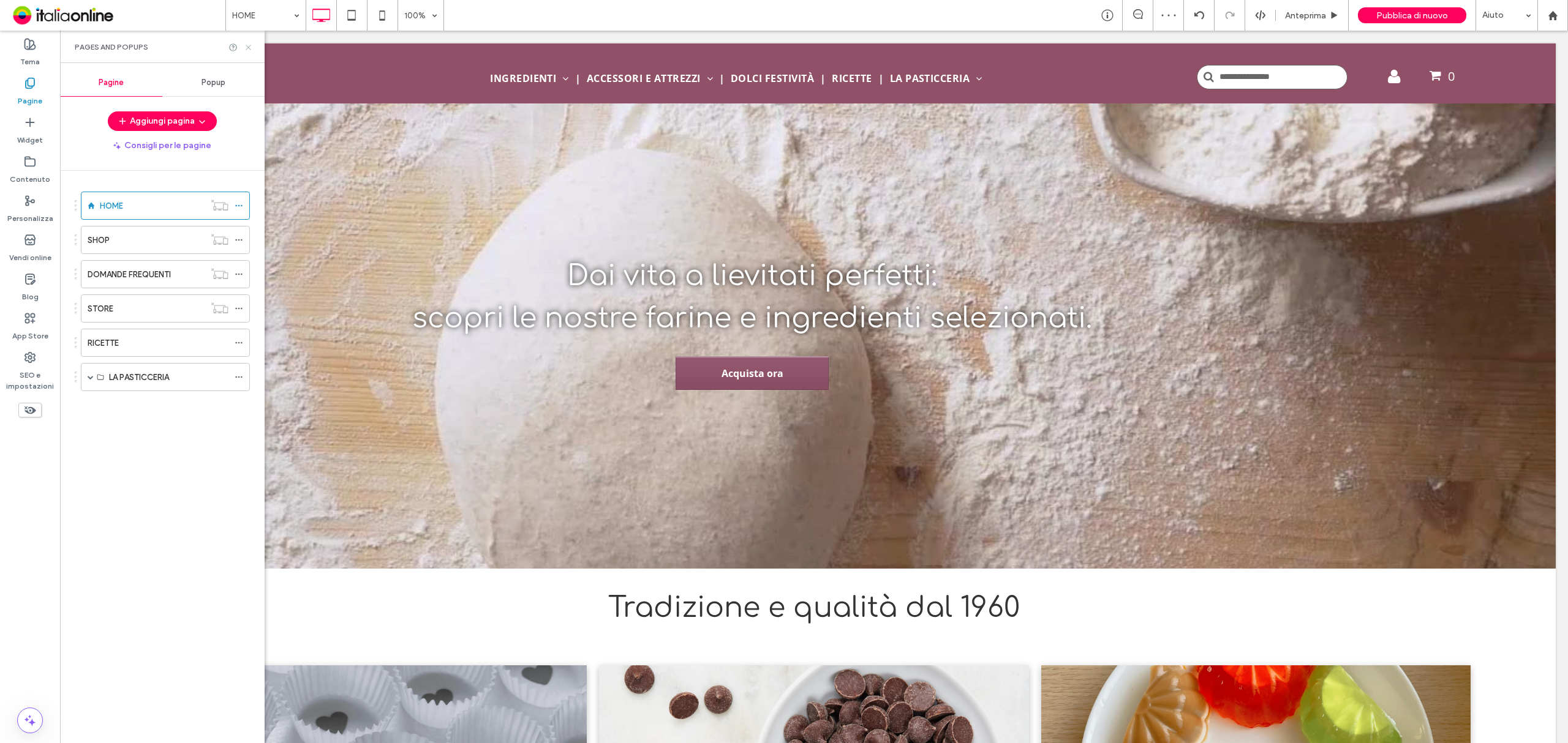
drag, startPoint x: 248, startPoint y: 49, endPoint x: 665, endPoint y: 33, distance: 417.3
click at [248, 49] on icon at bounding box center [248, 47] width 9 height 9
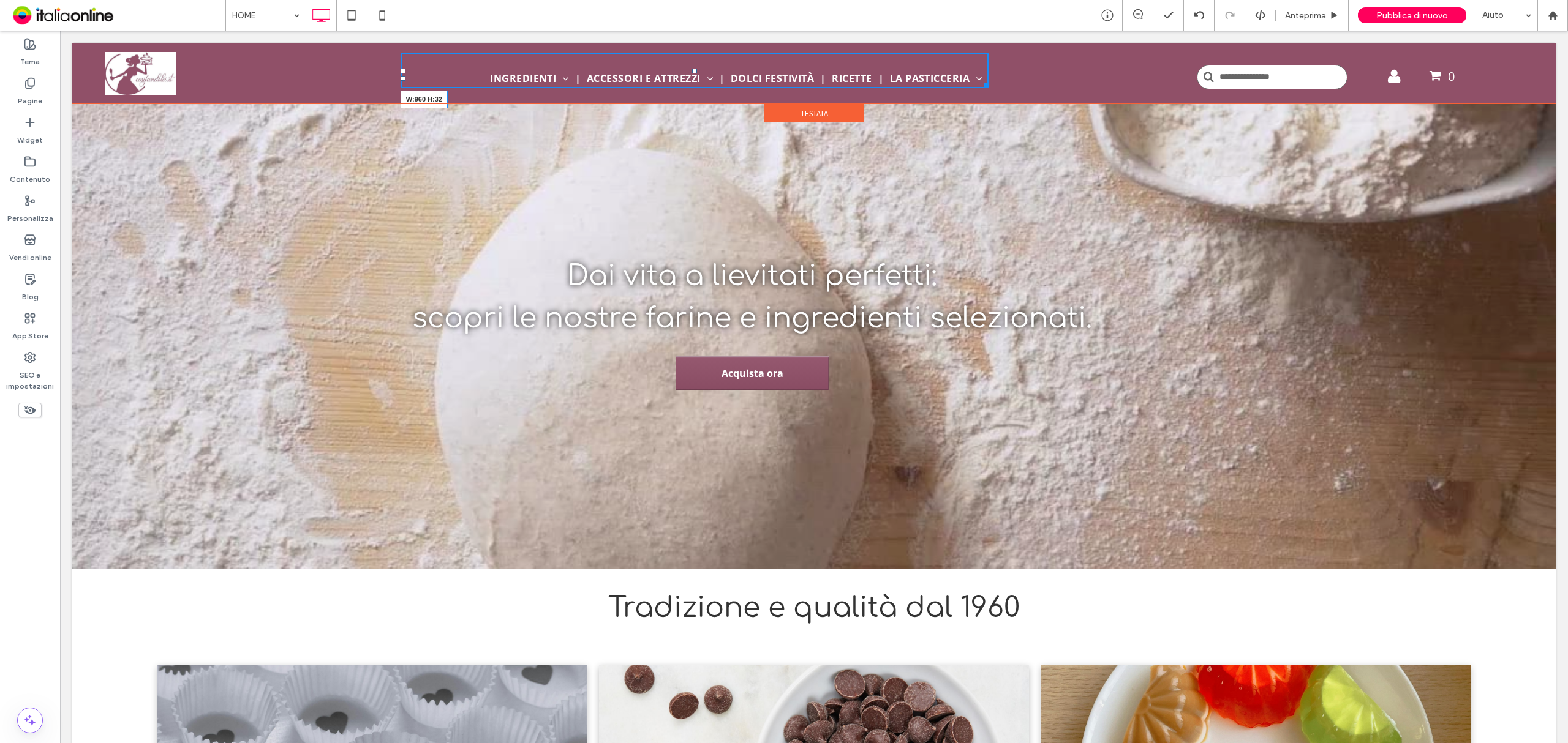
drag, startPoint x: 981, startPoint y: 86, endPoint x: 1050, endPoint y: 86, distance: 69.0
click at [1050, 86] on div "INGREDIENTI Frutta Secca e Candita Aromi e Spezie Mix, Sfarinati e Zuccheri Sem…" at bounding box center [694, 70] width 956 height 53
drag, startPoint x: 981, startPoint y: 84, endPoint x: 1039, endPoint y: 82, distance: 58.0
click at [1039, 82] on div "INGREDIENTI Frutta Secca e Candita Aromi e Spezie Mix, Sfarinati e Zuccheri Sem…" at bounding box center [694, 70] width 956 height 53
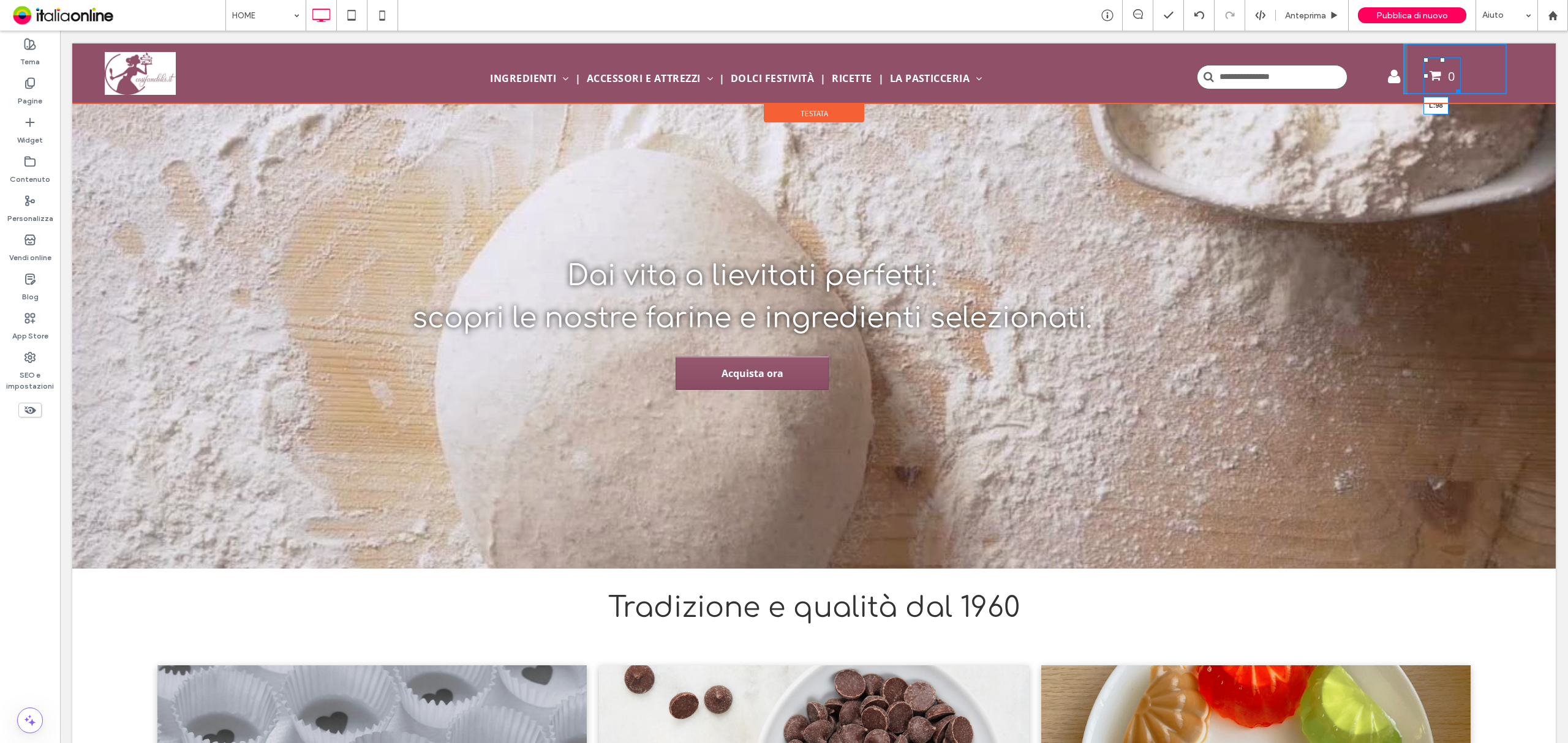
drag, startPoint x: 1414, startPoint y: 77, endPoint x: 1484, endPoint y: 107, distance: 76.2
click at [1461, 75] on div "0 L:98" at bounding box center [1442, 76] width 37 height 37
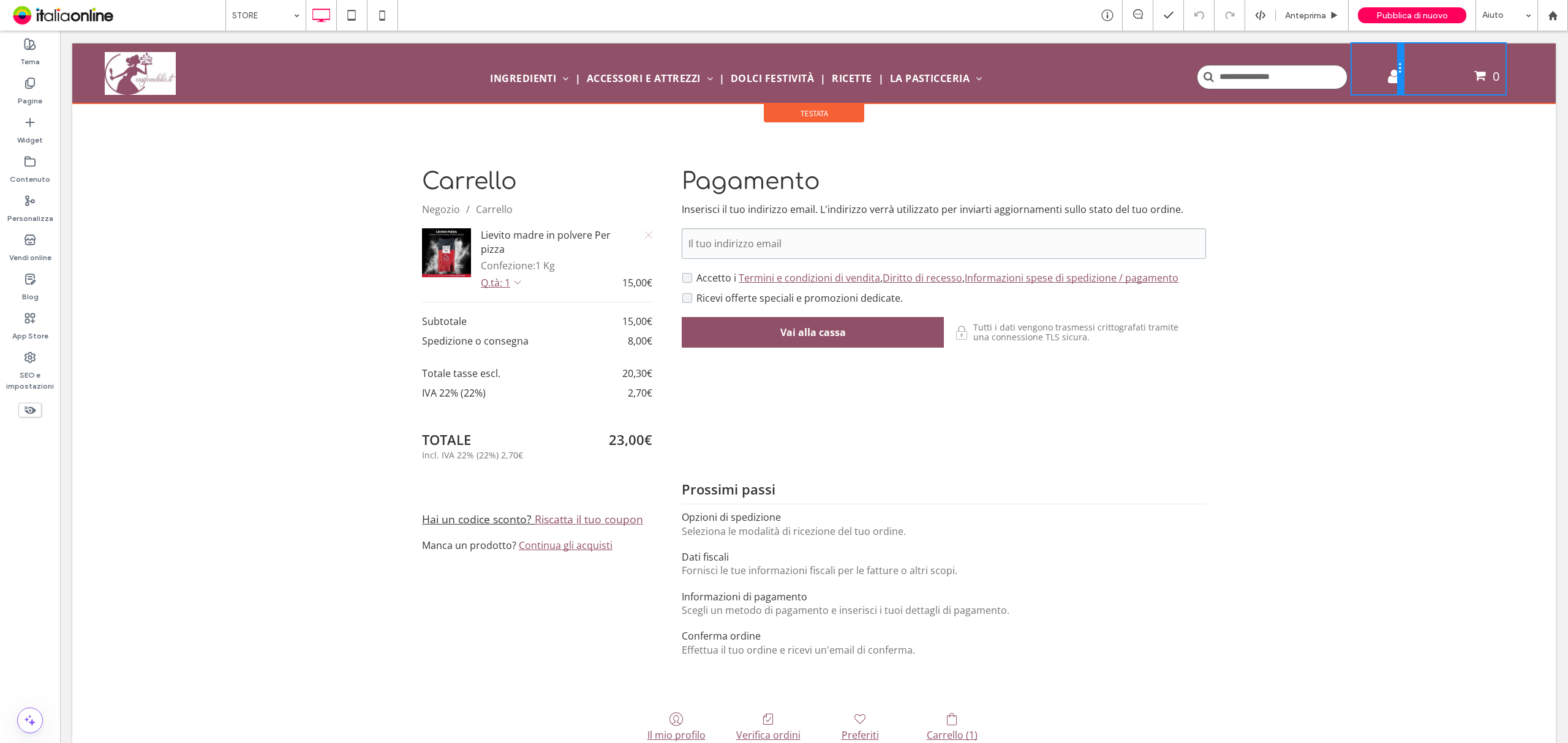
drag, startPoint x: 1391, startPoint y: 72, endPoint x: 1402, endPoint y: 74, distance: 11.2
click at [1402, 74] on div "Click To Paste Click To Paste 0 Click To Paste" at bounding box center [1351, 69] width 310 height 51
drag, startPoint x: 1386, startPoint y: 71, endPoint x: 1434, endPoint y: 67, distance: 48.2
click at [1434, 67] on div "Click To Paste" at bounding box center [1402, 69] width 102 height 51
drag, startPoint x: 1511, startPoint y: 76, endPoint x: 1463, endPoint y: 72, distance: 48.2
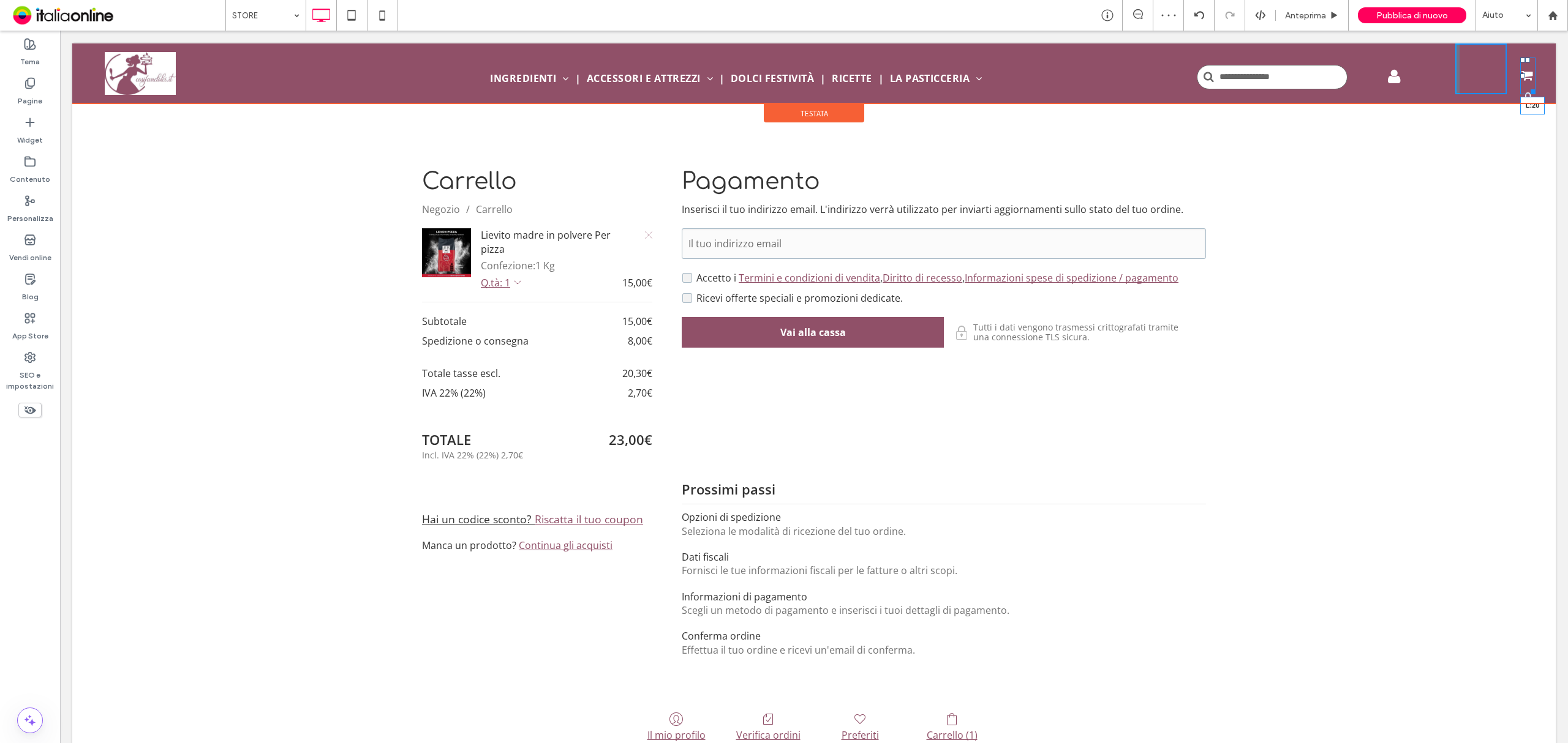
click at [1520, 72] on div "0 L:20" at bounding box center [1527, 76] width 15 height 37
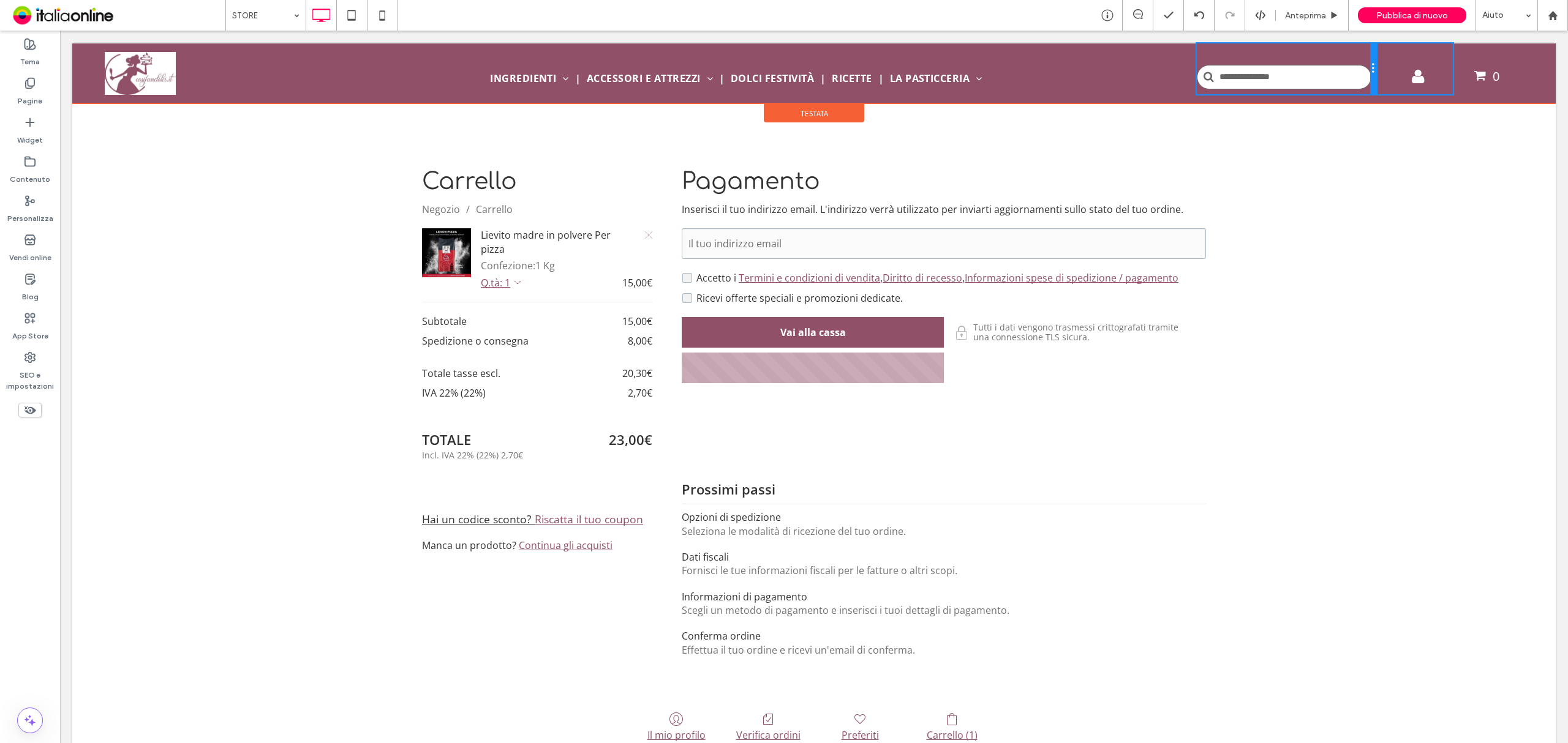
drag, startPoint x: 1340, startPoint y: 70, endPoint x: 1437, endPoint y: 100, distance: 101.5
click at [1377, 70] on div "Click To Paste Click To Paste 0 Click To Paste" at bounding box center [1351, 69] width 310 height 51
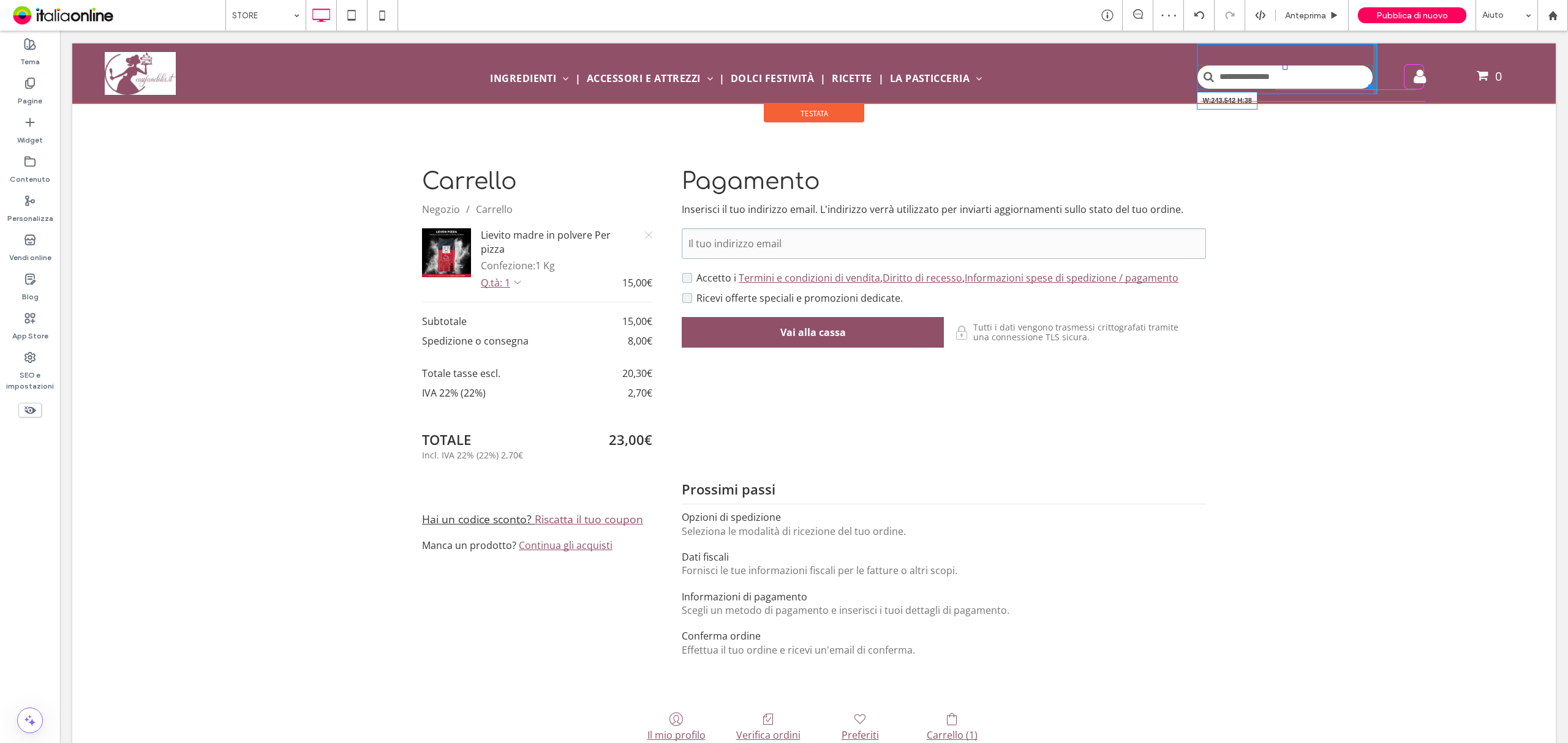
drag, startPoint x: 1356, startPoint y: 86, endPoint x: 1327, endPoint y: 84, distance: 29.1
click at [1364, 84] on div at bounding box center [1368, 84] width 9 height 9
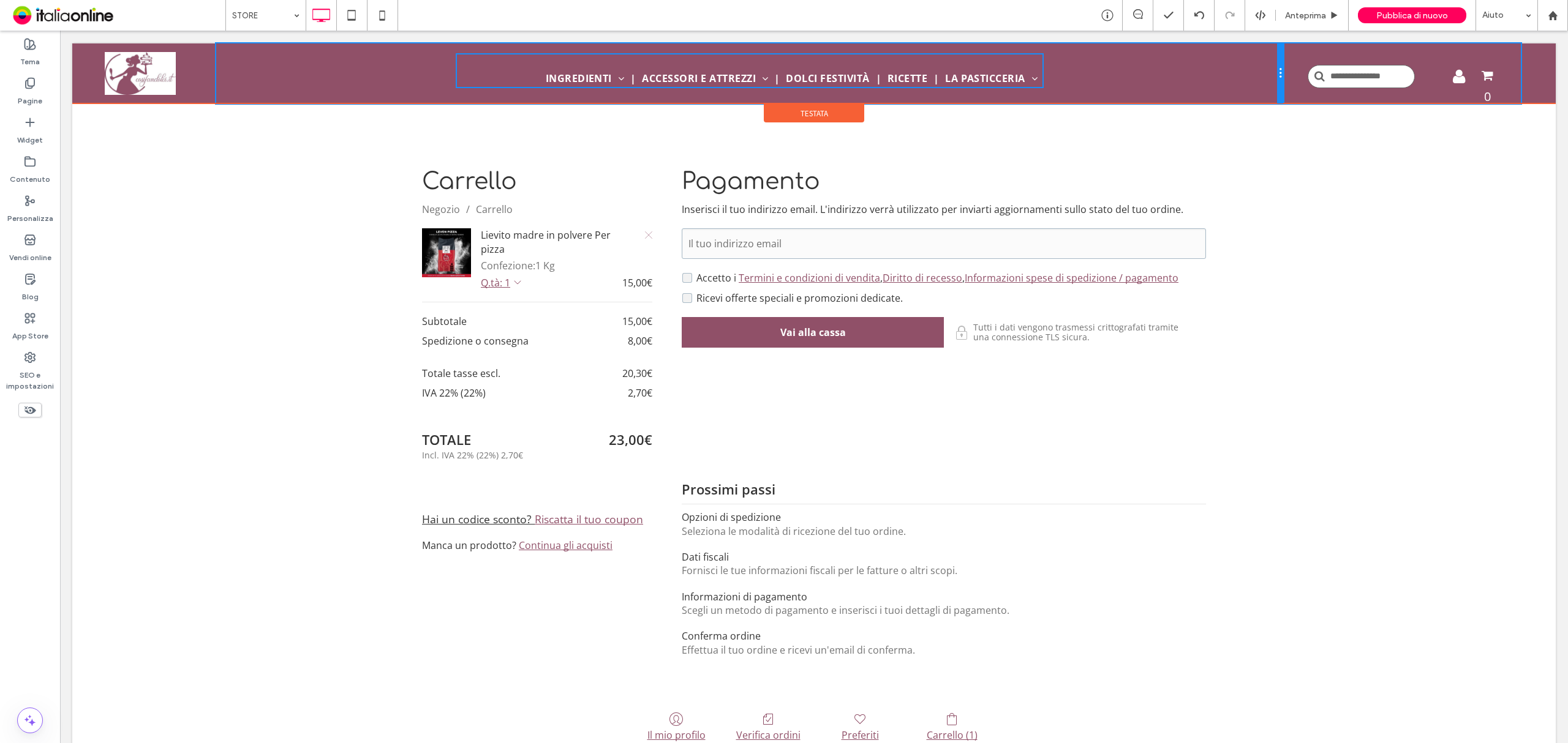
drag, startPoint x: 1162, startPoint y: 69, endPoint x: 1226, endPoint y: 67, distance: 64.0
click at [1226, 67] on div "INGREDIENTI Frutta Secca e Candita Aromi e Spezie Mix, Sfarinati e Zuccheri Sem…" at bounding box center [750, 73] width 1067 height 60
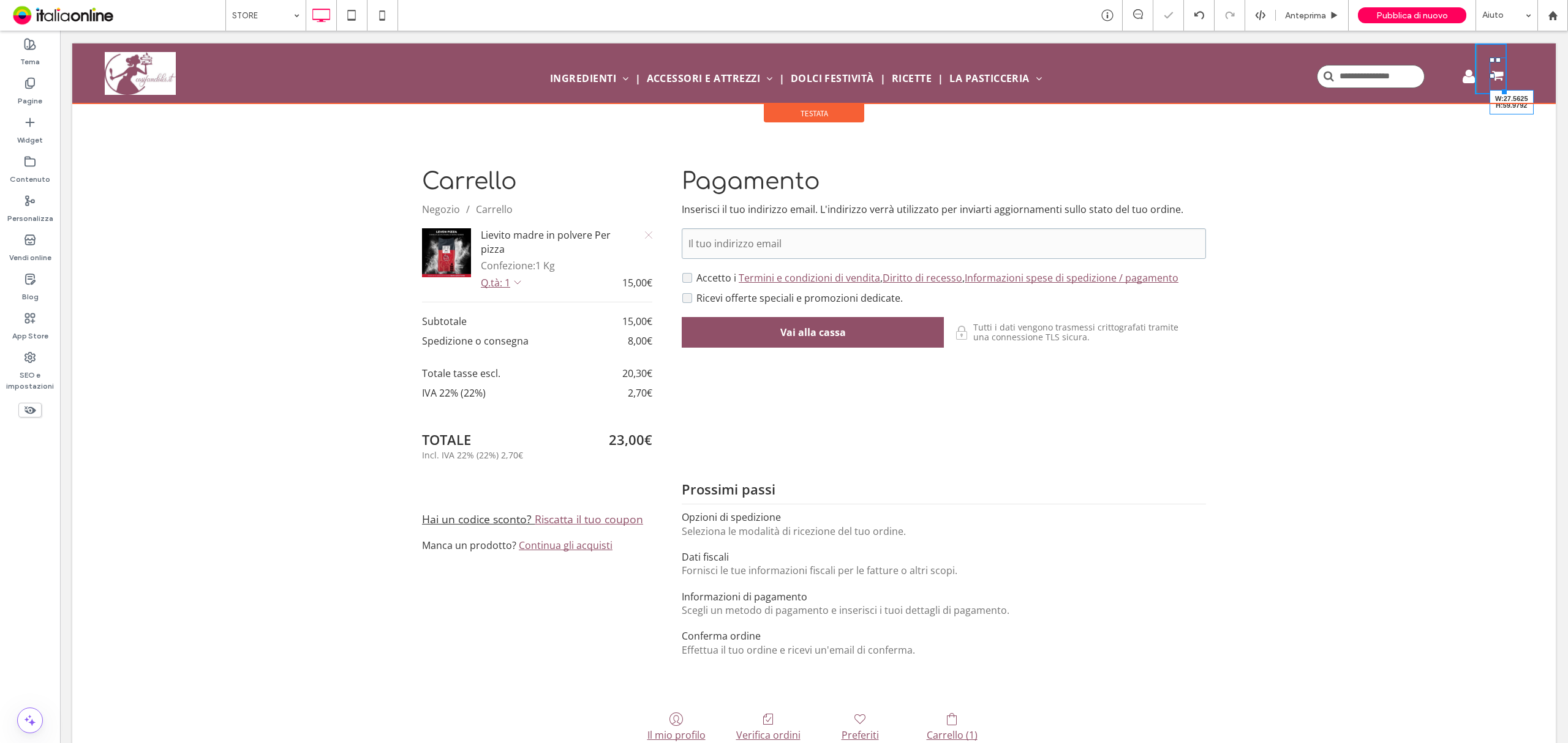
drag, startPoint x: 1492, startPoint y: 89, endPoint x: 1567, endPoint y: 117, distance: 80.1
click at [1514, 89] on div "Click To Paste Click To Paste 0 W:27.5625 H:59.9792 Click To Paste" at bounding box center [1411, 69] width 239 height 51
drag, startPoint x: 1480, startPoint y: 76, endPoint x: 1523, endPoint y: 104, distance: 51.3
drag, startPoint x: 1444, startPoint y: 77, endPoint x: 1492, endPoint y: 108, distance: 57.1
click at [1453, 77] on div at bounding box center [1456, 76] width 5 height 5
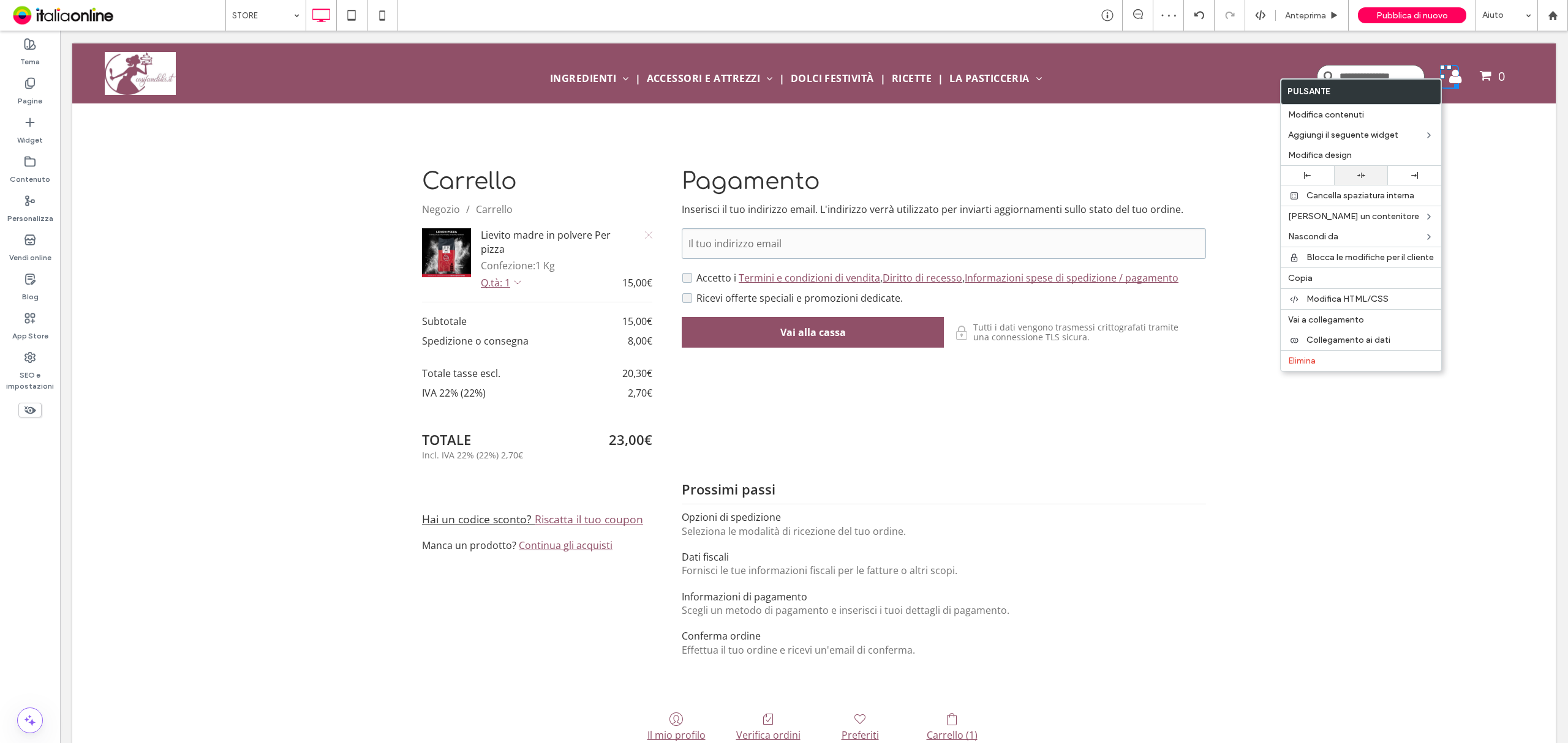
click at [1371, 175] on div at bounding box center [1360, 175] width 41 height 8
click at [1485, 76] on span "0" at bounding box center [1492, 75] width 25 height 12
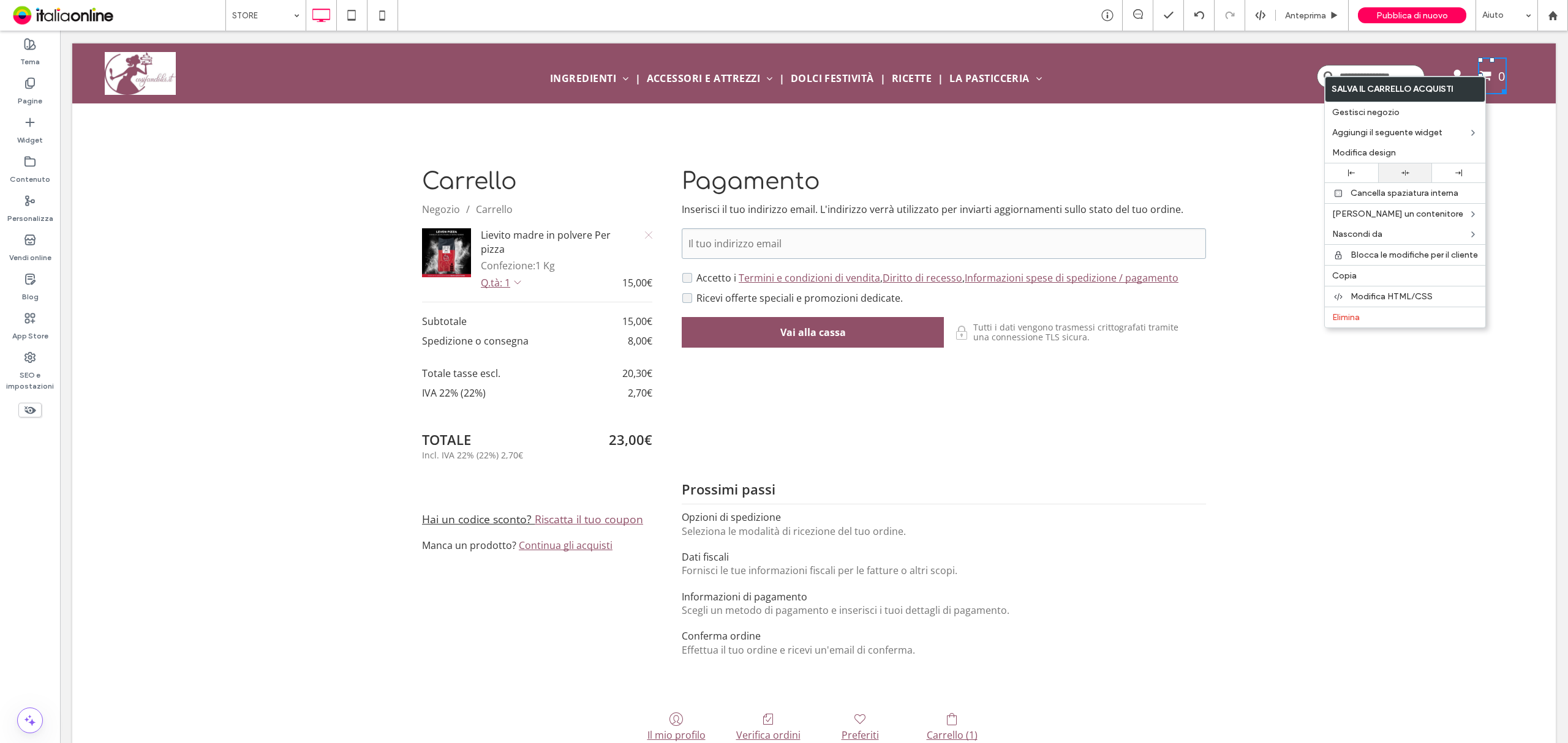
click at [1392, 170] on div at bounding box center [1404, 172] width 41 height 8
click at [1131, 124] on div "Carrello Negozio / Carrello Lievito madre in polvere Per pizza Confezione: 1 Kg…" at bounding box center [814, 465] width 1483 height 724
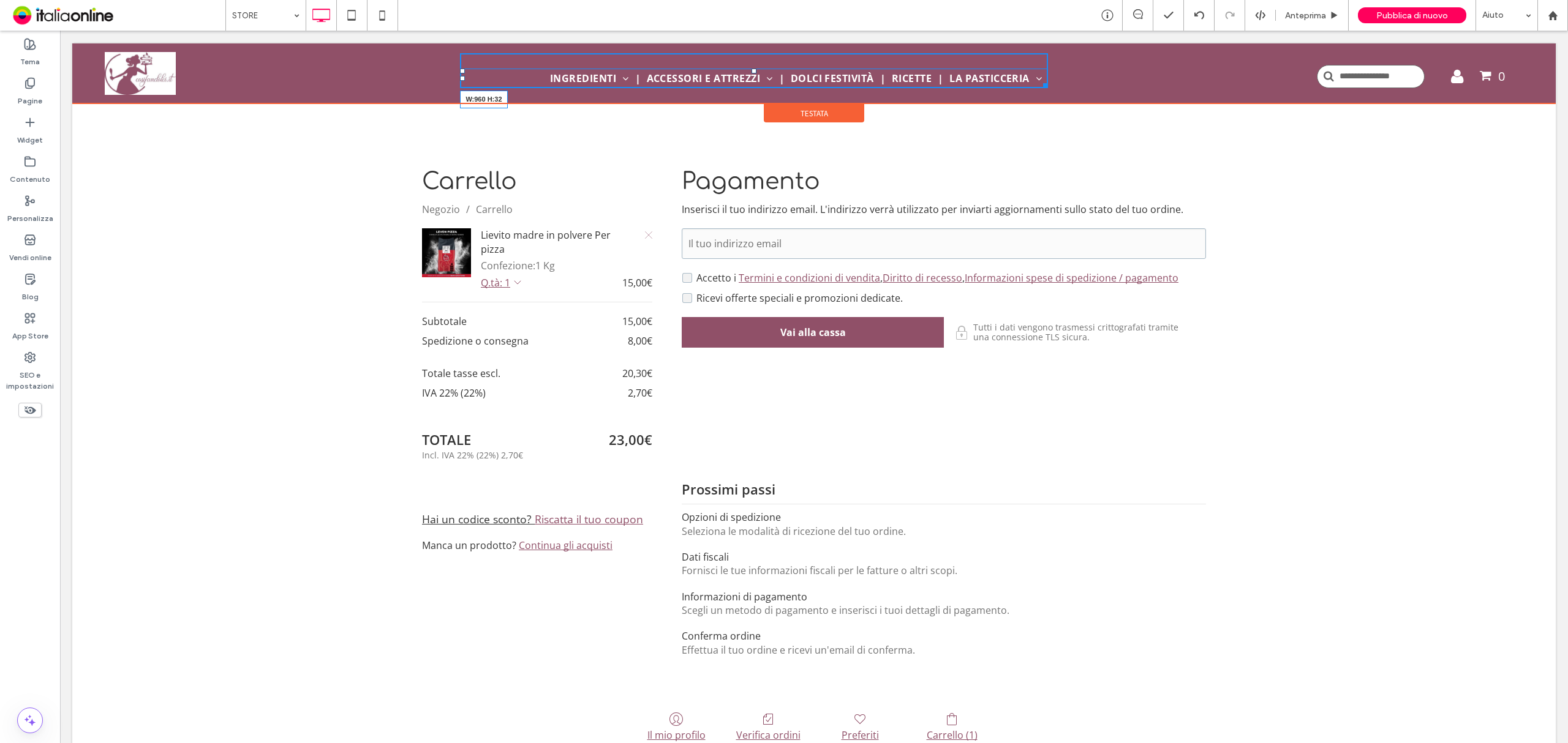
drag, startPoint x: 1039, startPoint y: 87, endPoint x: 1162, endPoint y: 78, distance: 123.3
click at [1162, 78] on div "INGREDIENTI Frutta Secca e Candita Aromi e Spezie Mix, Sfarinati e Zuccheri Sem…" at bounding box center [754, 70] width 1076 height 53
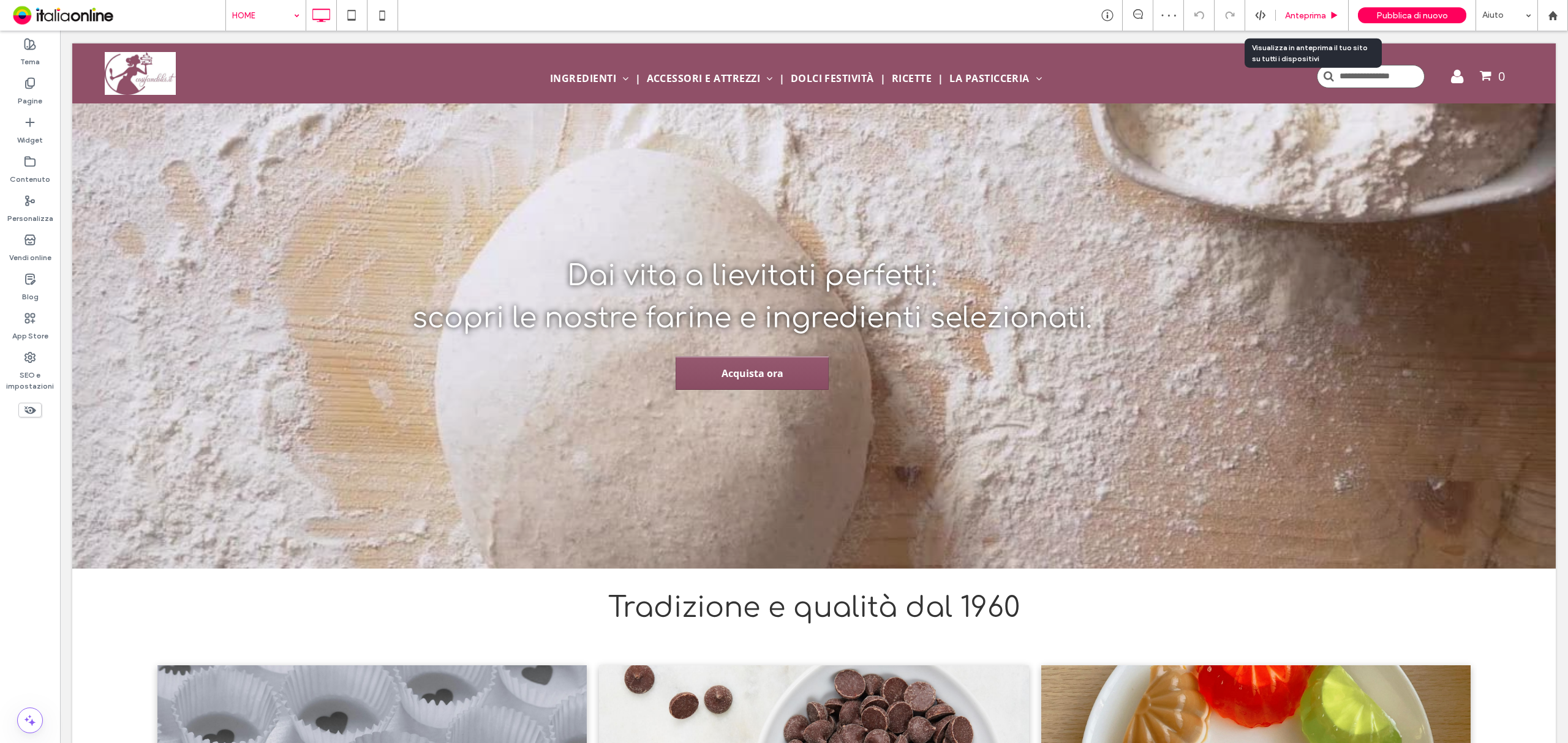
click at [1318, 21] on div "Anteprima" at bounding box center [1312, 15] width 73 height 31
click at [1311, 20] on span "Anteprima" at bounding box center [1306, 15] width 41 height 10
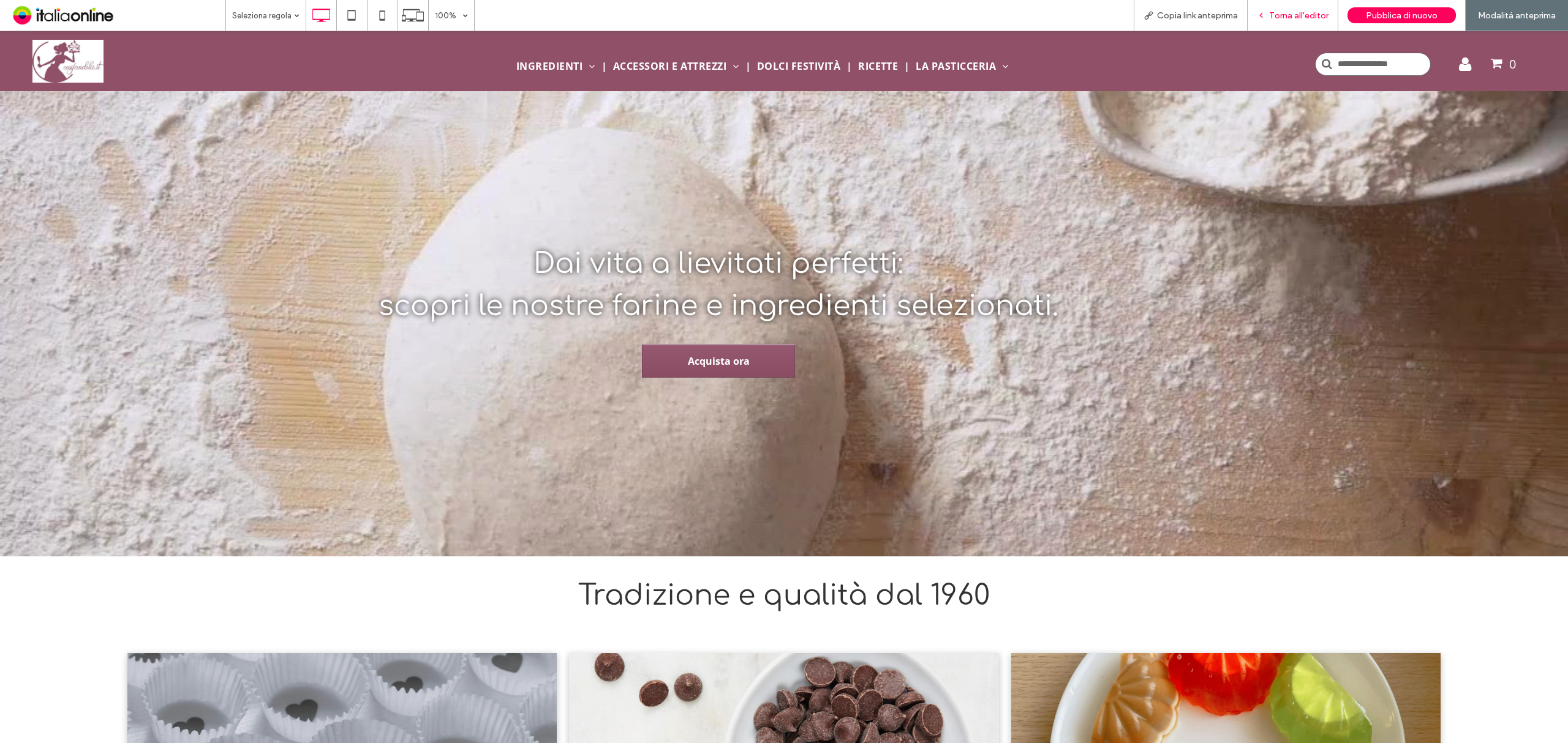
click at [1274, 17] on span "Torna all'editor" at bounding box center [1299, 15] width 59 height 10
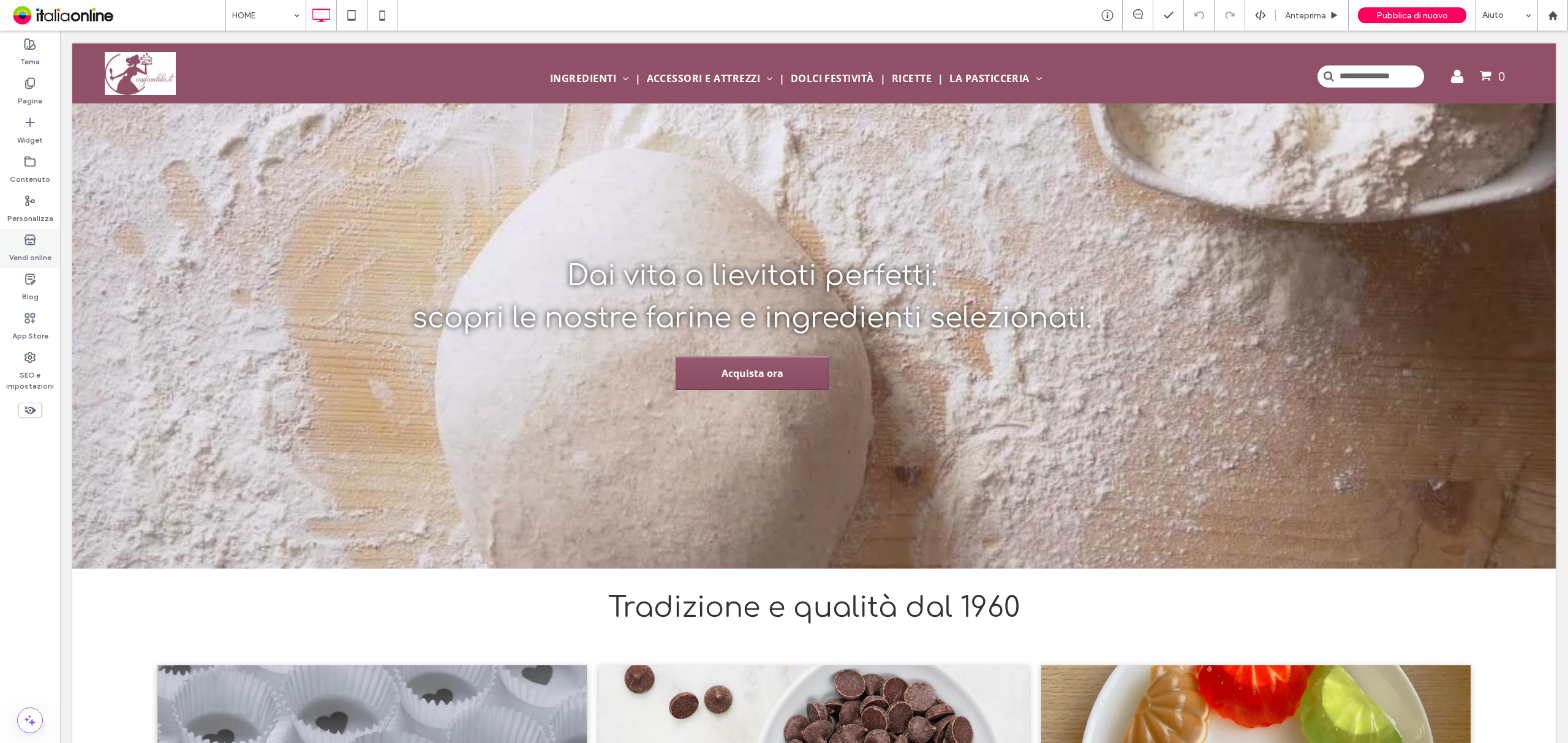
click at [10, 250] on label "Vendi online" at bounding box center [31, 255] width 42 height 17
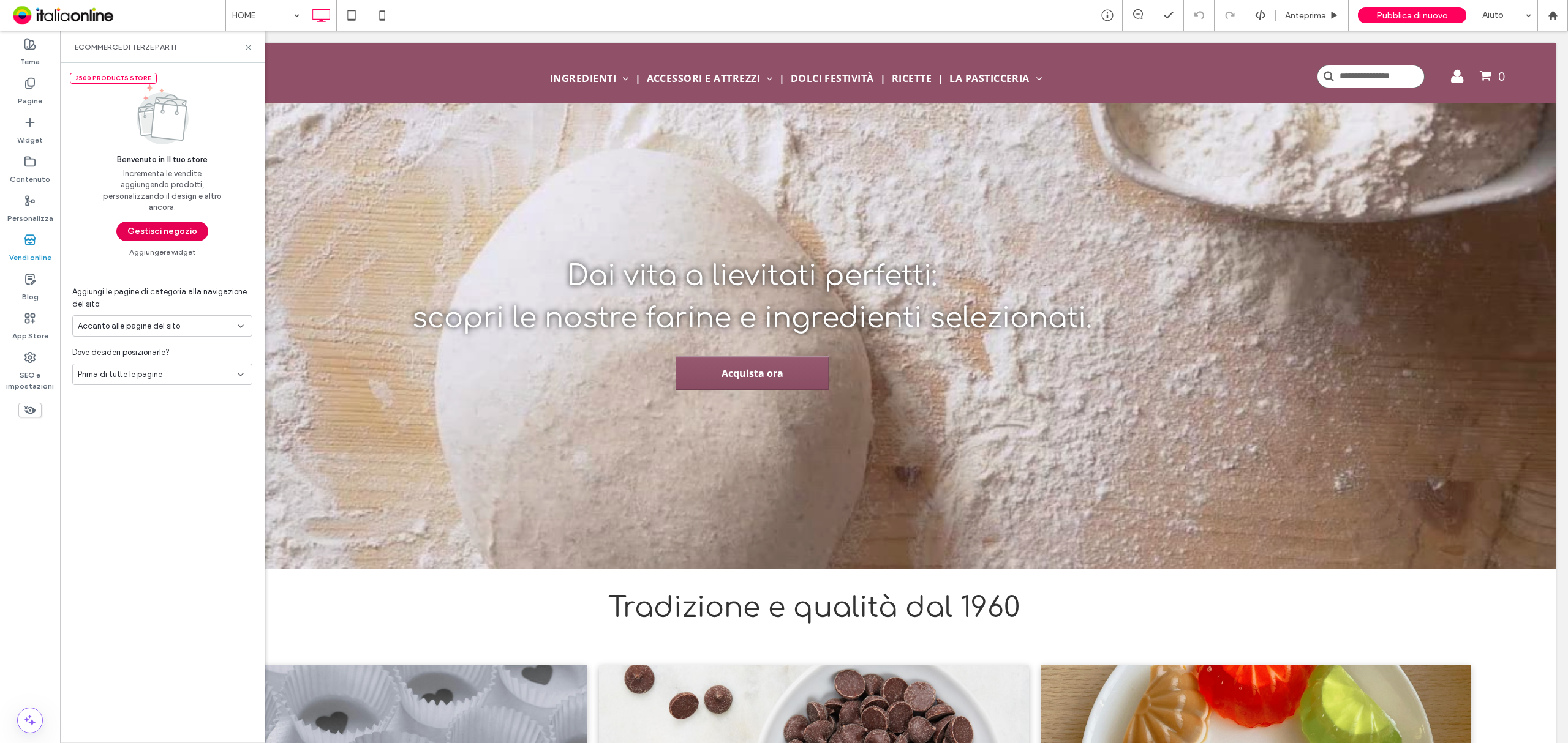
click at [157, 234] on button "Gestisci negozio" at bounding box center [162, 231] width 92 height 20
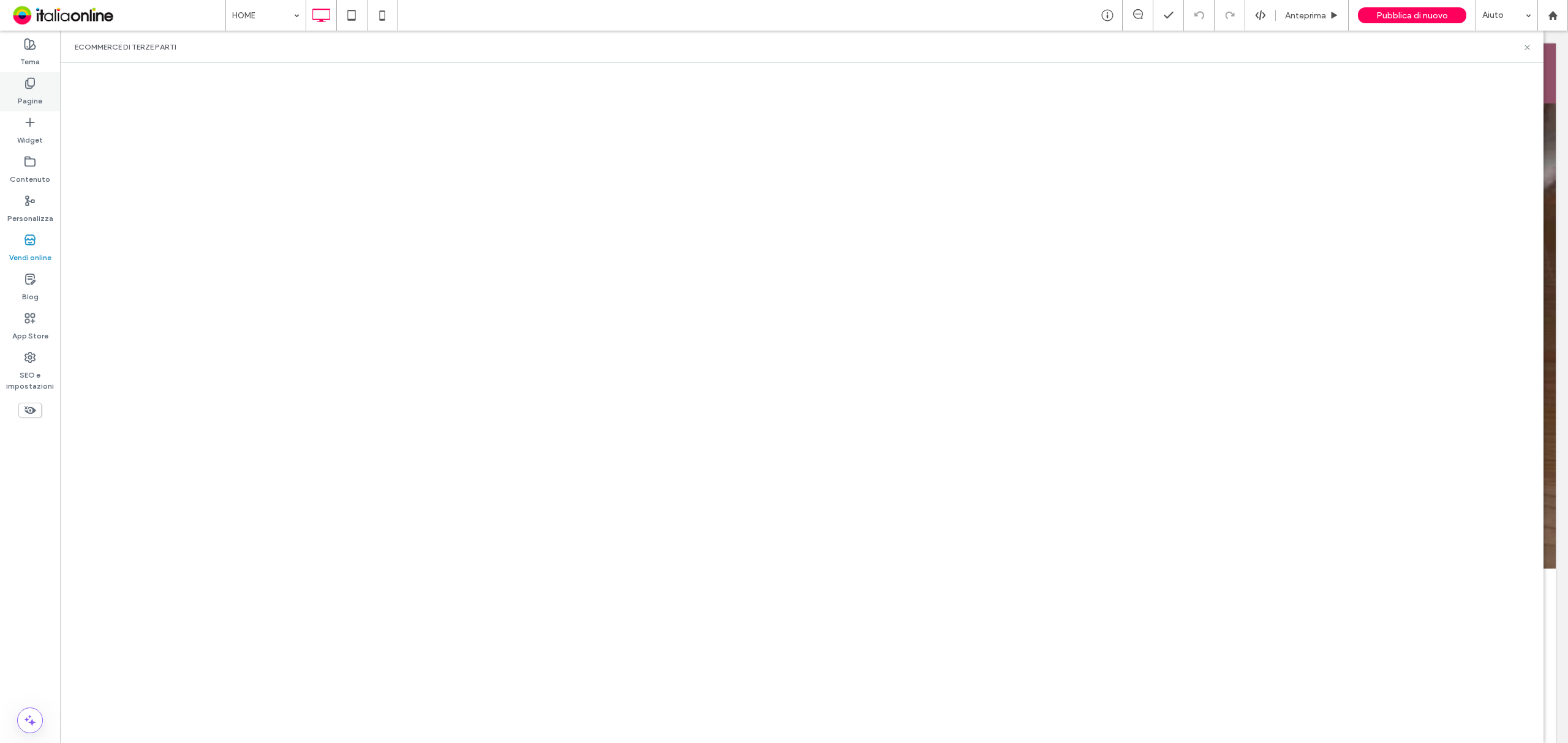
click at [31, 89] on label "Pagine" at bounding box center [30, 98] width 25 height 17
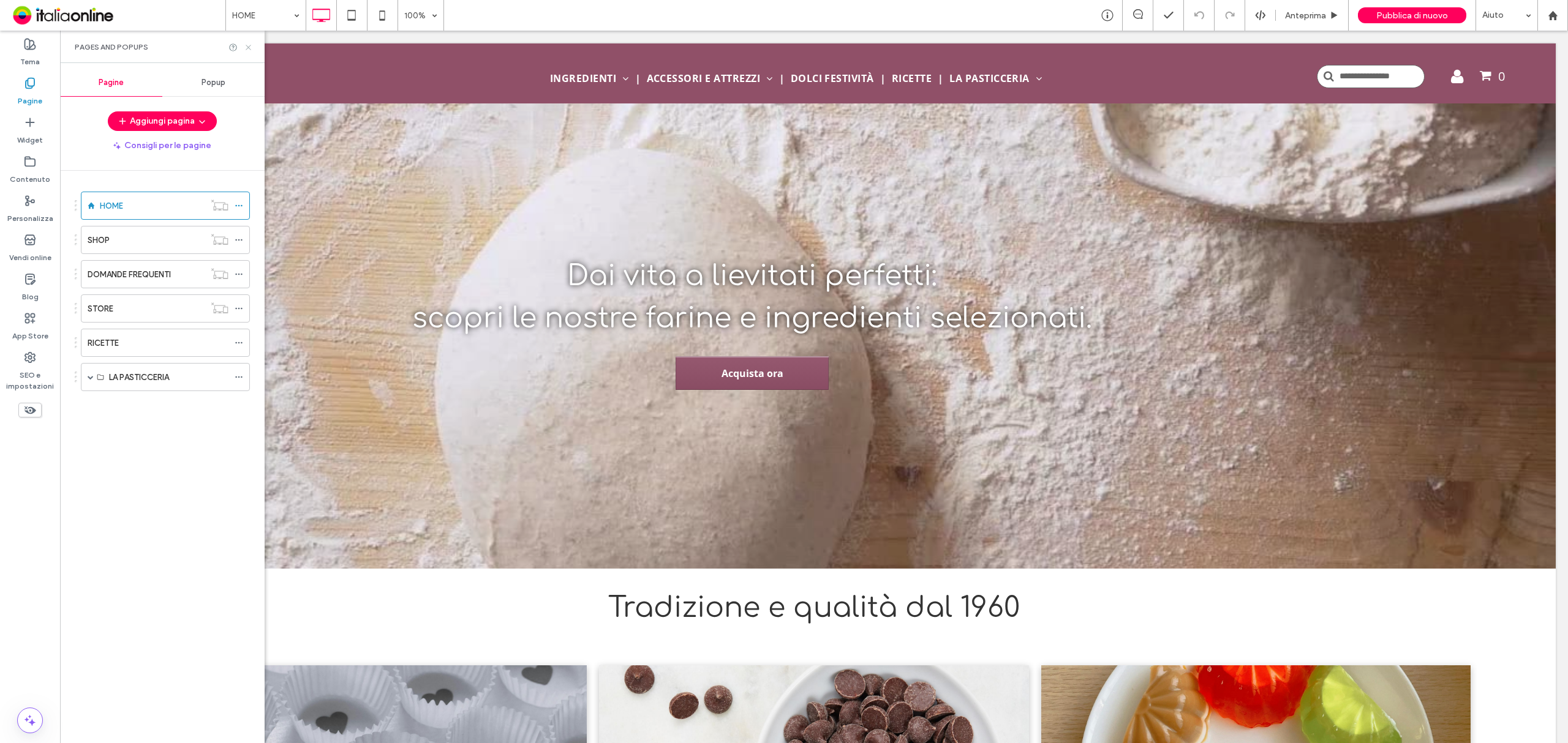
click at [249, 47] on use at bounding box center [248, 48] width 5 height 5
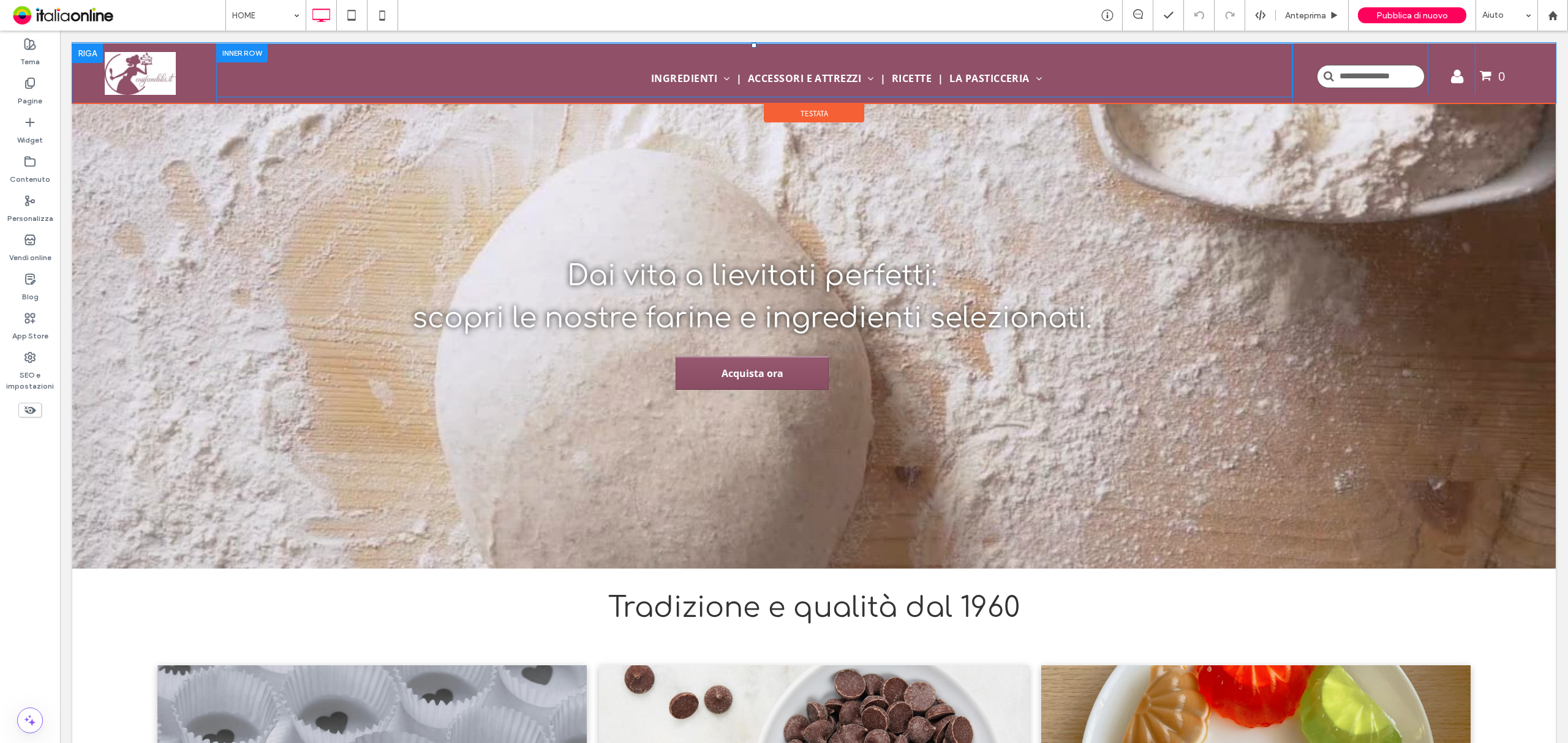
click at [1208, 82] on div "INGREDIENTI Frutta Secca e Candita Aromi e Spezie Mix, Sfarinati e Zuccheri Sem…" at bounding box center [754, 70] width 1076 height 53
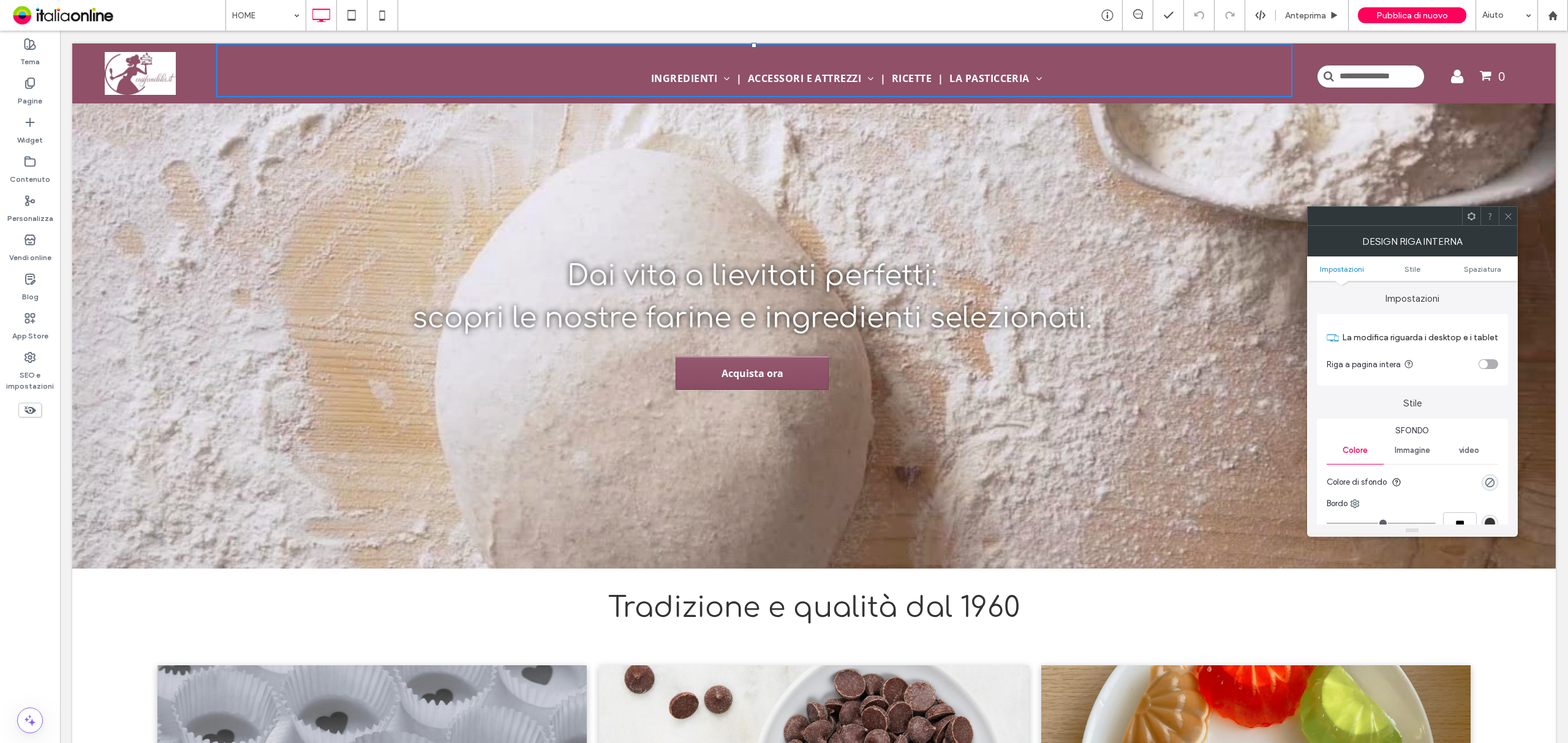
click at [1472, 217] on icon at bounding box center [1471, 216] width 9 height 9
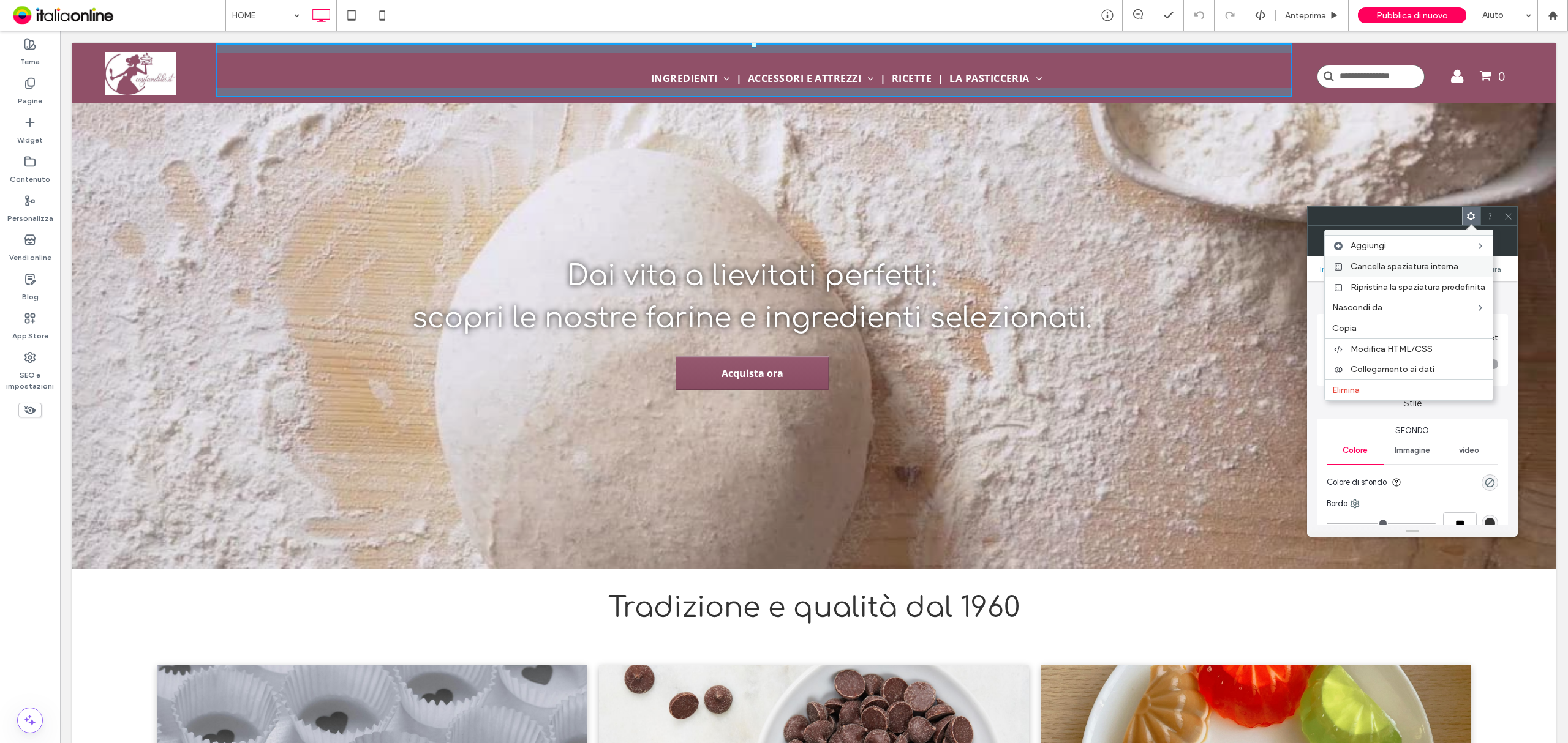
click at [1443, 264] on span "Cancella spaziatura interna" at bounding box center [1404, 267] width 108 height 10
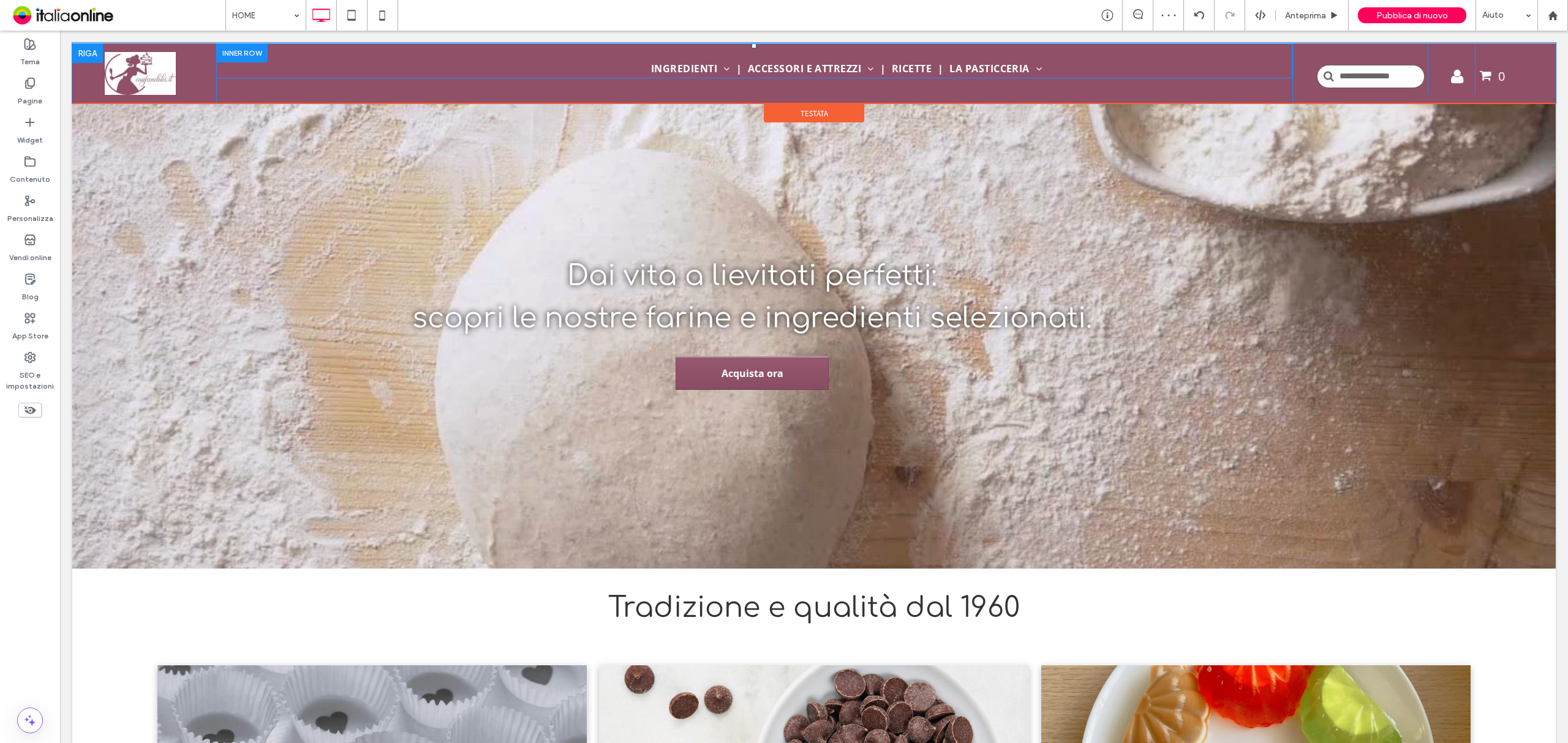
click at [1057, 78] on div "INGREDIENTI Frutta Secca e Candita Aromi e Spezie Mix, Sfarinati e Zuccheri Sem…" at bounding box center [754, 60] width 1076 height 35
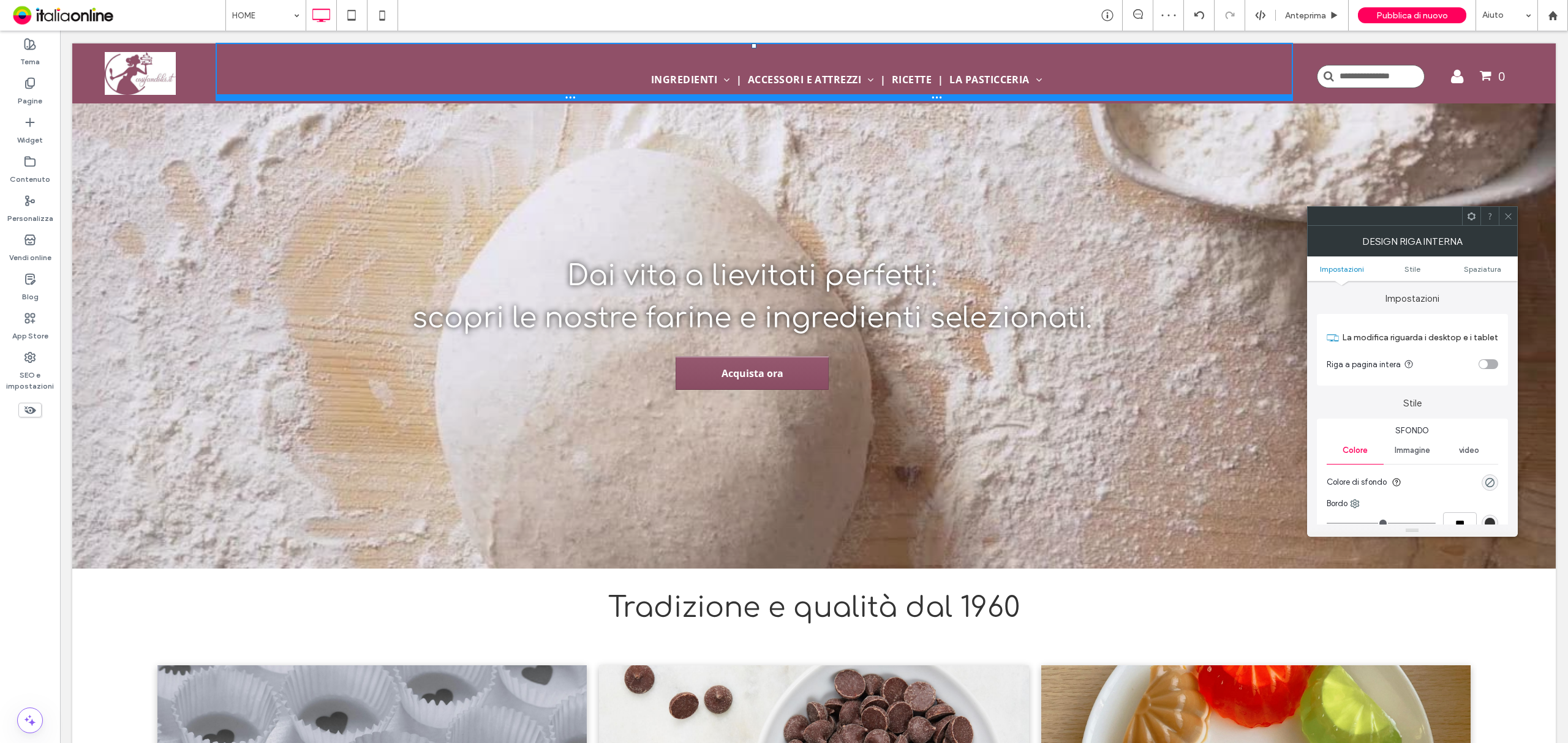
drag, startPoint x: 1057, startPoint y: 76, endPoint x: 1099, endPoint y: 119, distance: 60.1
click at [1058, 99] on div at bounding box center [754, 97] width 1076 height 6
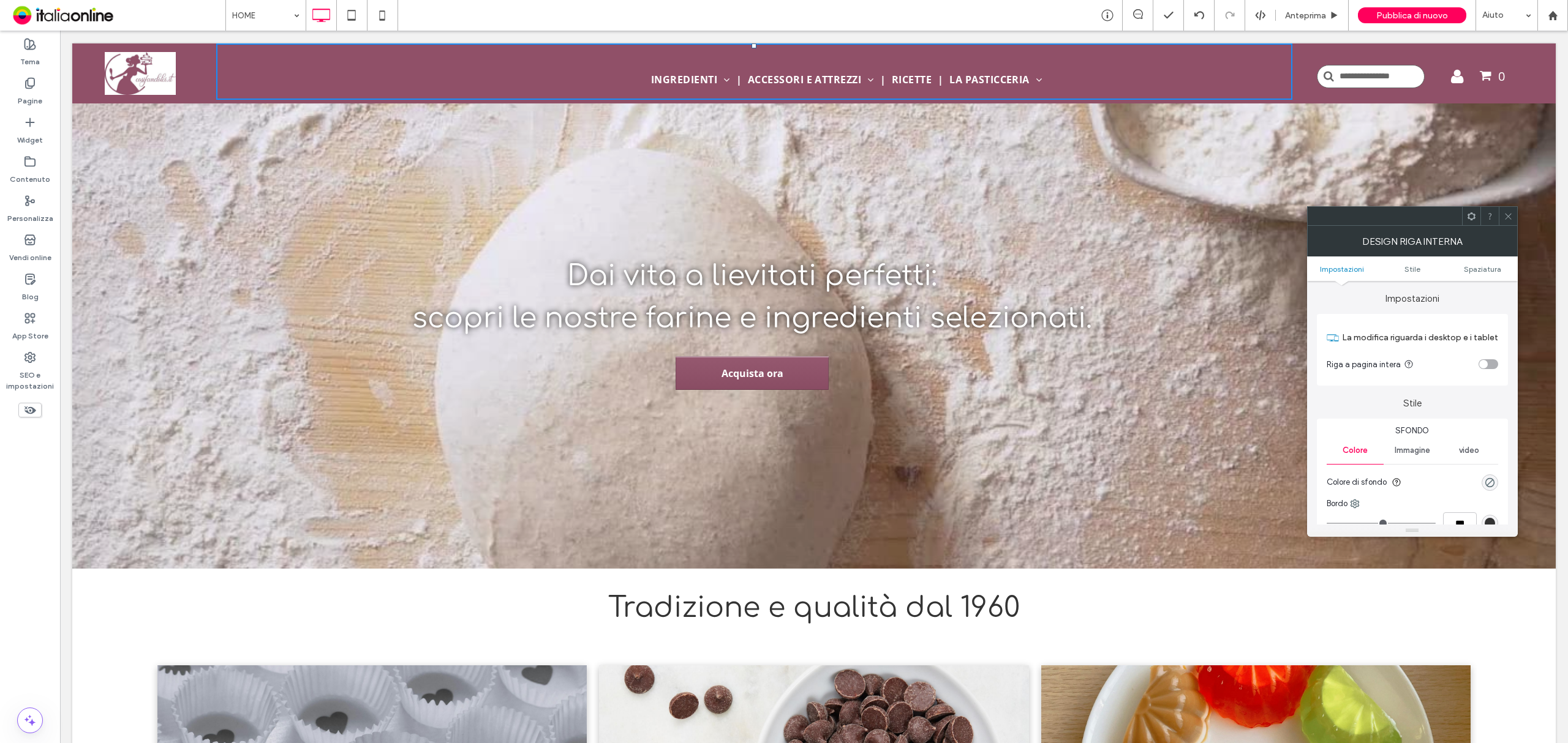
click at [1486, 363] on div "toggle" at bounding box center [1483, 364] width 8 height 8
drag, startPoint x: 1507, startPoint y: 214, endPoint x: 1239, endPoint y: 132, distance: 280.3
click at [1507, 214] on icon at bounding box center [1508, 216] width 9 height 9
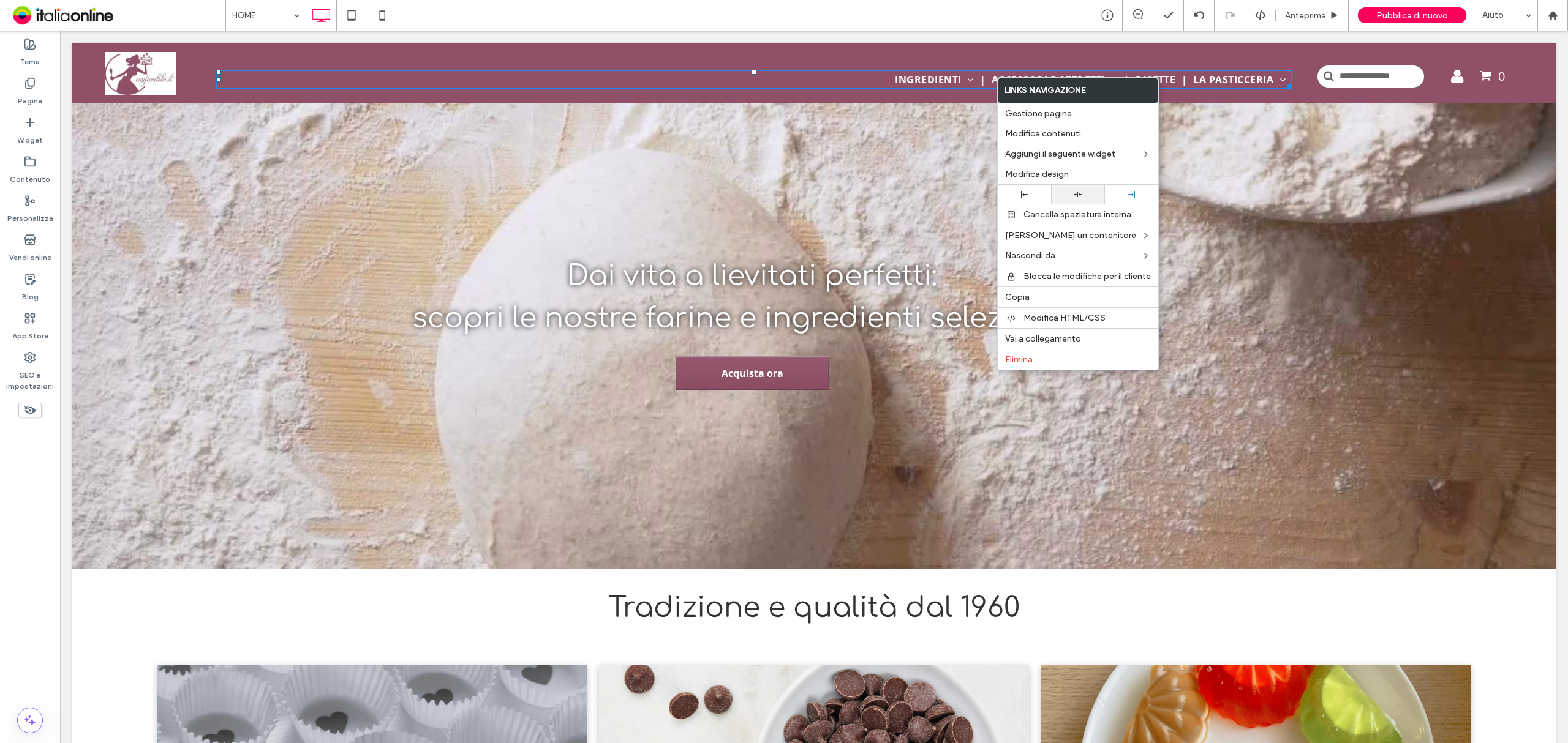
click at [1080, 191] on div at bounding box center [1077, 194] width 54 height 19
click at [878, 132] on div at bounding box center [814, 305] width 1483 height 526
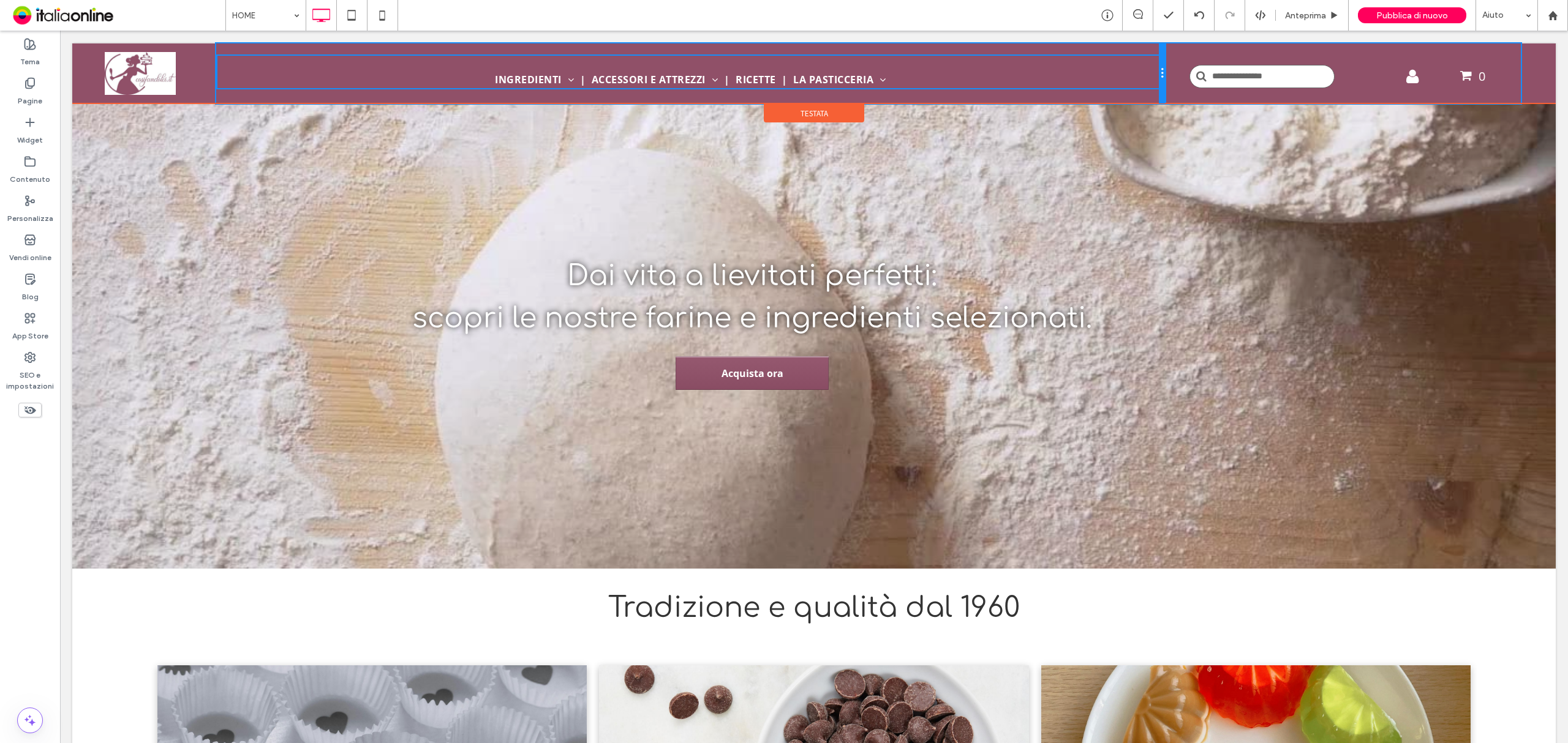
drag, startPoint x: 1282, startPoint y: 76, endPoint x: 1188, endPoint y: 72, distance: 94.1
click at [1188, 72] on div "Click To Paste Click To Paste INGREDIENTI Frutta Secca e Candita Aromi e Spezie…" at bounding box center [814, 73] width 1435 height 60
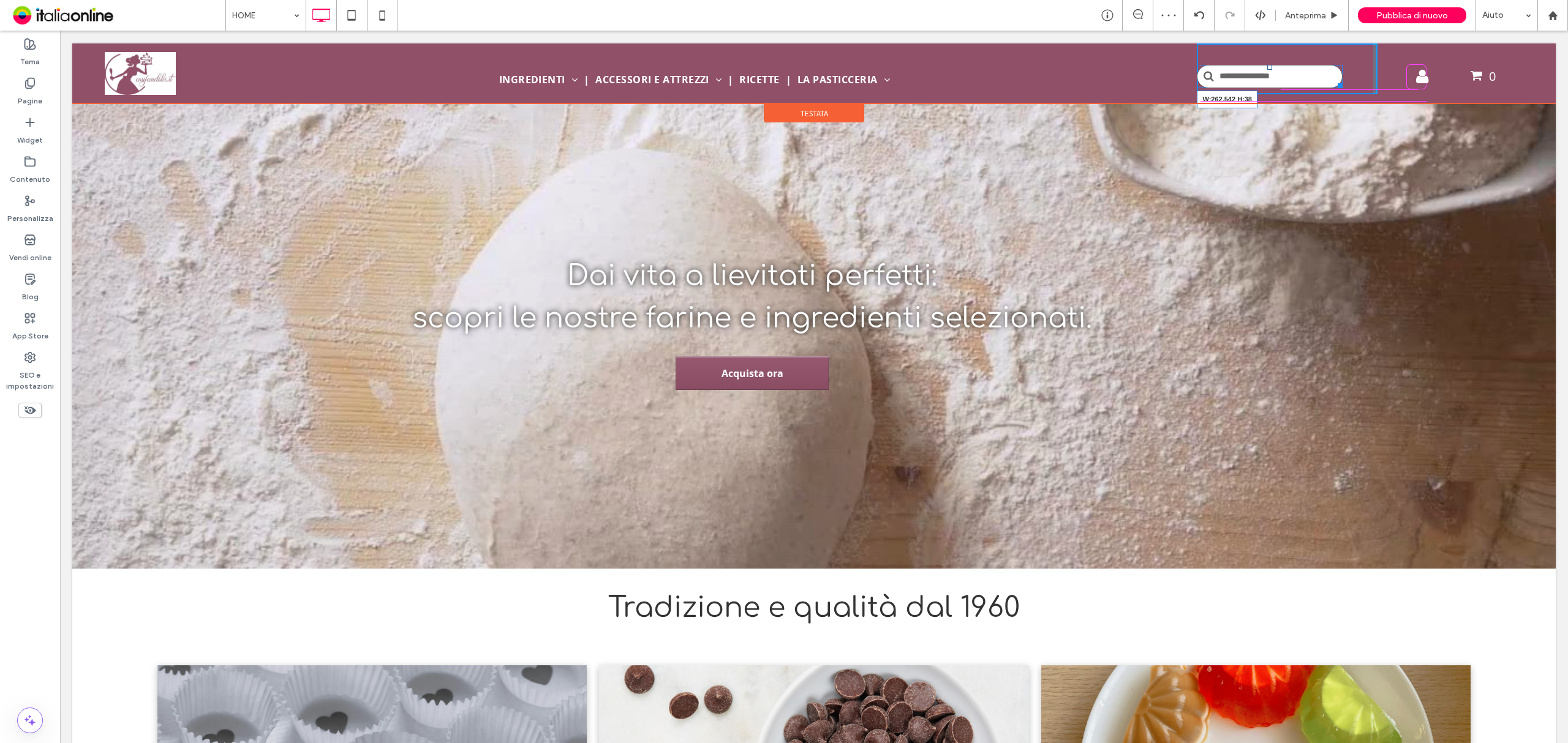
drag, startPoint x: 1330, startPoint y: 87, endPoint x: 1345, endPoint y: 87, distance: 15.0
click at [1342, 87] on div at bounding box center [1338, 83] width 9 height 9
click at [32, 238] on icon at bounding box center [30, 239] width 12 height 12
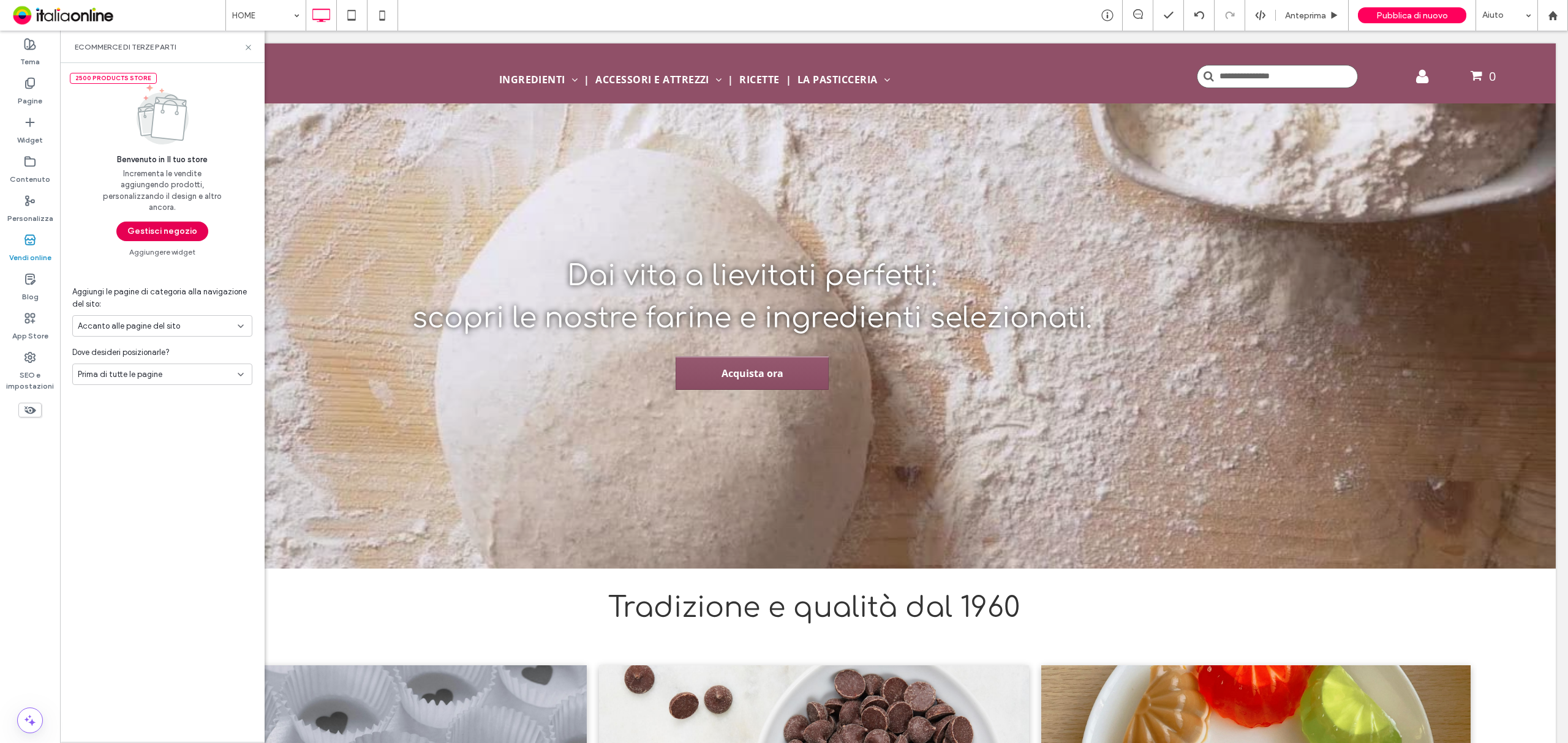
click at [155, 223] on button "Gestisci negozio" at bounding box center [162, 231] width 92 height 20
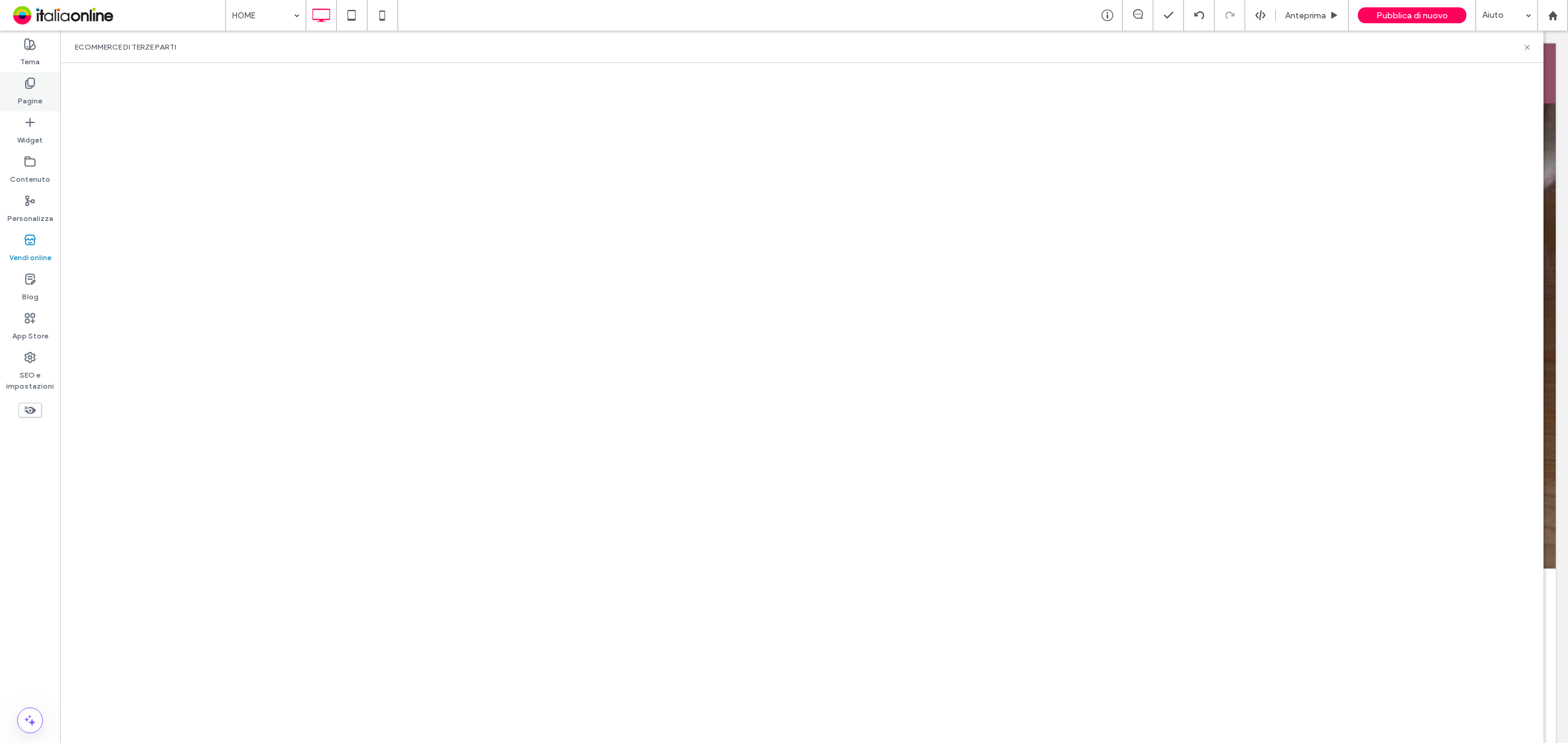
click at [42, 82] on div "Pagine" at bounding box center [30, 92] width 60 height 39
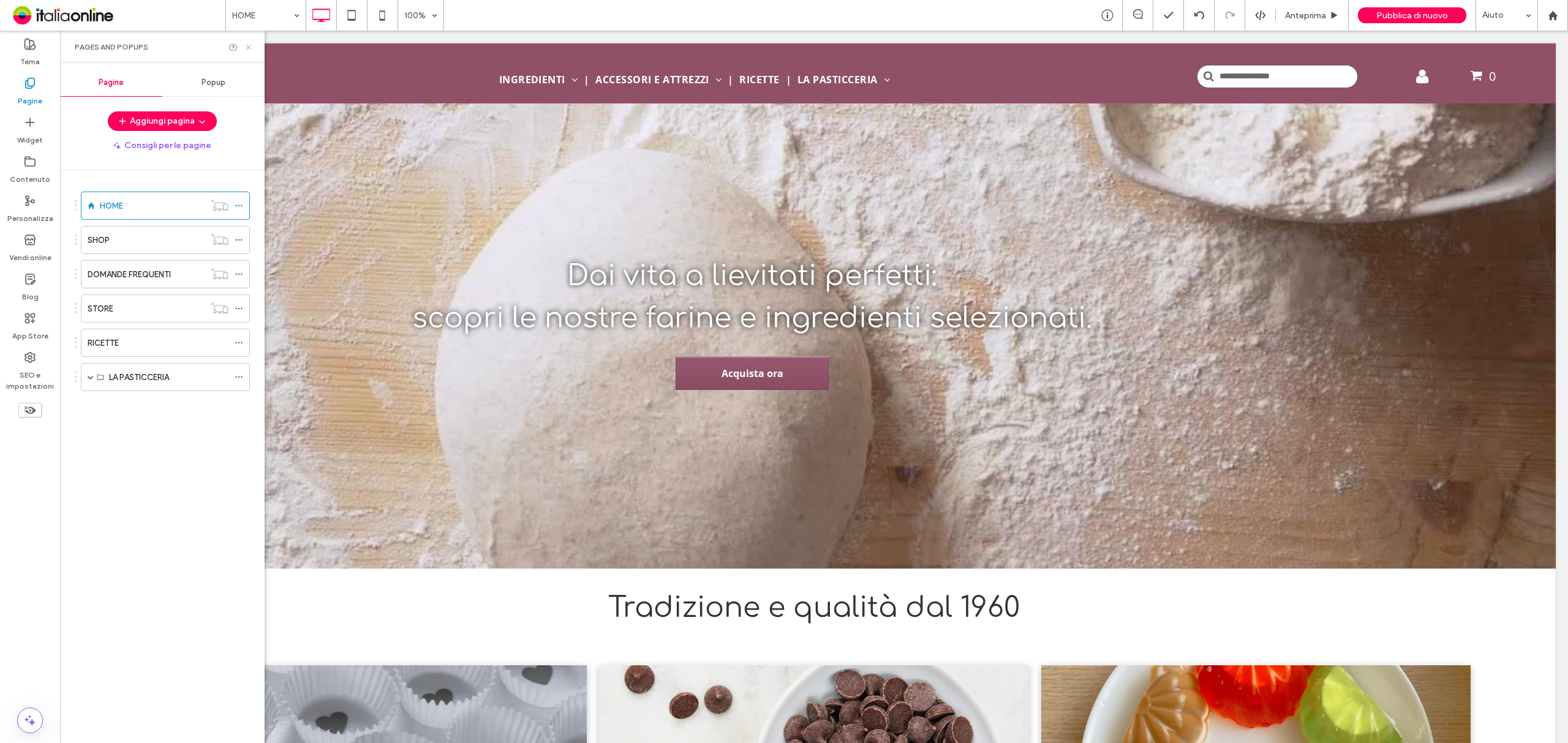
click at [248, 47] on icon at bounding box center [248, 47] width 9 height 9
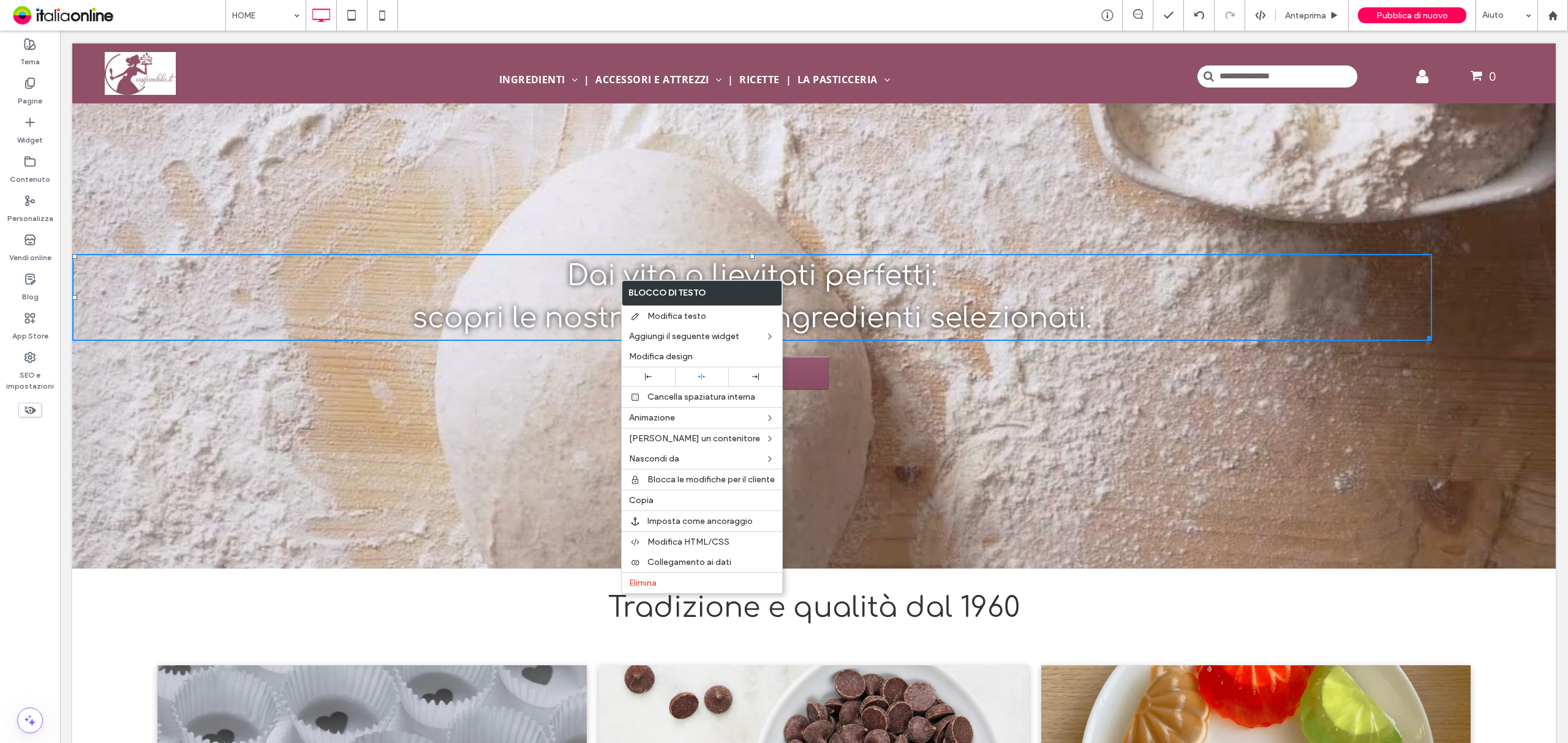
click at [998, 294] on h1 "Dai vita a lievitati perfetti:" at bounding box center [752, 277] width 1360 height 42
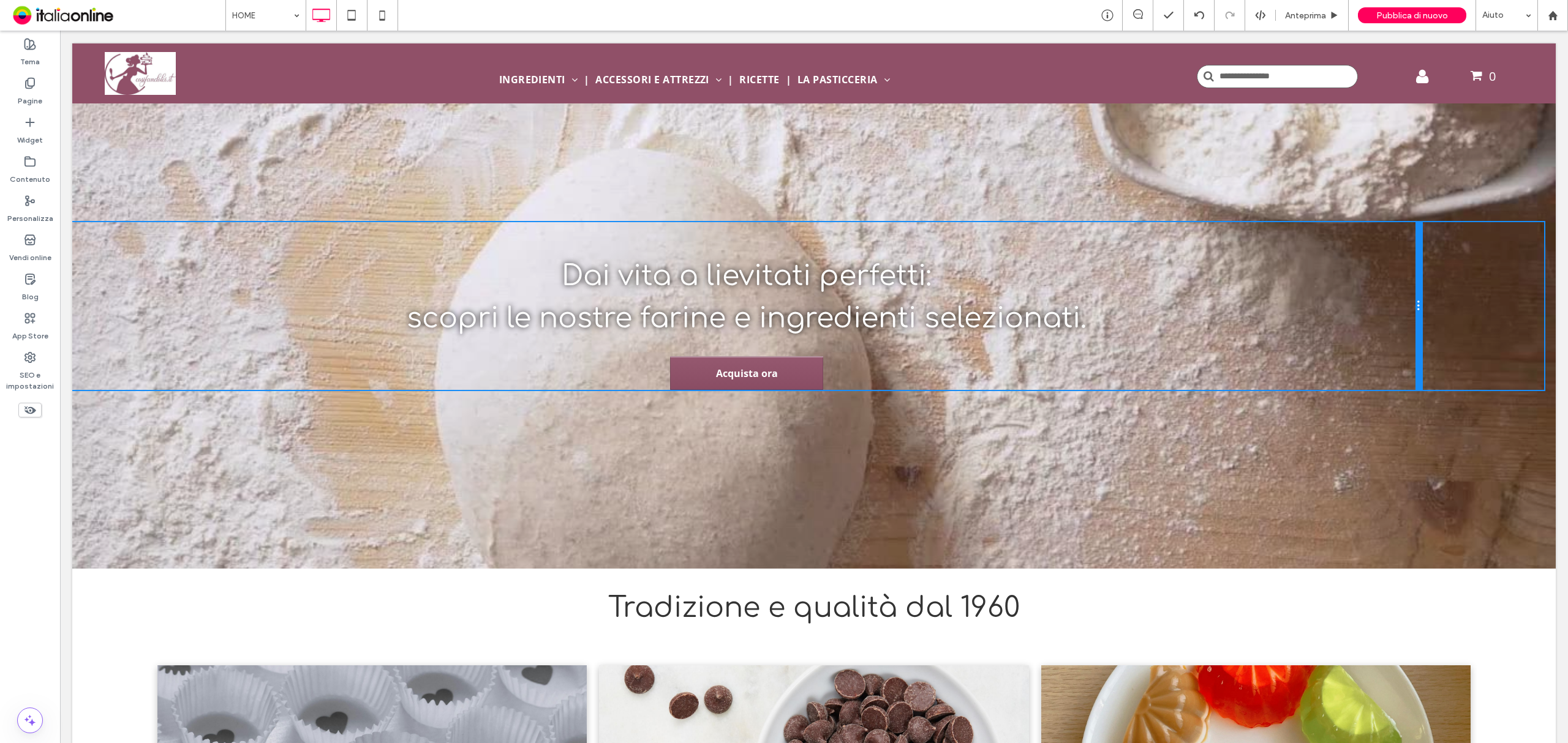
drag, startPoint x: 1419, startPoint y: 330, endPoint x: 1577, endPoint y: 350, distance: 159.3
click at [1535, 326] on div "Dai vita a lievitati perfetti: scopri le nostre farine e ingredienti selezionat…" at bounding box center [814, 307] width 1483 height 168
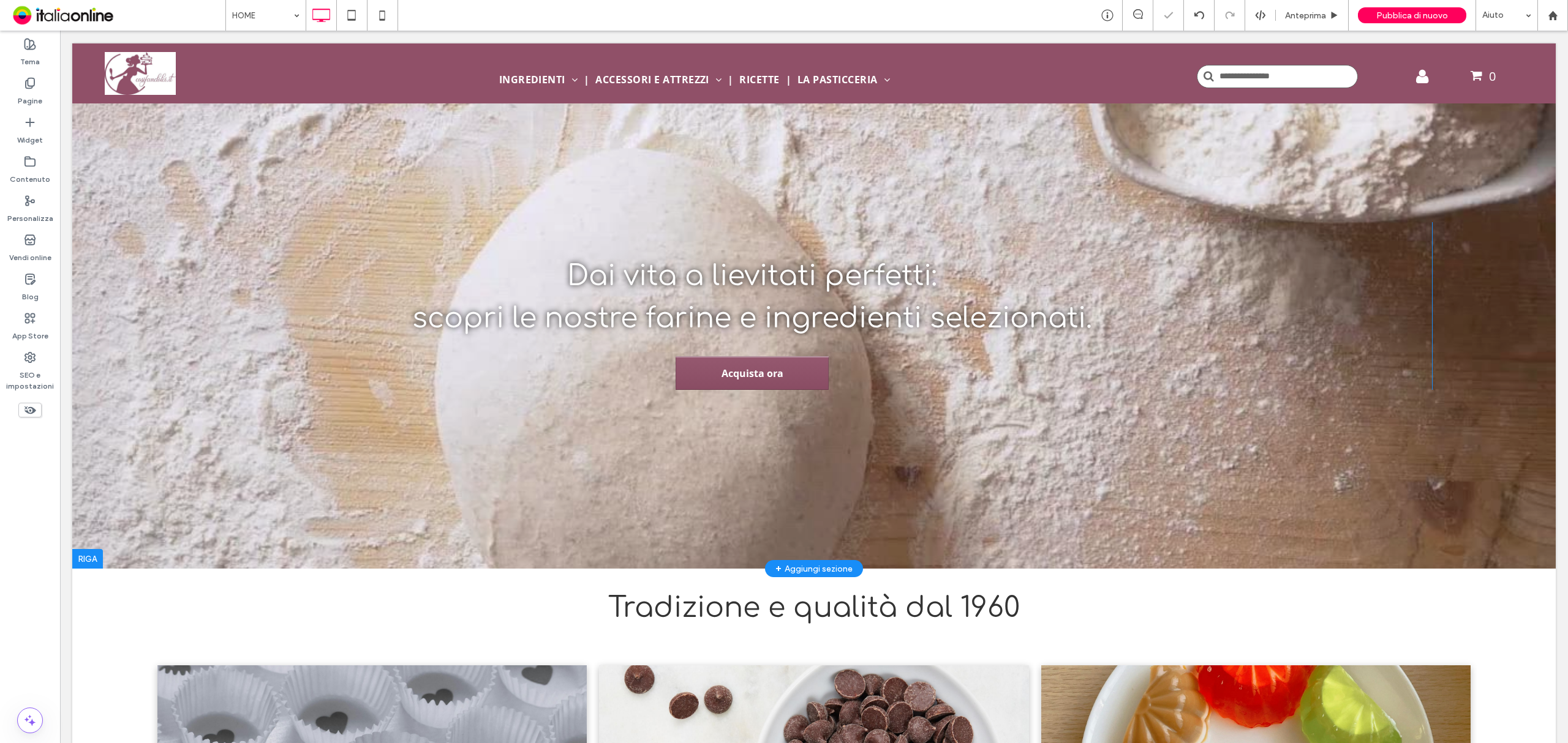
click at [1470, 304] on div "Click To Paste" at bounding box center [1494, 307] width 124 height 168
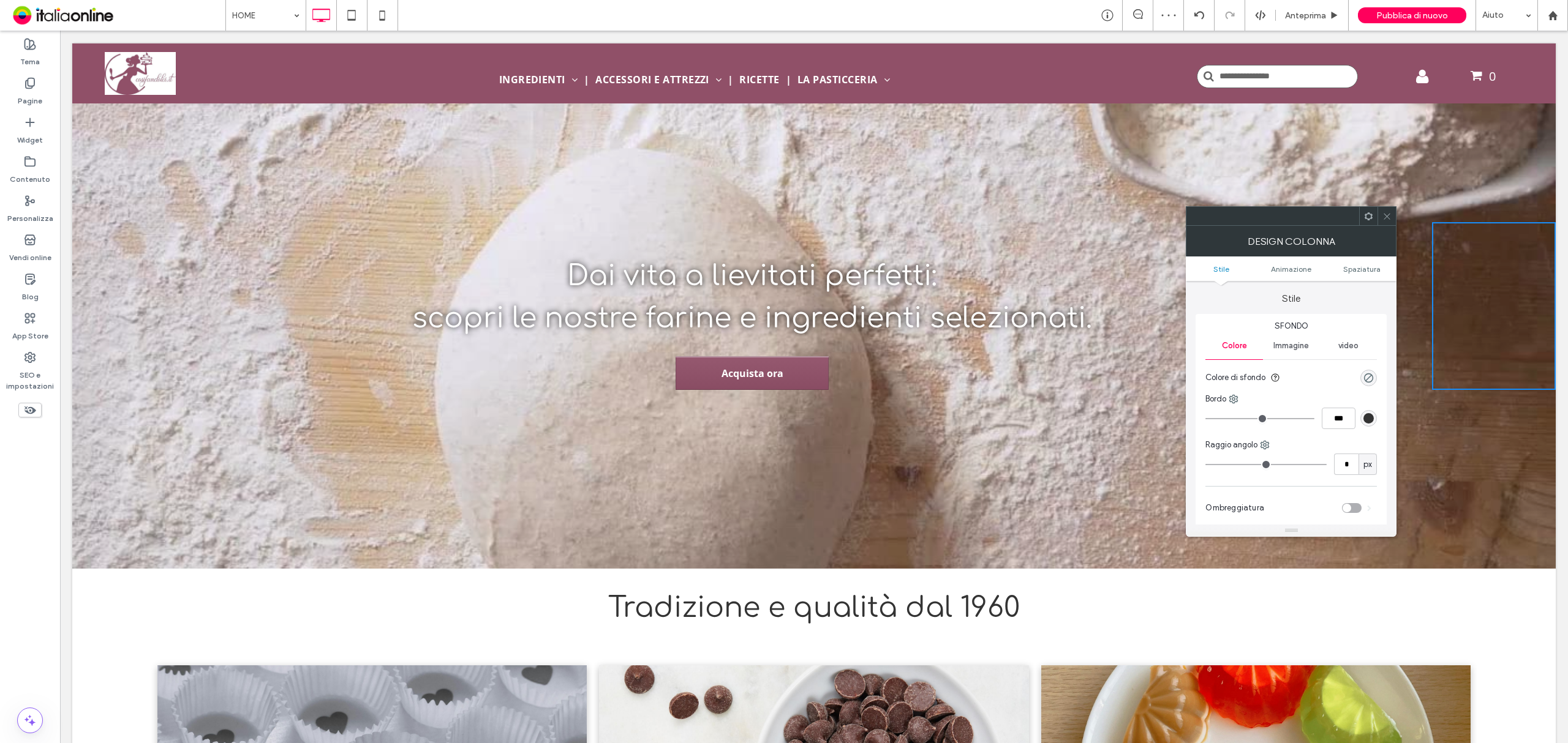
click at [1365, 218] on use at bounding box center [1368, 215] width 8 height 8
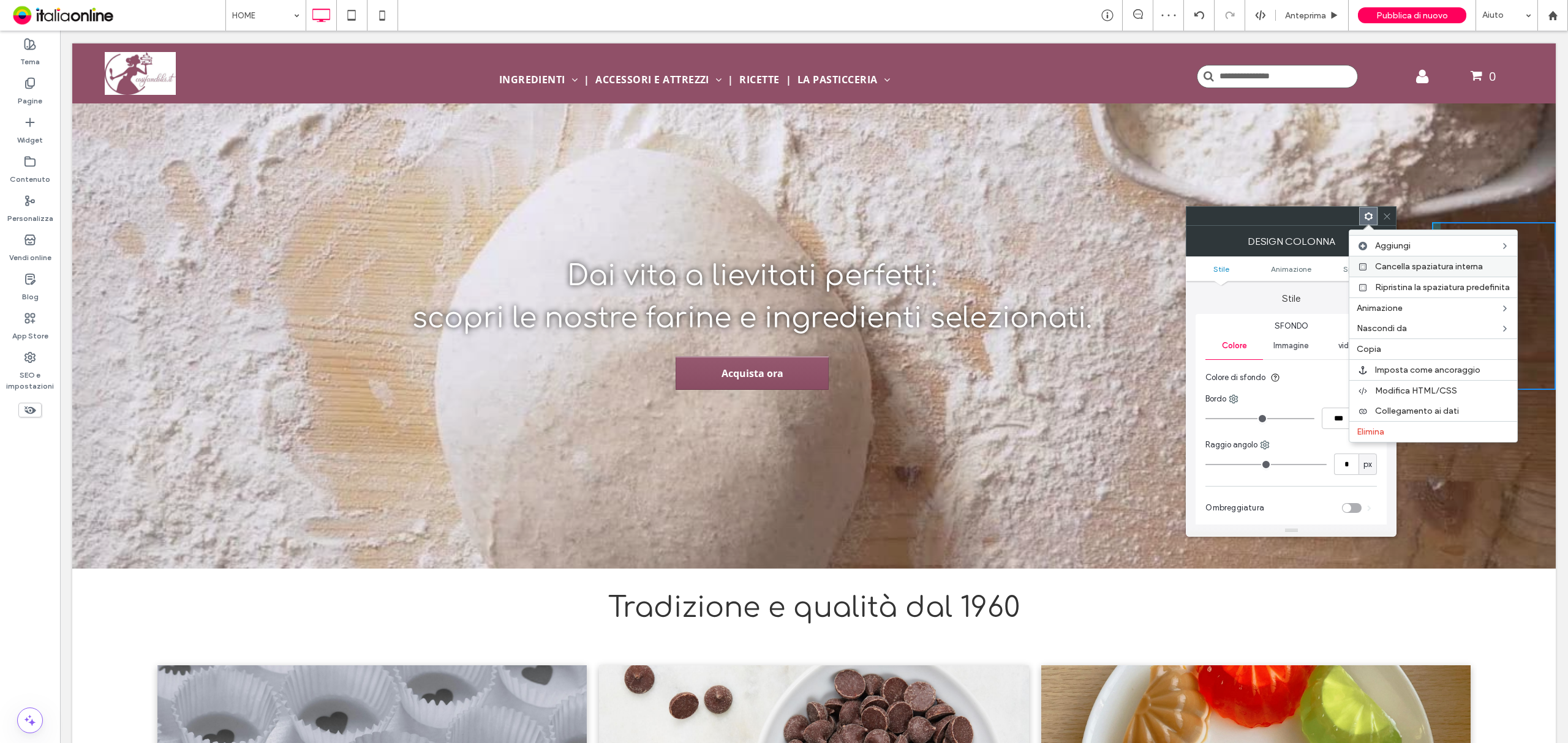
click at [1427, 264] on span "Cancella spaziatura interna" at bounding box center [1429, 267] width 108 height 10
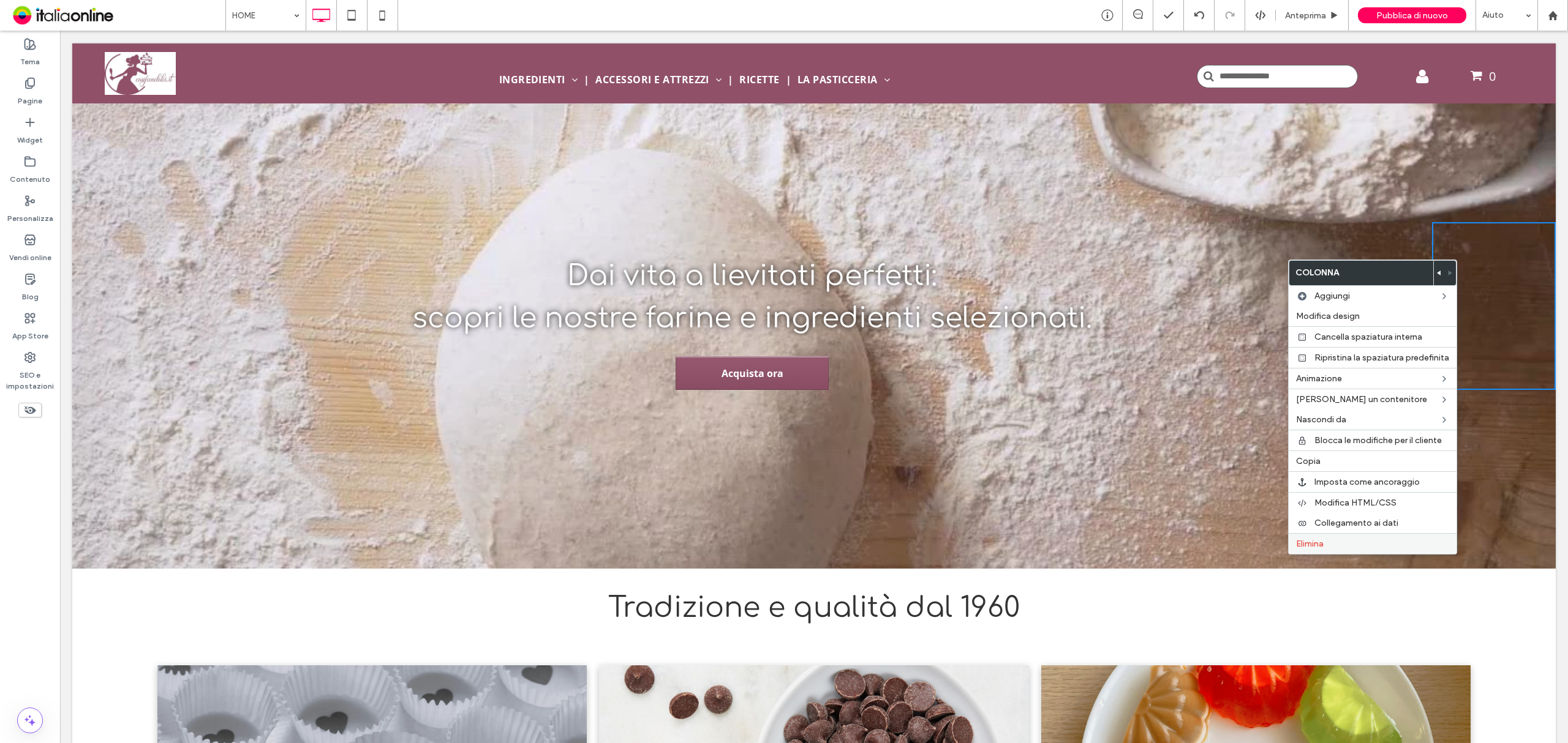
click at [1403, 545] on label "Elimina" at bounding box center [1373, 543] width 153 height 10
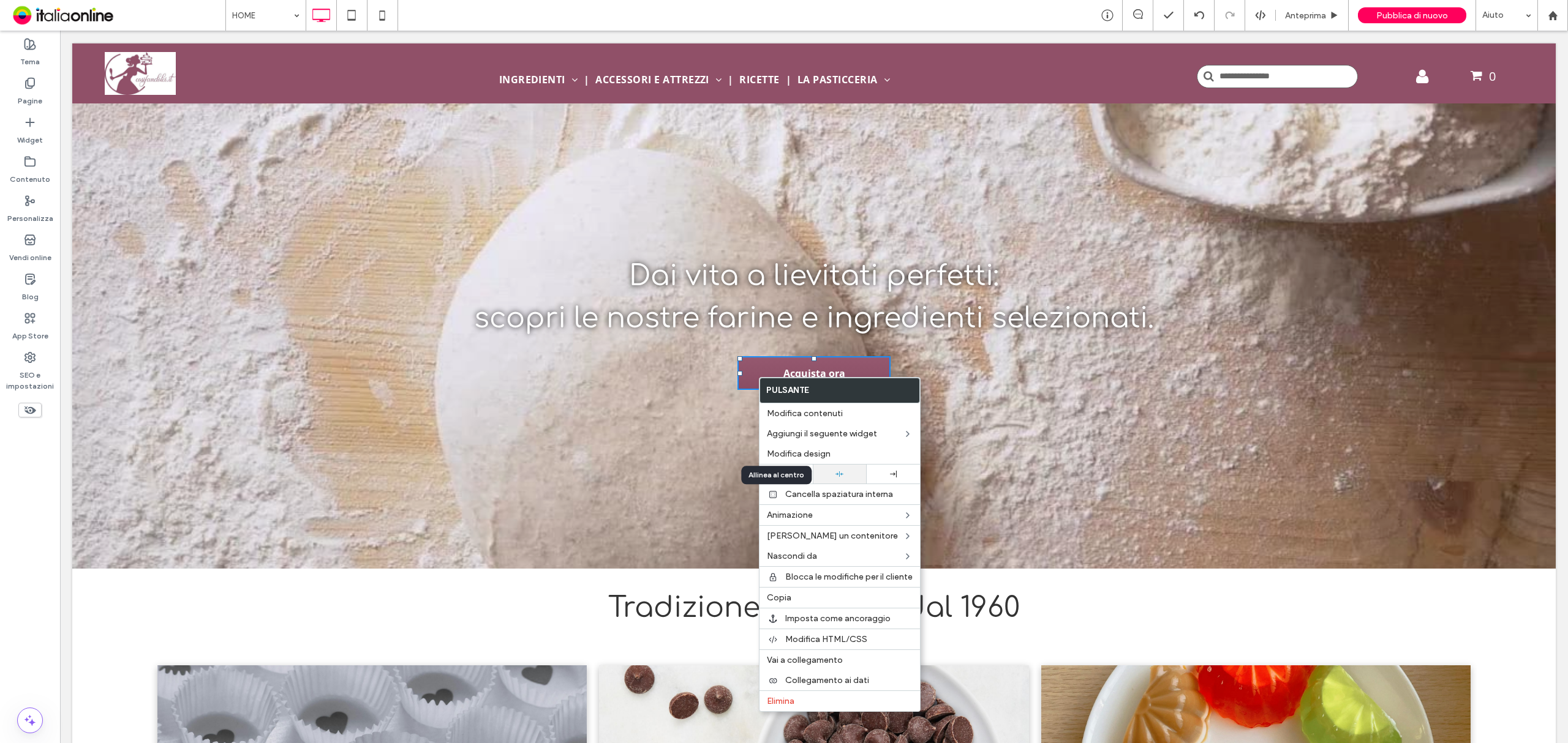
click at [849, 478] on div at bounding box center [839, 474] width 41 height 8
click at [834, 278] on span "Dai vita a lievitati perfetti:" at bounding box center [813, 275] width 369 height 31
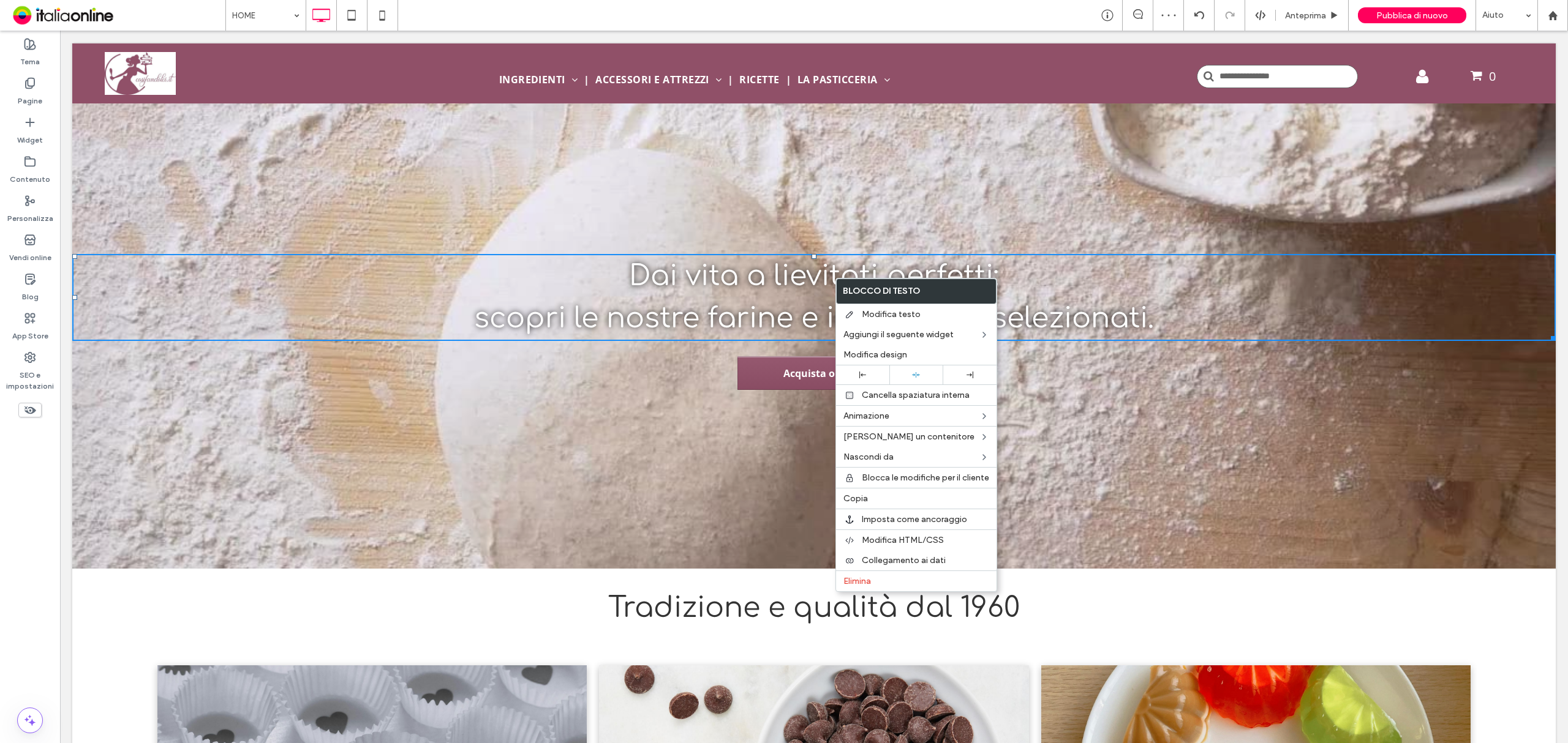
click at [745, 290] on span "Dai vita a lievitati perfetti:" at bounding box center [813, 275] width 369 height 31
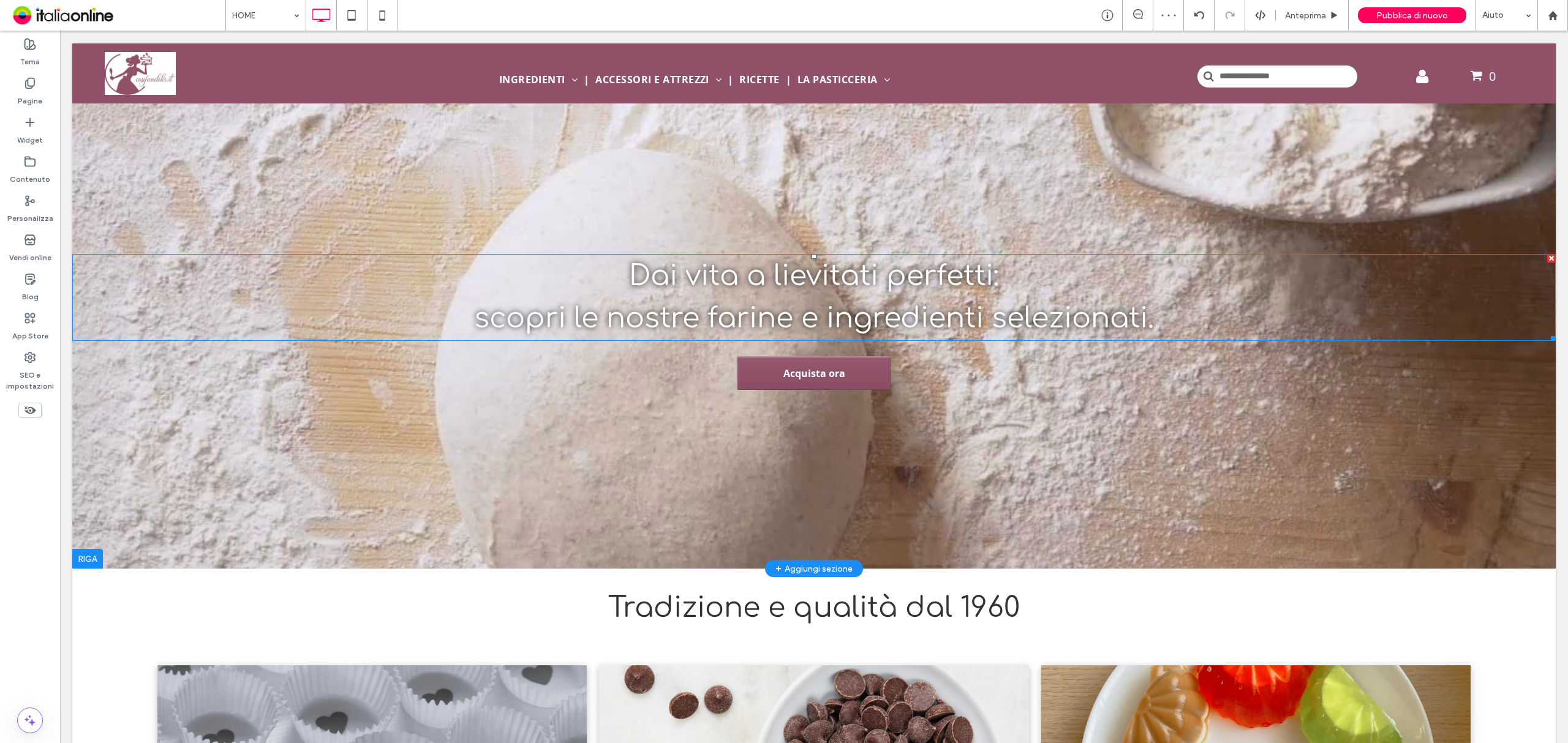
click at [745, 290] on span "Dai vita a lievitati perfetti:" at bounding box center [813, 275] width 369 height 31
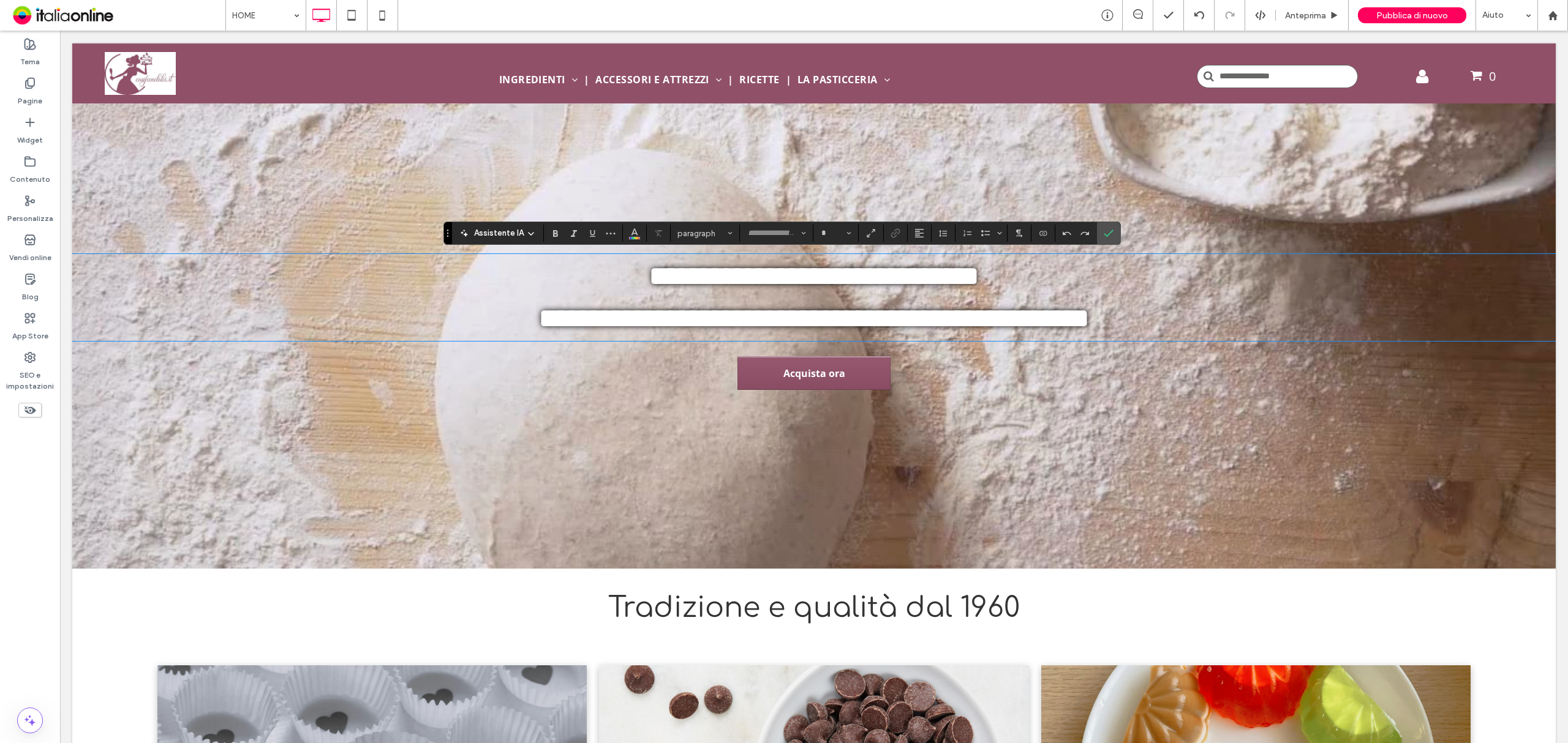
type input "*********"
type input "**"
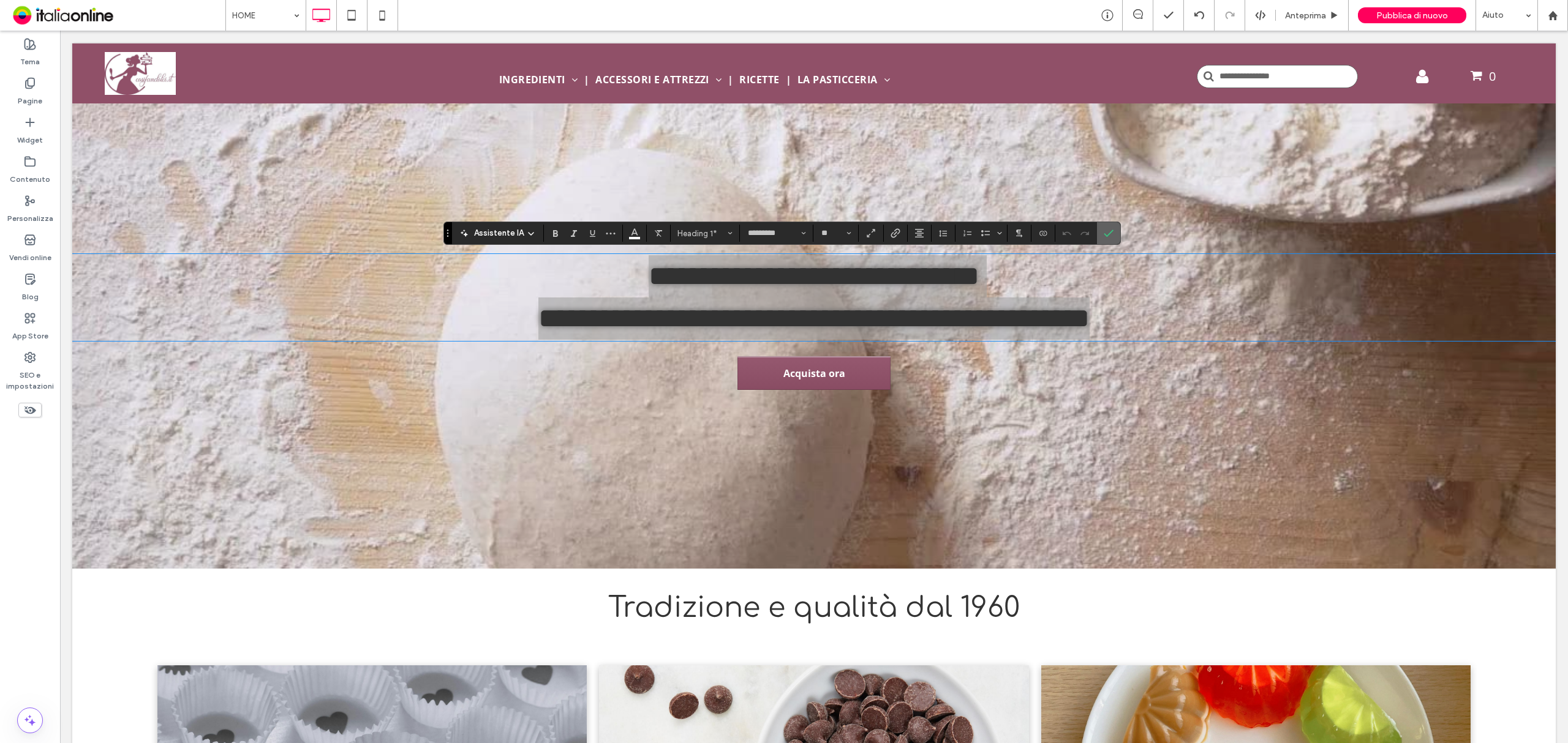
click at [1117, 230] on label "Conferma" at bounding box center [1108, 234] width 19 height 22
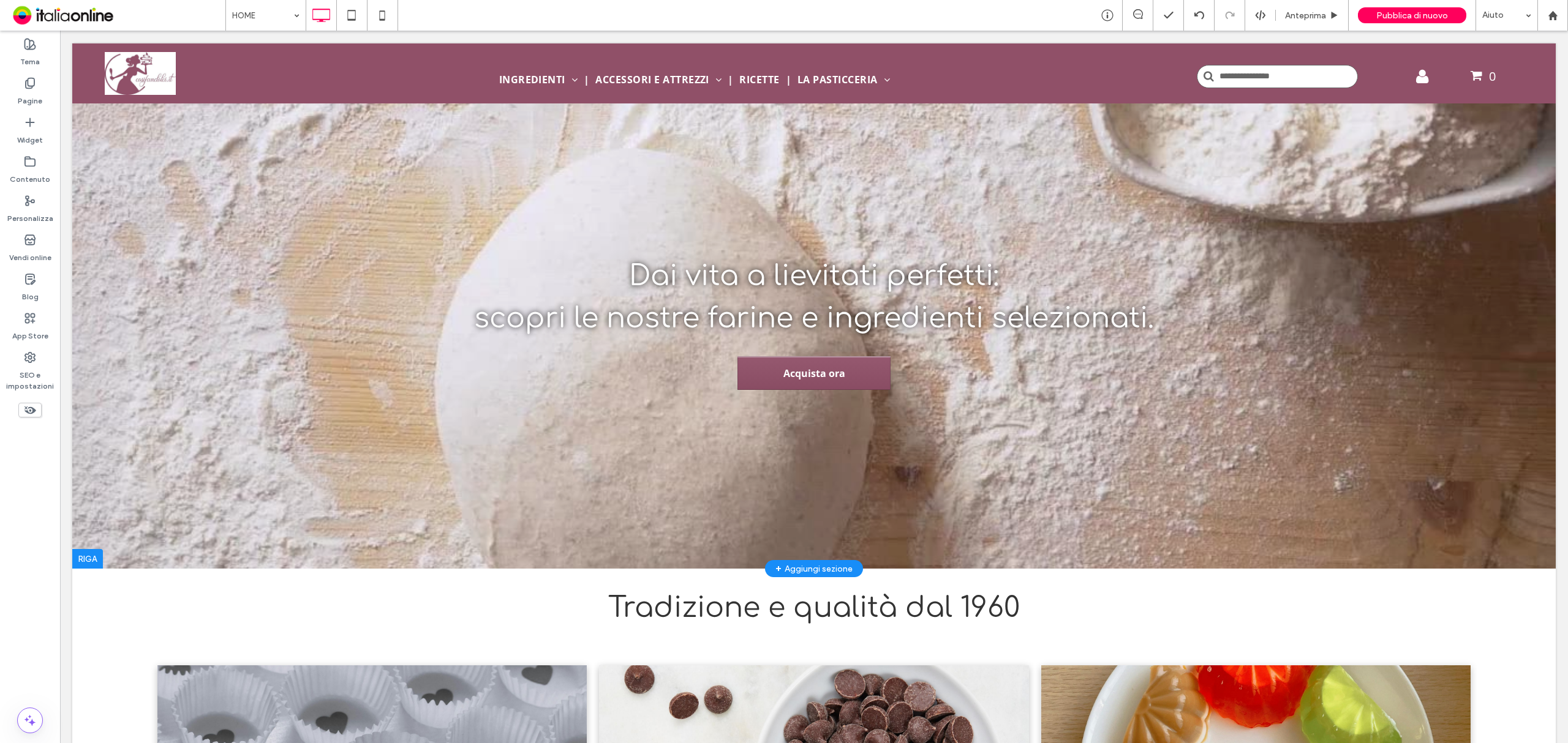
click at [574, 235] on div "Dai vita a lievitati perfetti: scopri le nostre farine e ingredienti selezionat…" at bounding box center [814, 307] width 1483 height 168
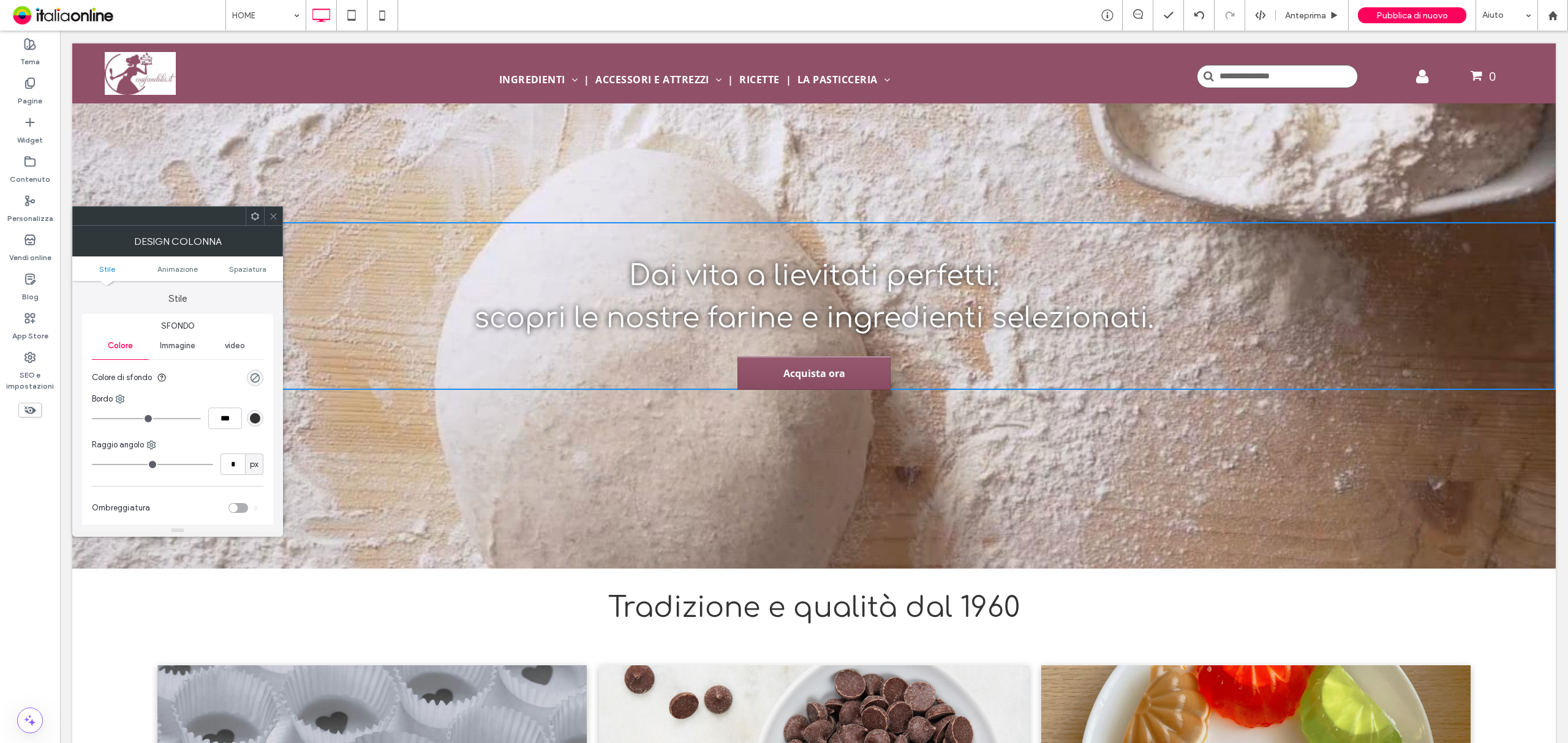
click at [275, 213] on icon at bounding box center [274, 216] width 9 height 9
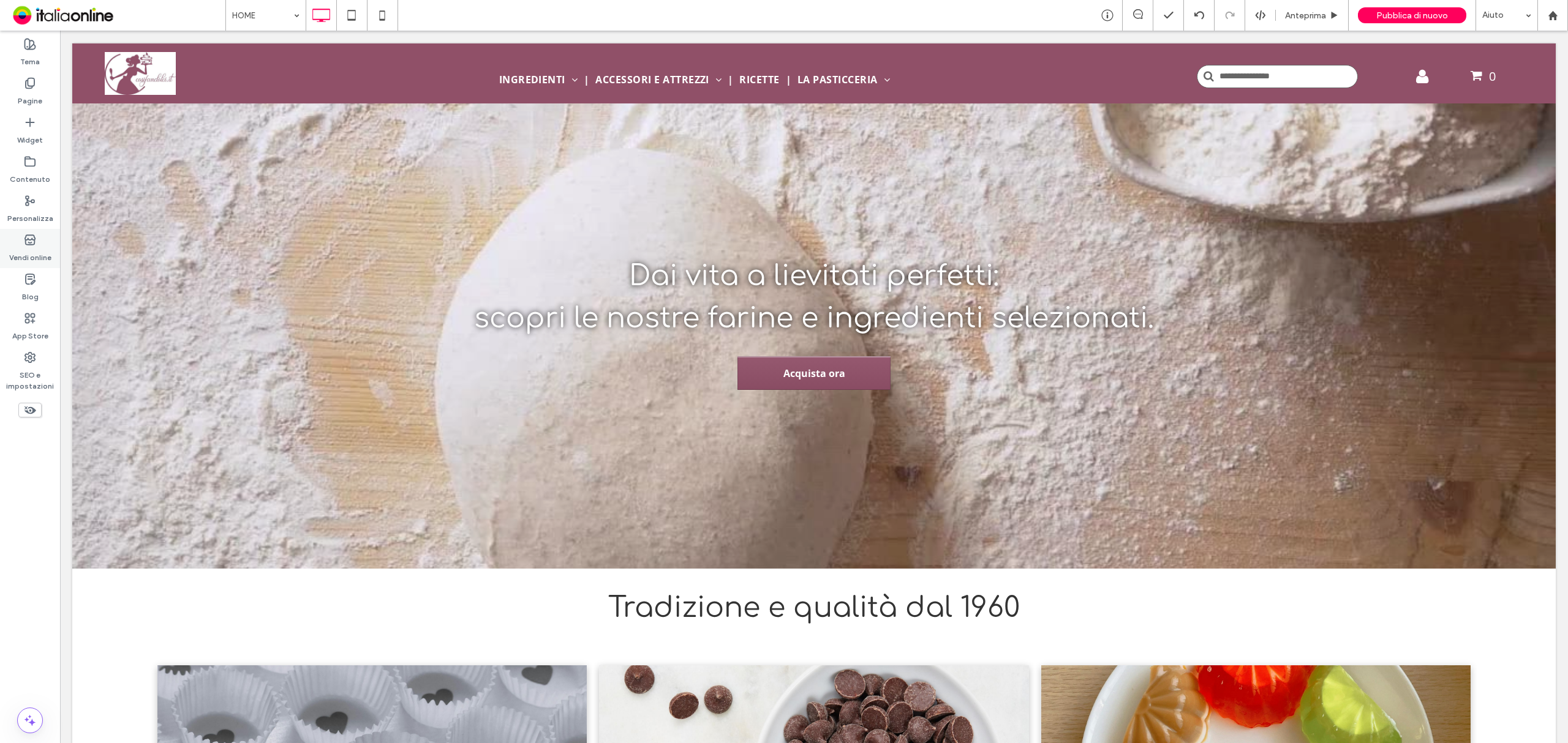
click at [40, 244] on div "Vendi online" at bounding box center [30, 249] width 60 height 39
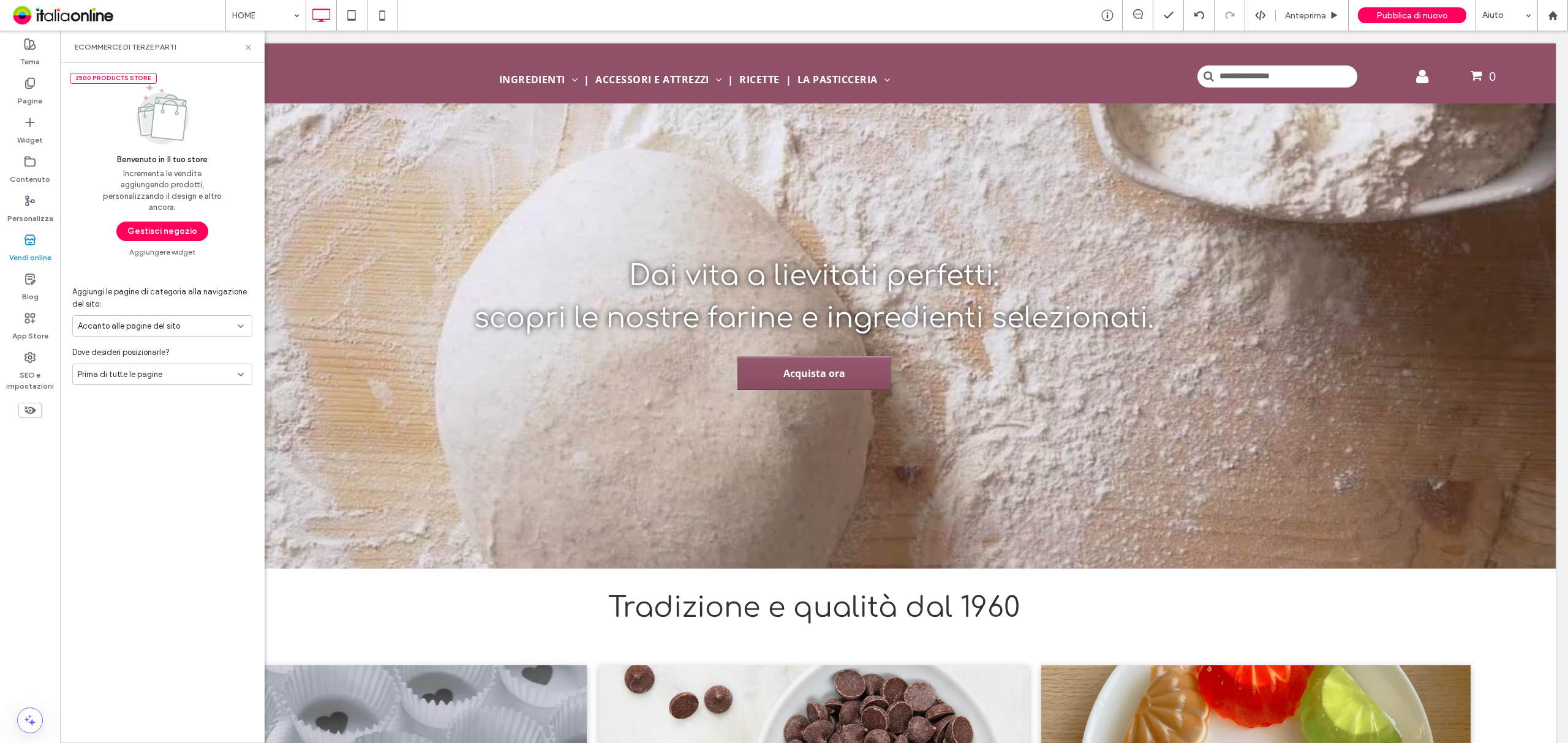
click at [164, 221] on div "2500 Products store Benvenuto in Il tuo store Incrementa le vendite aggiungendo…" at bounding box center [162, 160] width 205 height 194
click at [177, 226] on button "Gestisci negozio" at bounding box center [162, 231] width 92 height 20
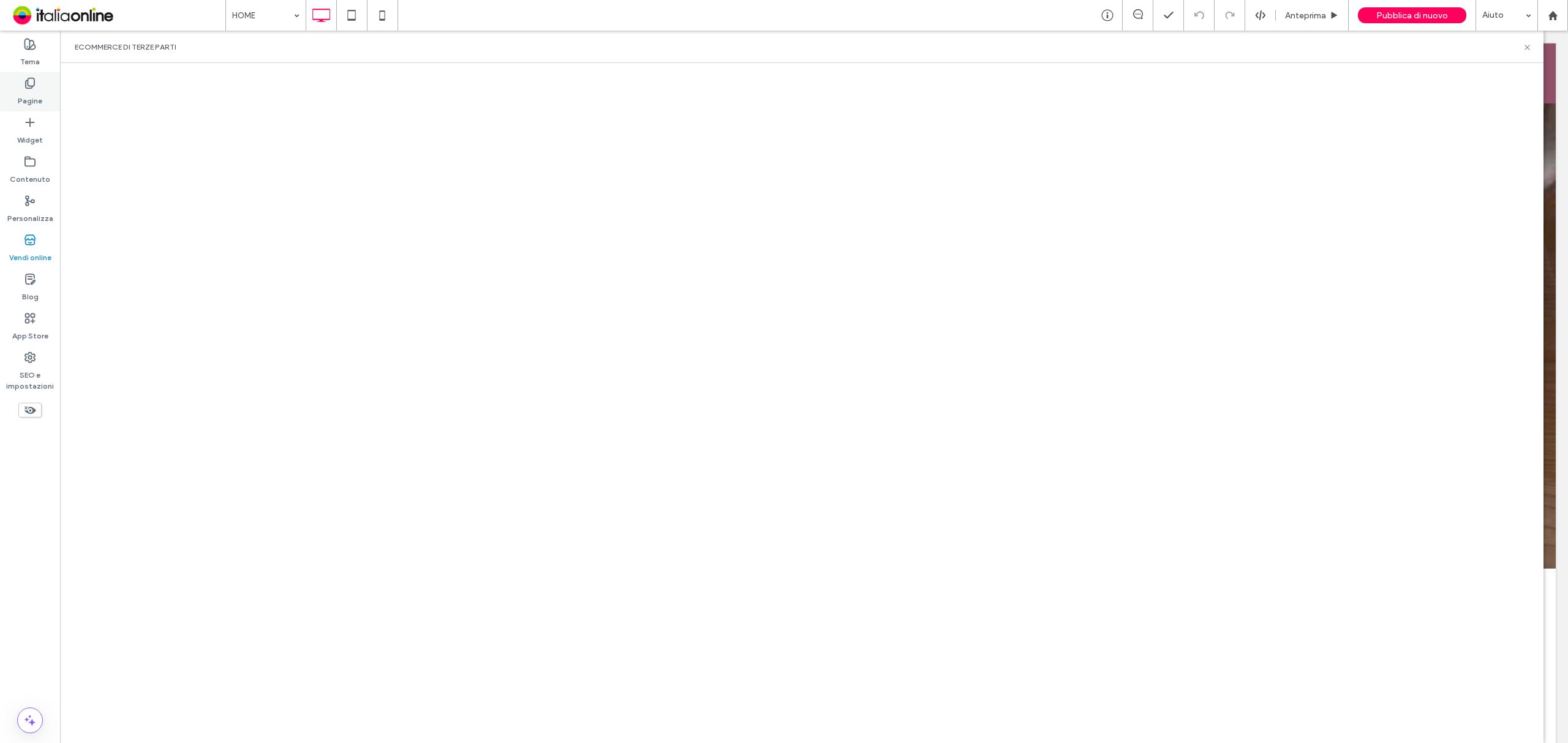
click at [44, 87] on div "Pagine" at bounding box center [30, 92] width 60 height 39
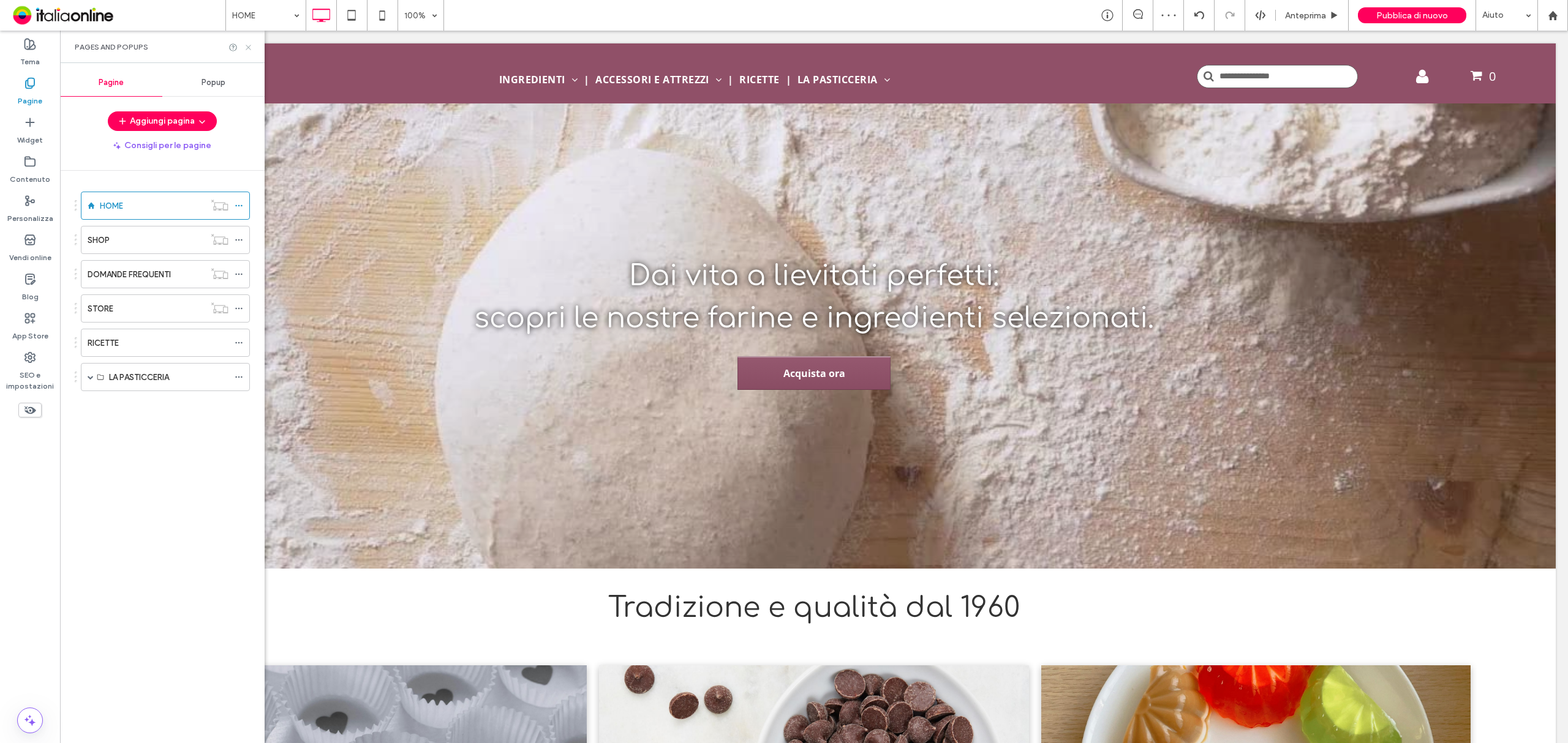
click at [250, 45] on use at bounding box center [248, 48] width 5 height 5
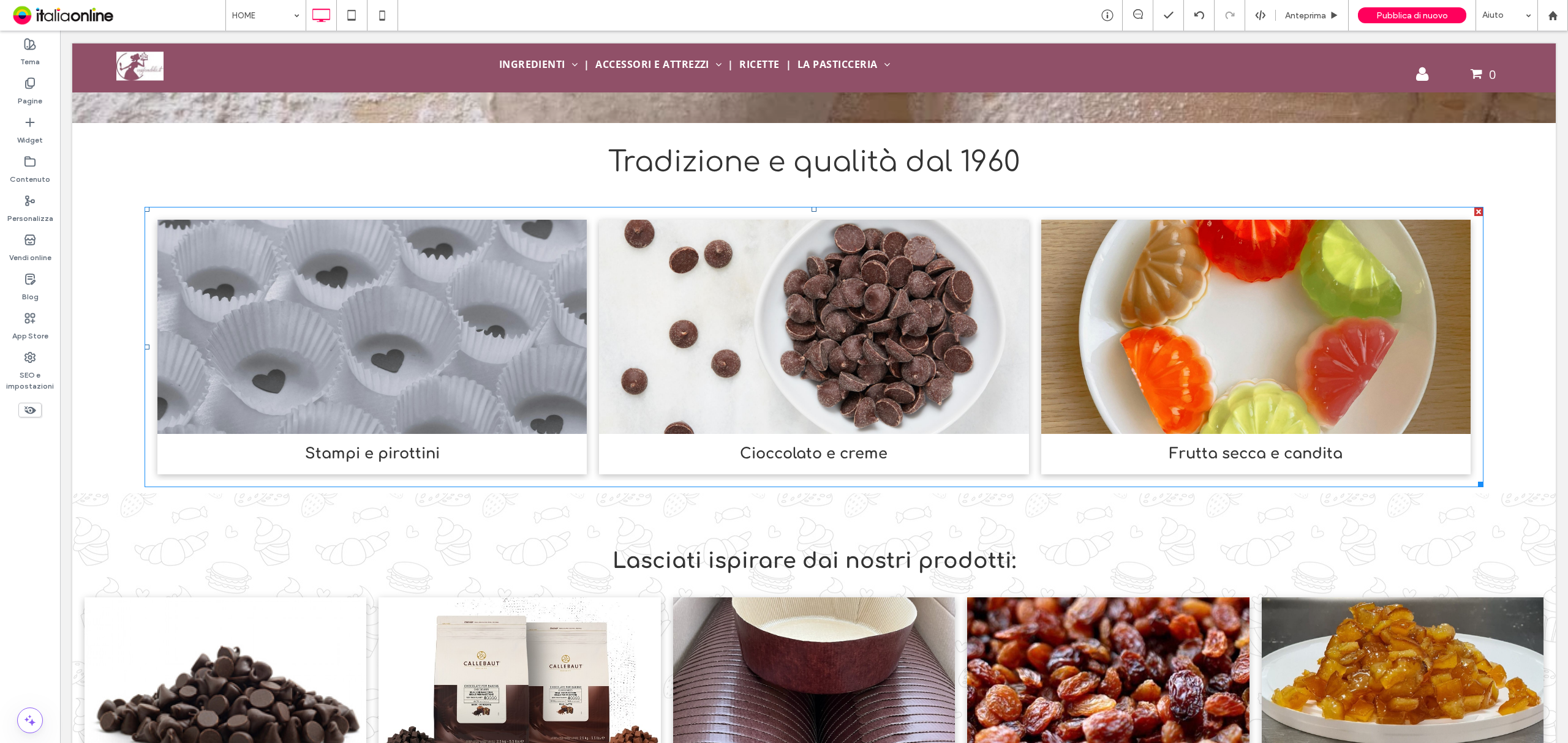
scroll to position [326, 0]
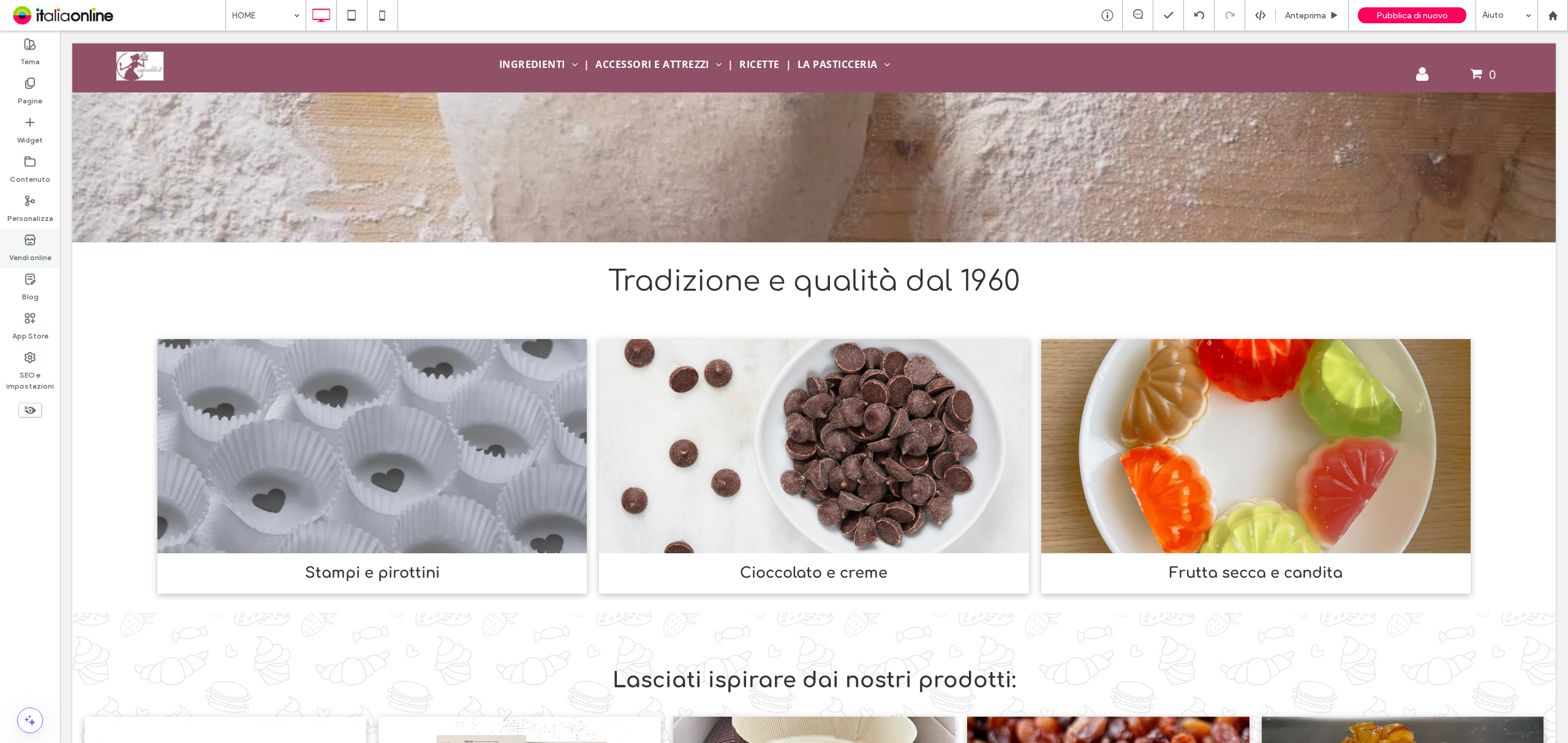
click at [42, 238] on div "Vendi online" at bounding box center [30, 249] width 60 height 39
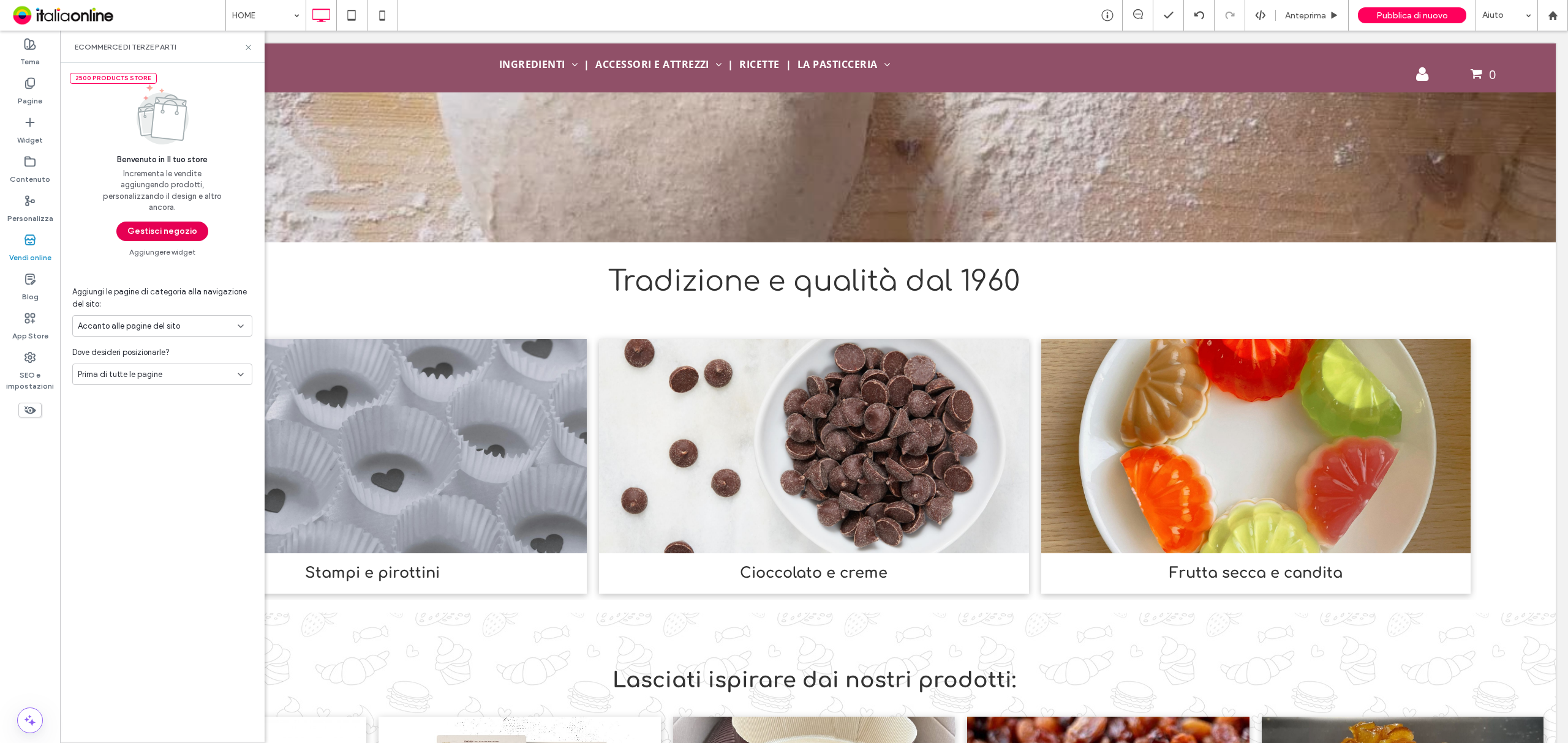
click at [150, 228] on button "Gestisci negozio" at bounding box center [162, 231] width 92 height 20
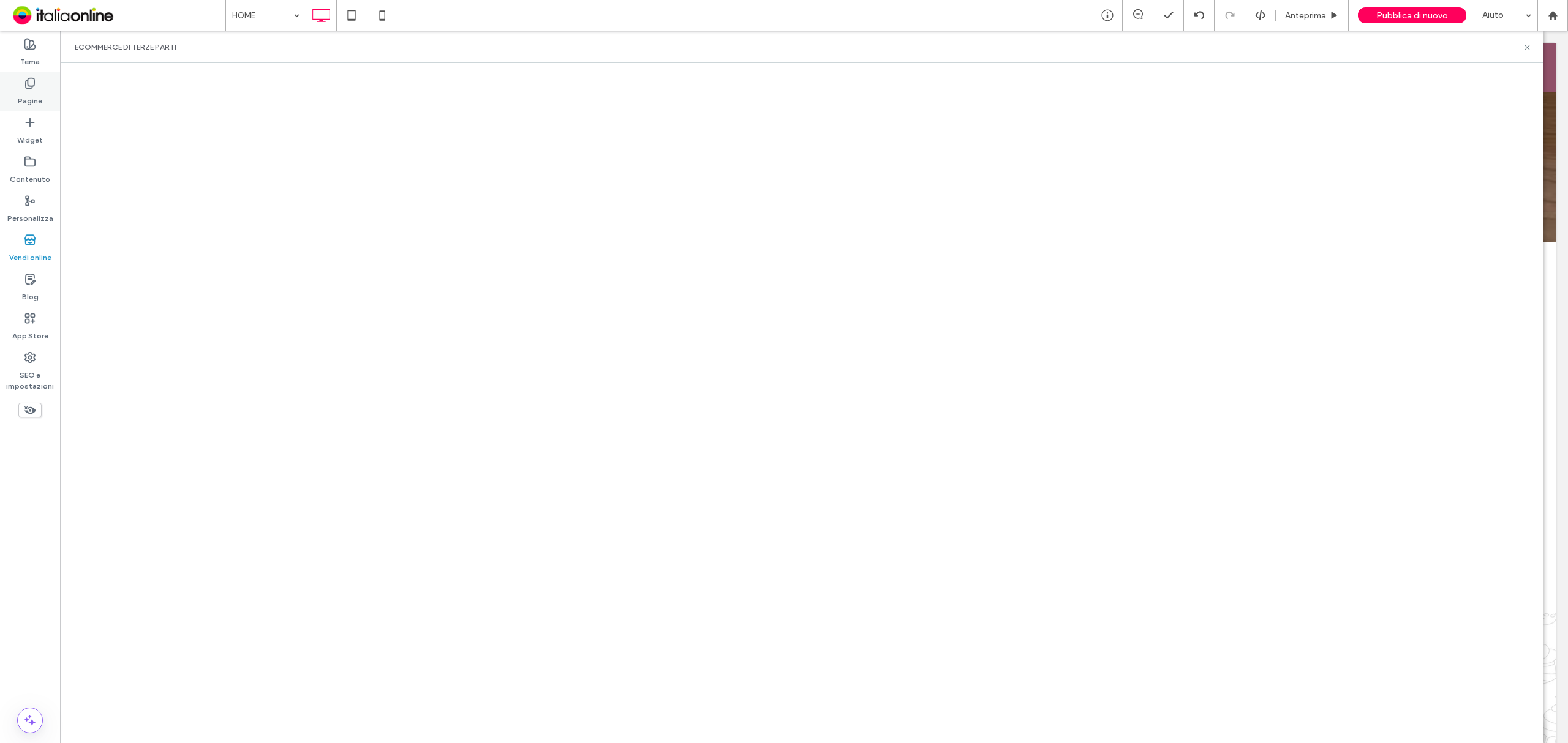
drag, startPoint x: 27, startPoint y: 88, endPoint x: 28, endPoint y: 95, distance: 7.1
click at [27, 88] on use at bounding box center [30, 83] width 8 height 10
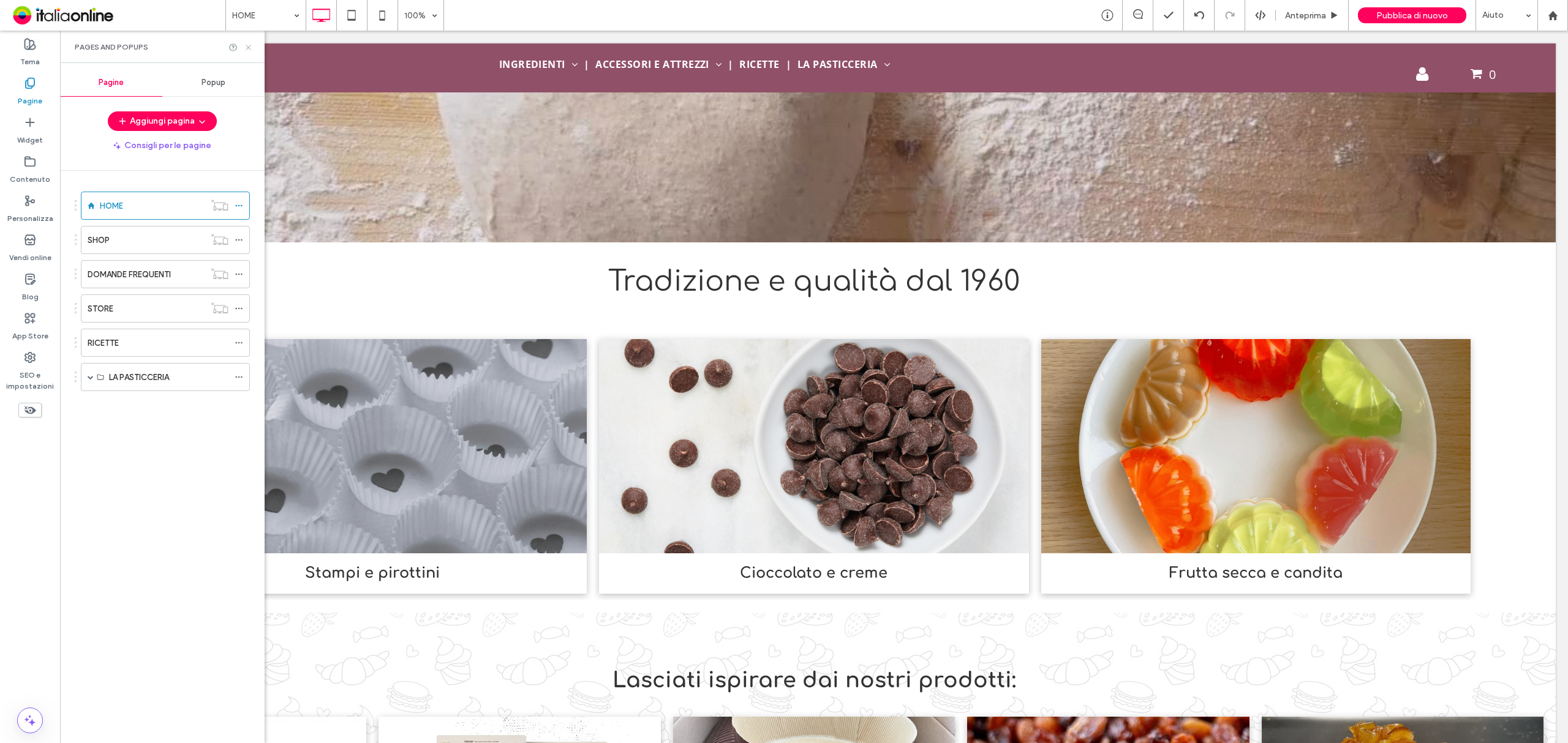
click at [249, 45] on icon at bounding box center [248, 47] width 9 height 9
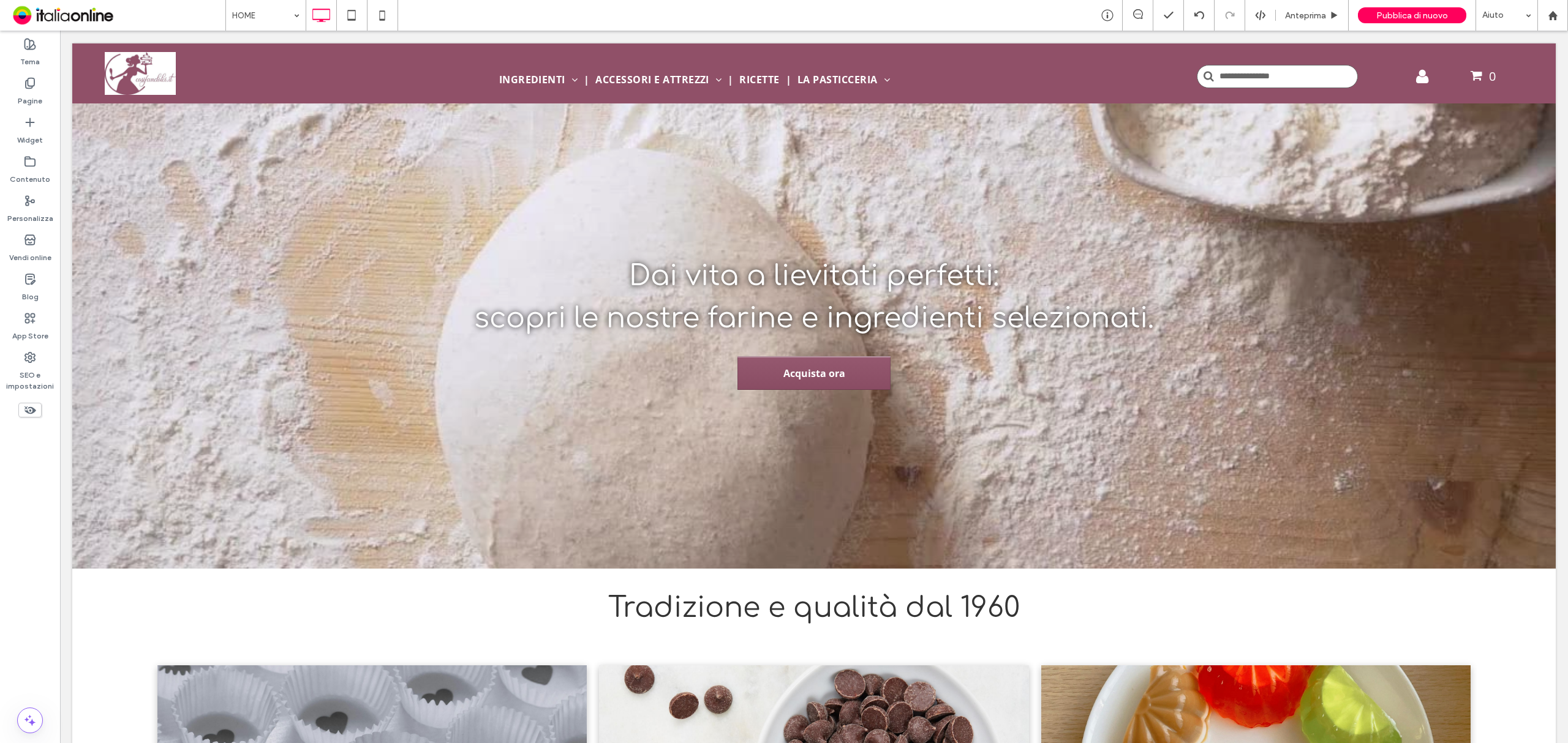
scroll to position [0, 0]
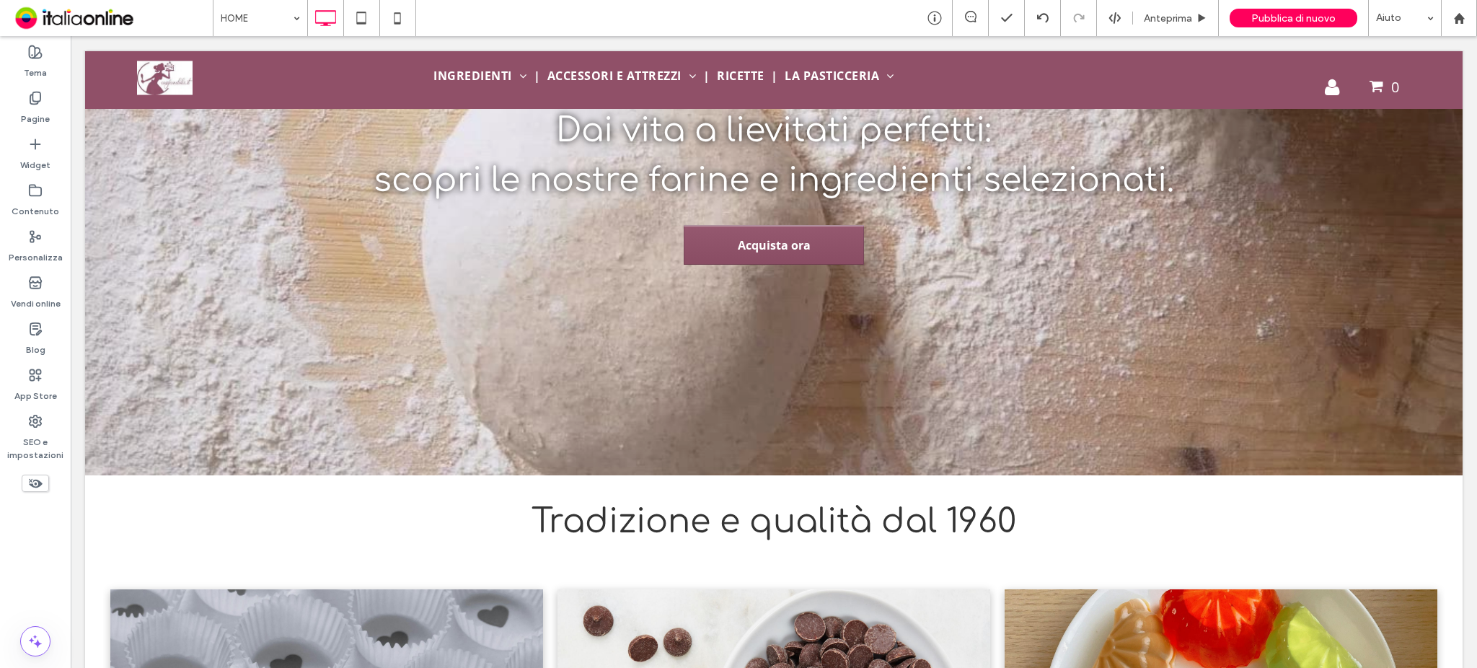
scroll to position [226, 0]
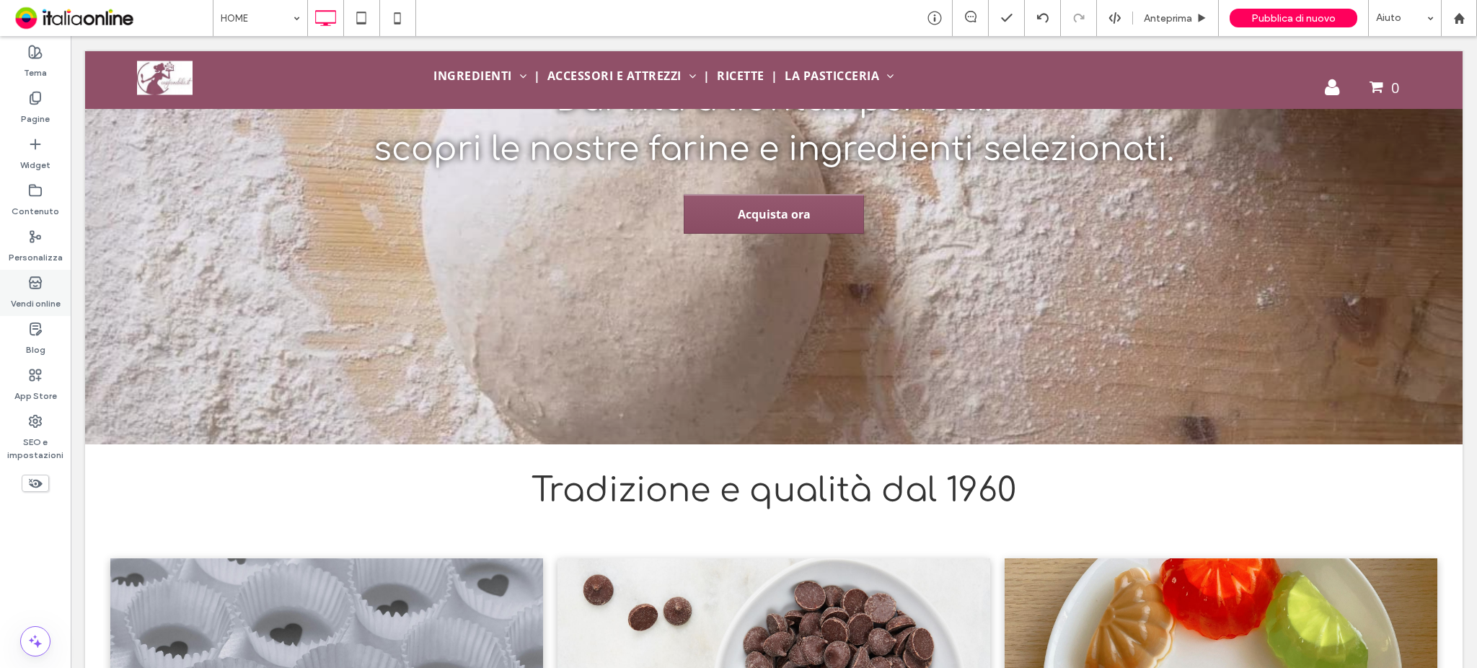
click at [37, 298] on label "Vendi online" at bounding box center [36, 300] width 50 height 20
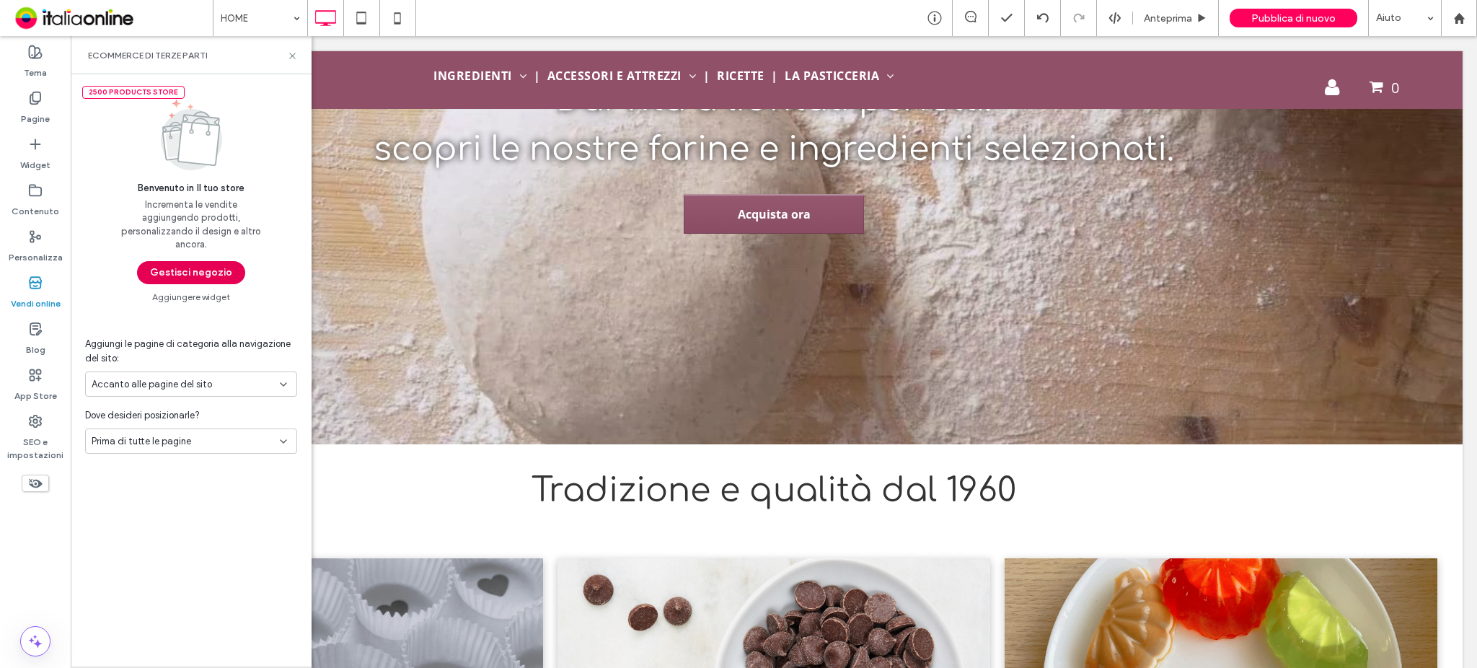
click at [187, 268] on button "Gestisci negozio" at bounding box center [191, 272] width 108 height 23
